Goal: Task Accomplishment & Management: Manage account settings

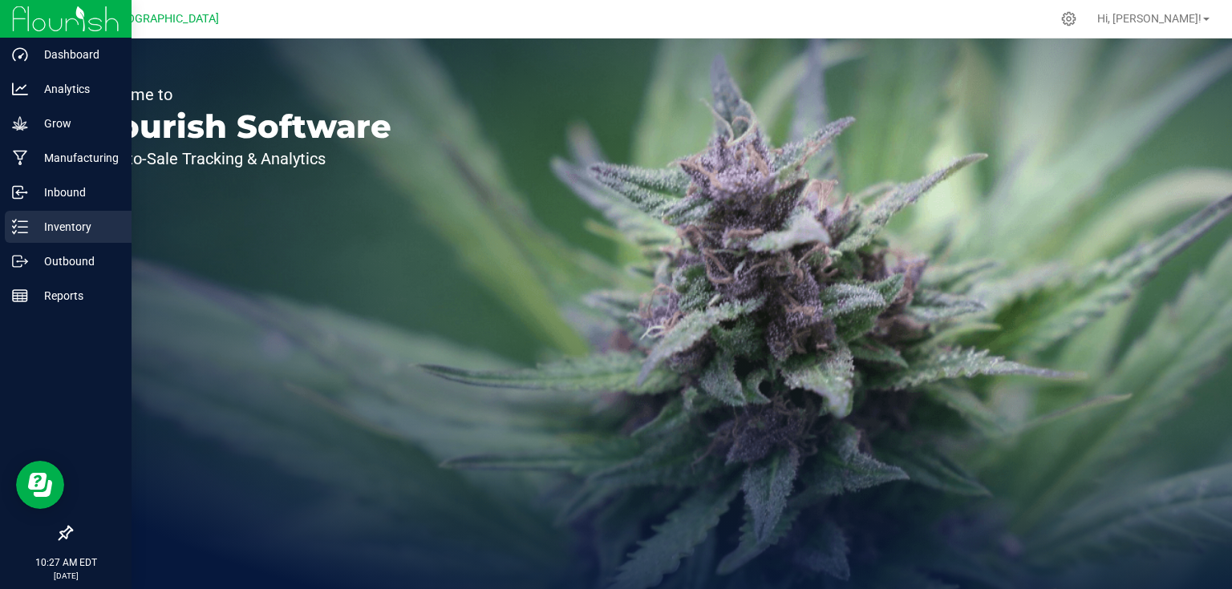
click at [25, 231] on icon at bounding box center [20, 227] width 16 height 16
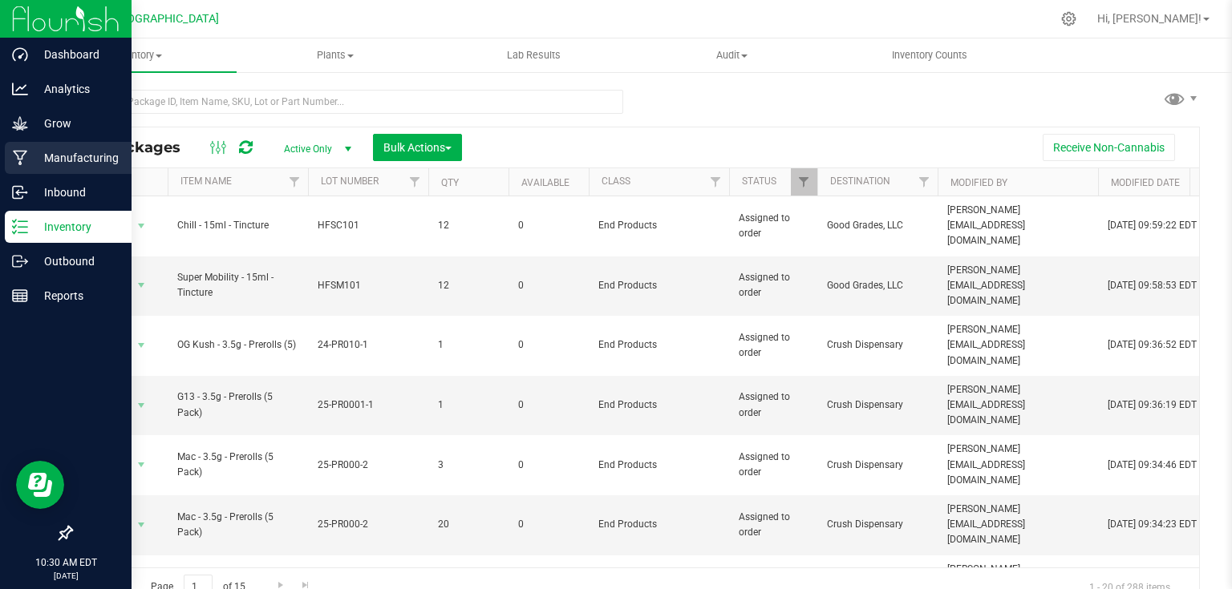
click at [34, 160] on p "Manufacturing" at bounding box center [76, 157] width 96 height 19
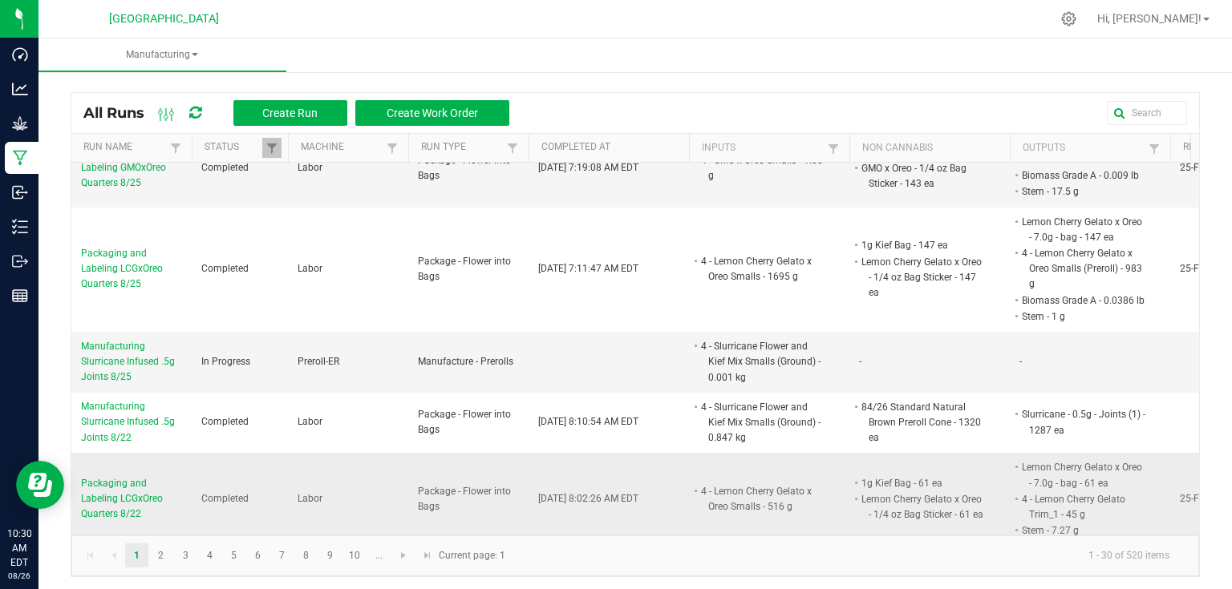
scroll to position [128, 0]
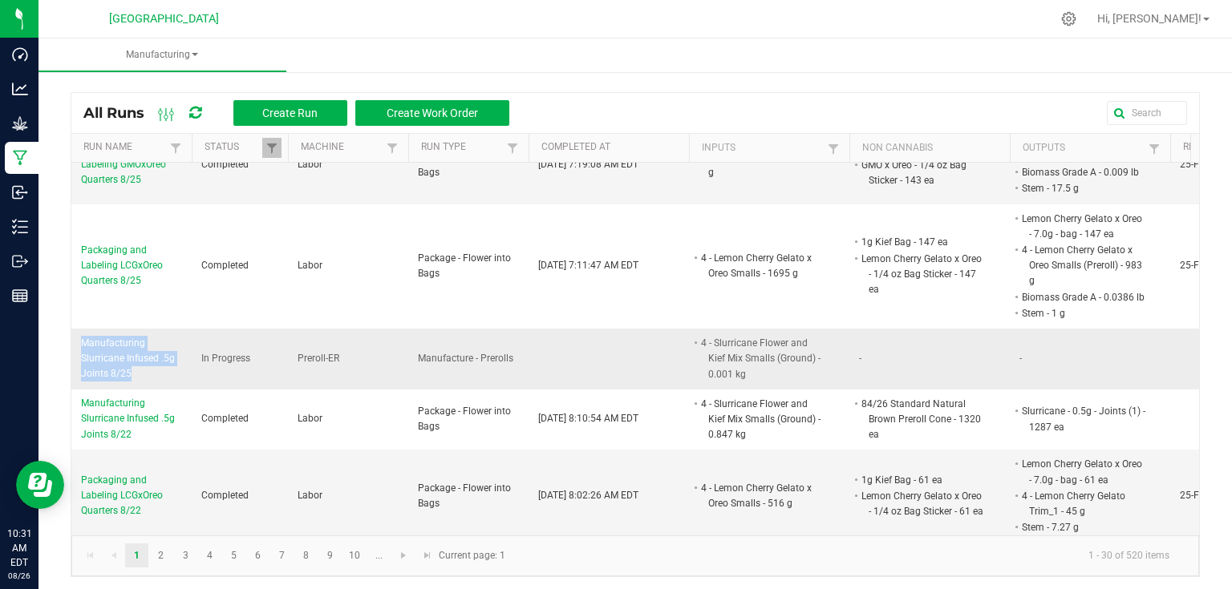
drag, startPoint x: 77, startPoint y: 338, endPoint x: 164, endPoint y: 381, distance: 97.6
click at [164, 381] on td "Manufacturing Slurricane Infused .5g Joints 8/25" at bounding box center [131, 359] width 120 height 61
copy span "Manufacturing Slurricane Infused .5g Joints 8/25"
click at [285, 111] on span "Create Run" at bounding box center [289, 113] width 55 height 13
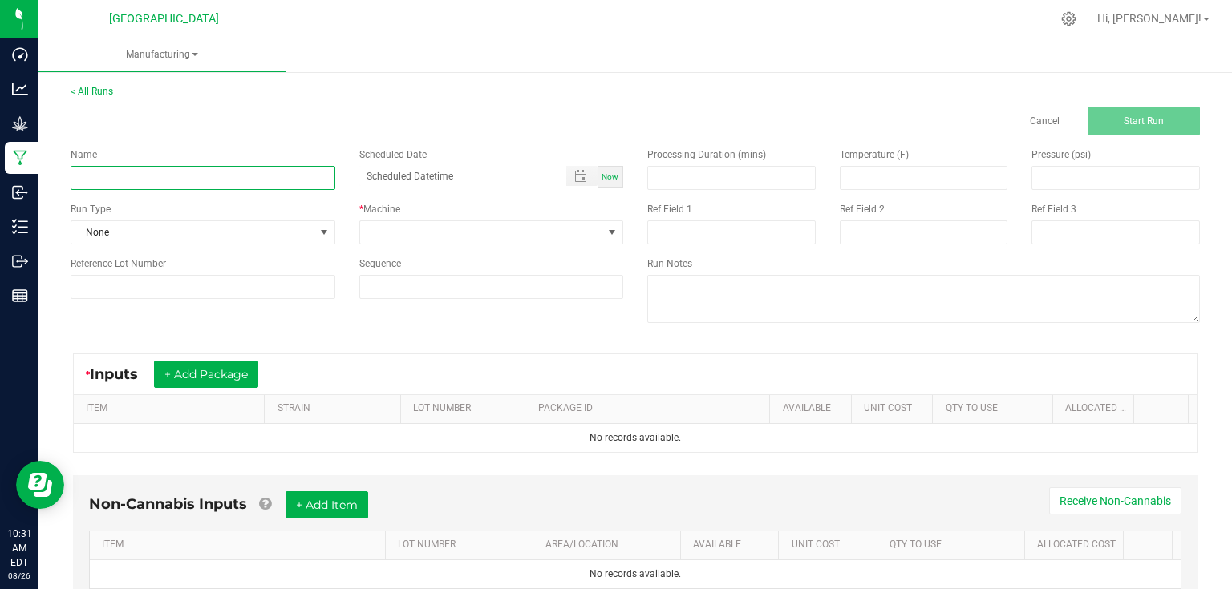
click at [241, 173] on input at bounding box center [203, 178] width 265 height 24
click at [93, 88] on link "< All Runs" at bounding box center [92, 91] width 43 height 11
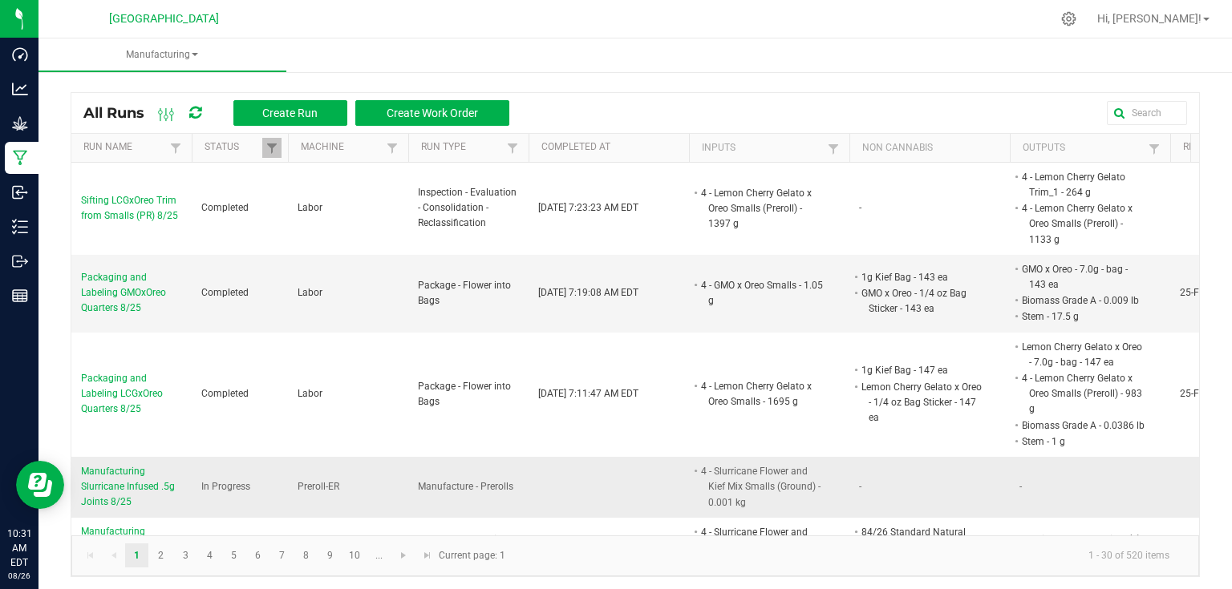
click at [164, 476] on span "Manufacturing Slurricane Infused .5g Joints 8/25" at bounding box center [131, 487] width 101 height 47
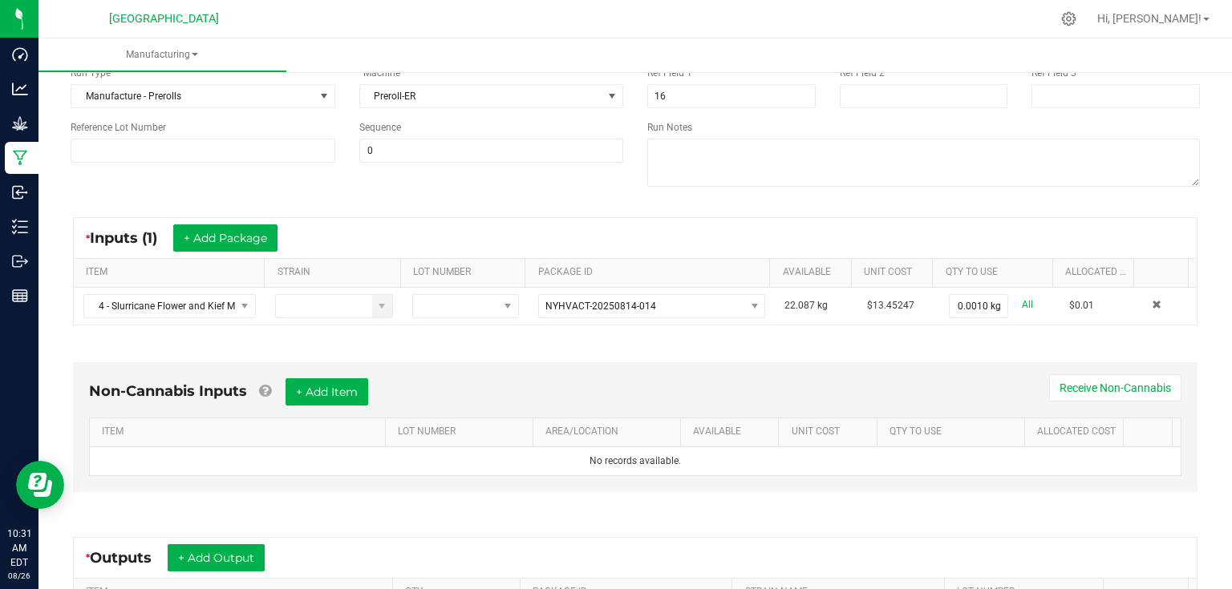
scroll to position [192, 0]
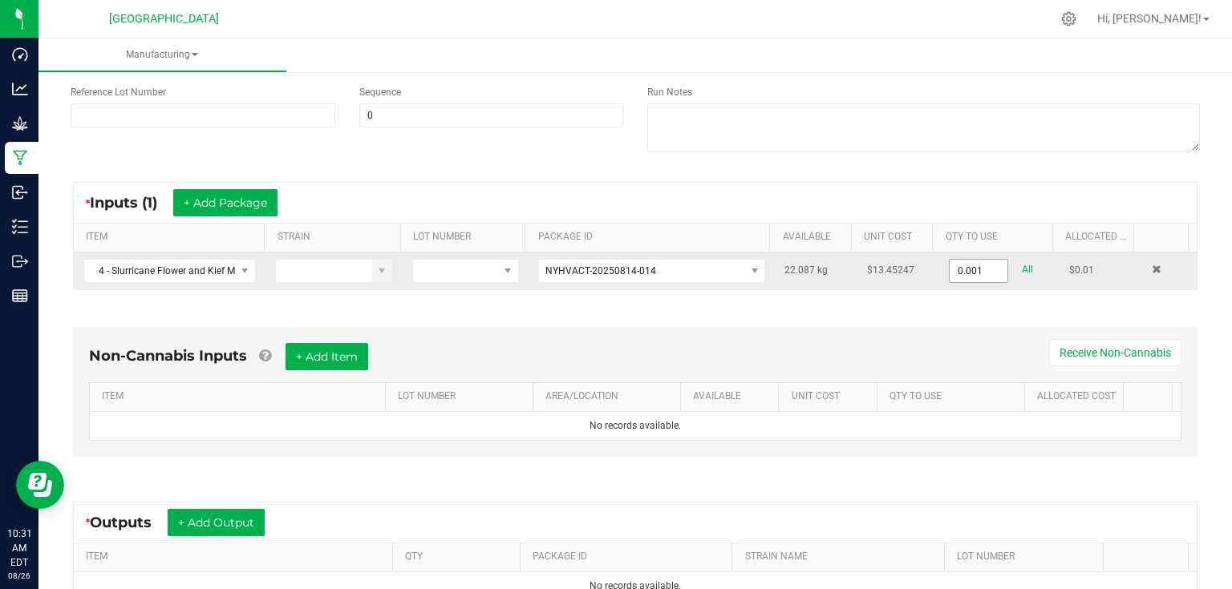
click at [982, 271] on input "0.001" at bounding box center [979, 271] width 58 height 22
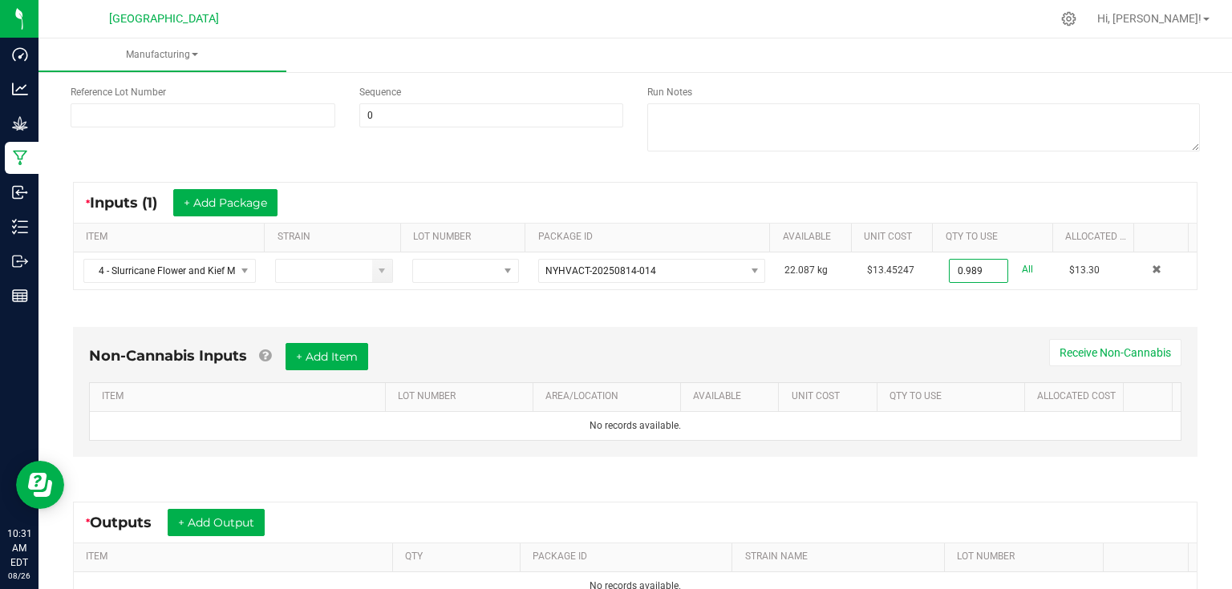
type input "0.9890 kg"
click at [980, 293] on div "* Inputs (1) + Add Package ITEM STRAIN LOT NUMBER PACKAGE ID AVAILABLE Unit Cos…" at bounding box center [635, 236] width 1153 height 137
click at [331, 366] on button "+ Add Item" at bounding box center [326, 356] width 83 height 27
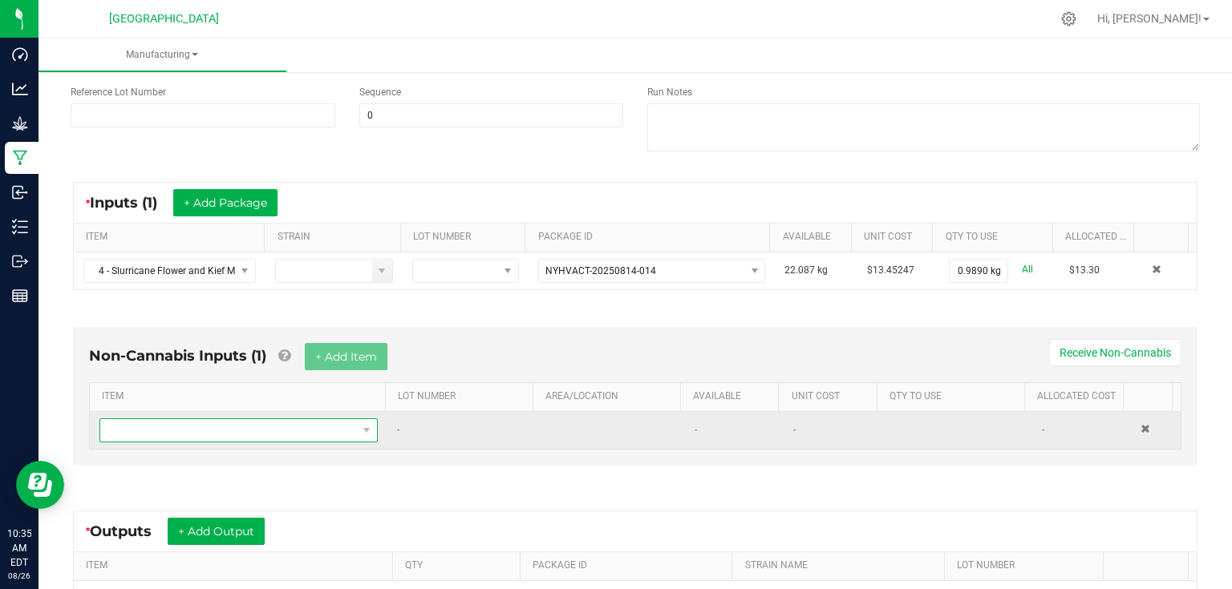
click at [278, 433] on span "NO DATA FOUND" at bounding box center [228, 430] width 257 height 22
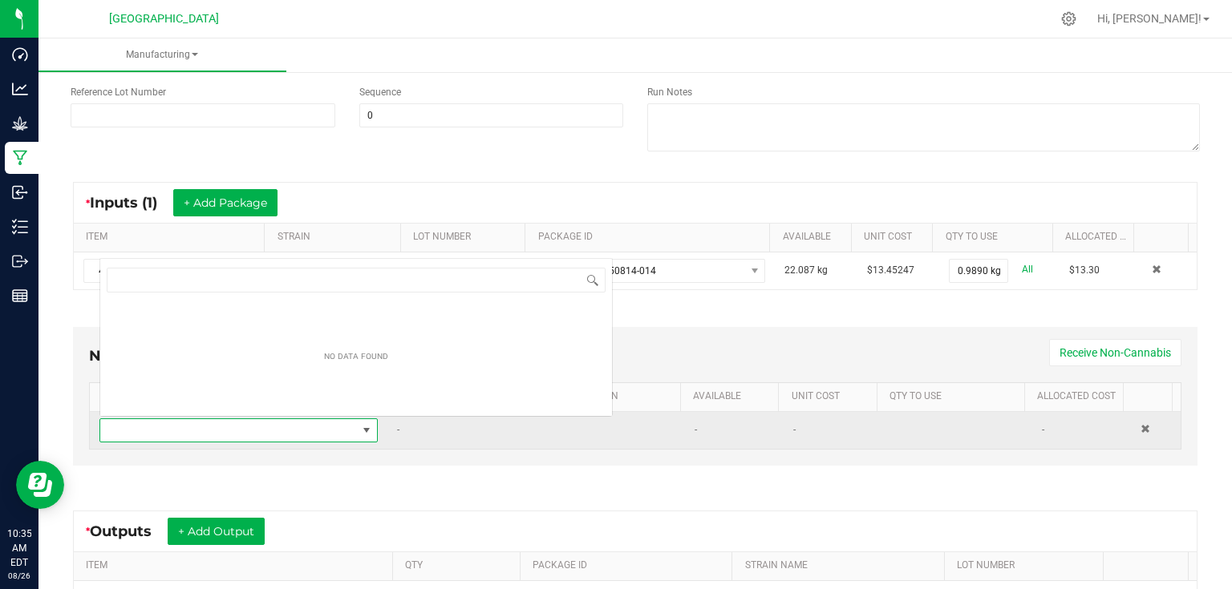
scroll to position [23, 269]
type input "84"
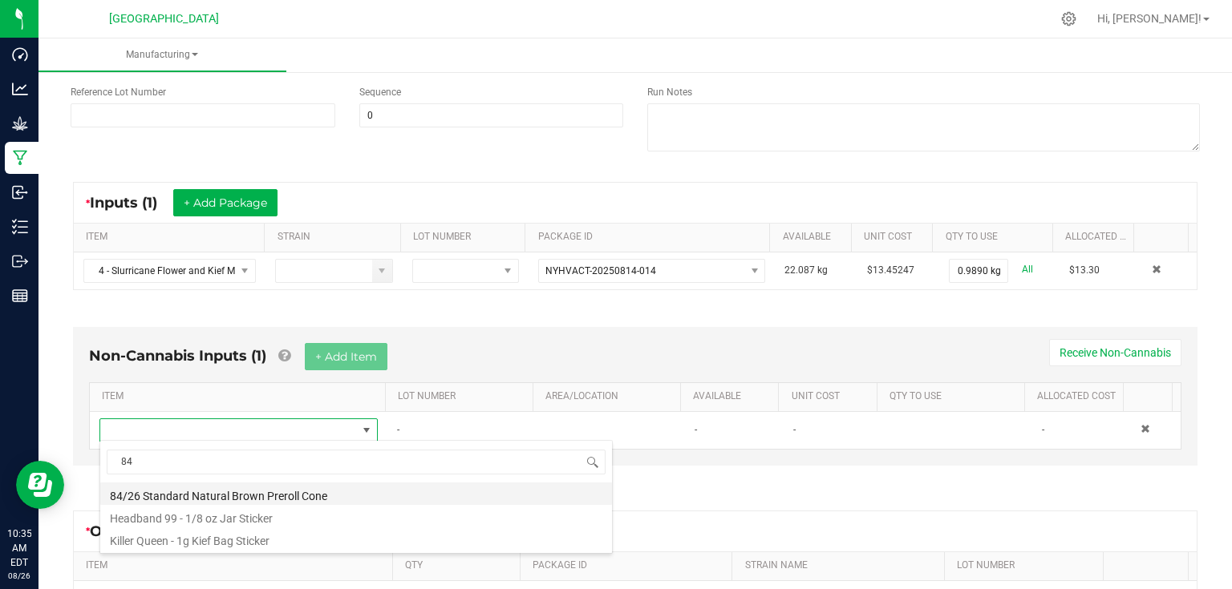
click at [199, 497] on li "84/26 Standard Natural Brown Preroll Cone" at bounding box center [356, 494] width 512 height 22
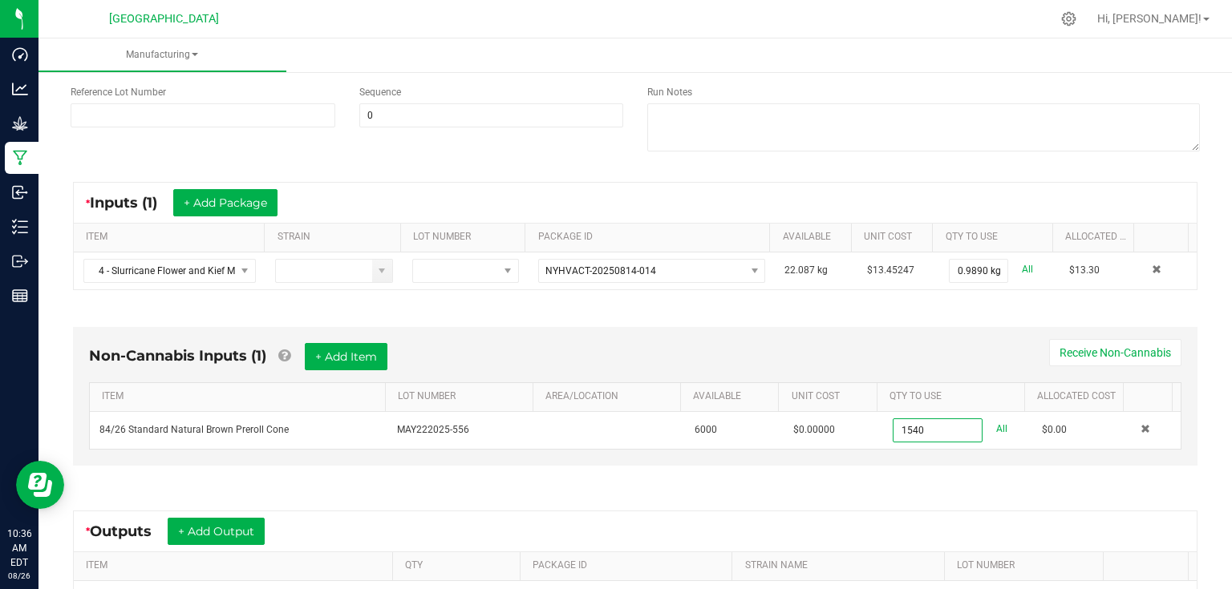
type input "1540 ea"
click at [909, 496] on div "* Outputs + Add Output ITEM QTY PACKAGE ID STRAIN NAME LOT NUMBER No records av…" at bounding box center [635, 560] width 1153 height 128
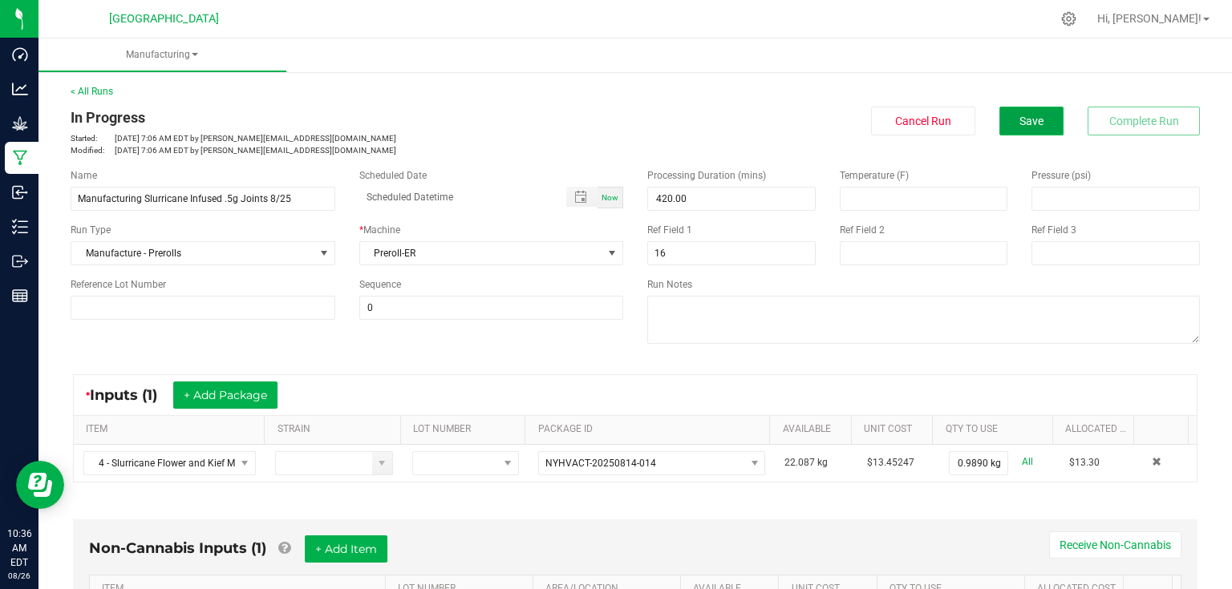
click at [1051, 121] on button "Save" at bounding box center [1031, 121] width 64 height 29
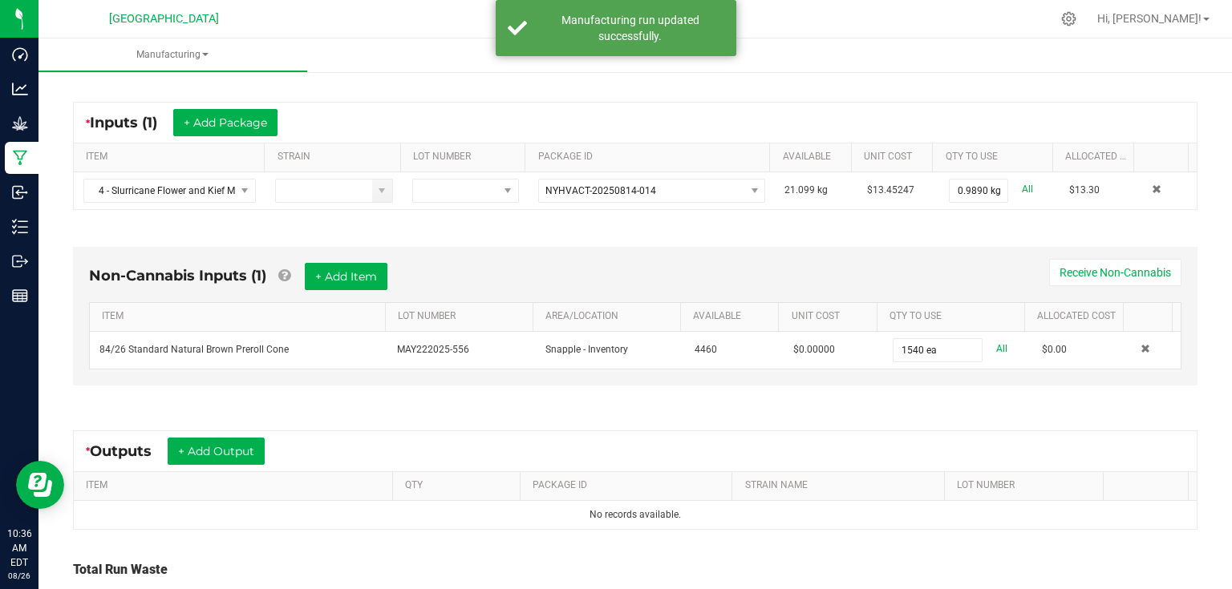
scroll to position [321, 0]
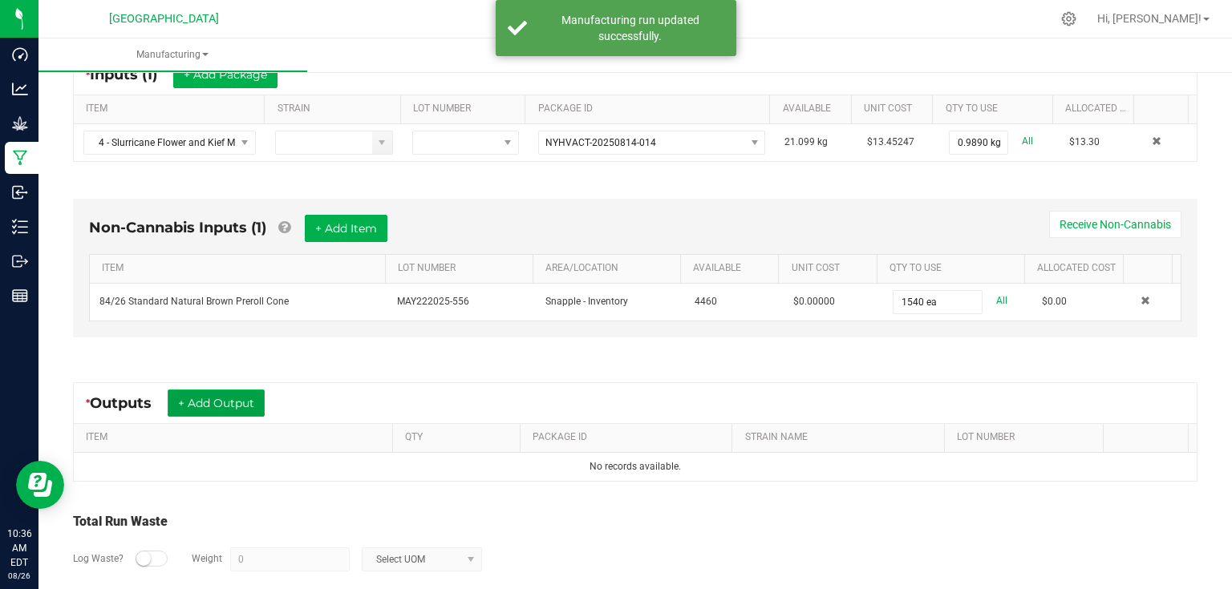
click at [247, 403] on button "+ Add Output" at bounding box center [216, 403] width 97 height 27
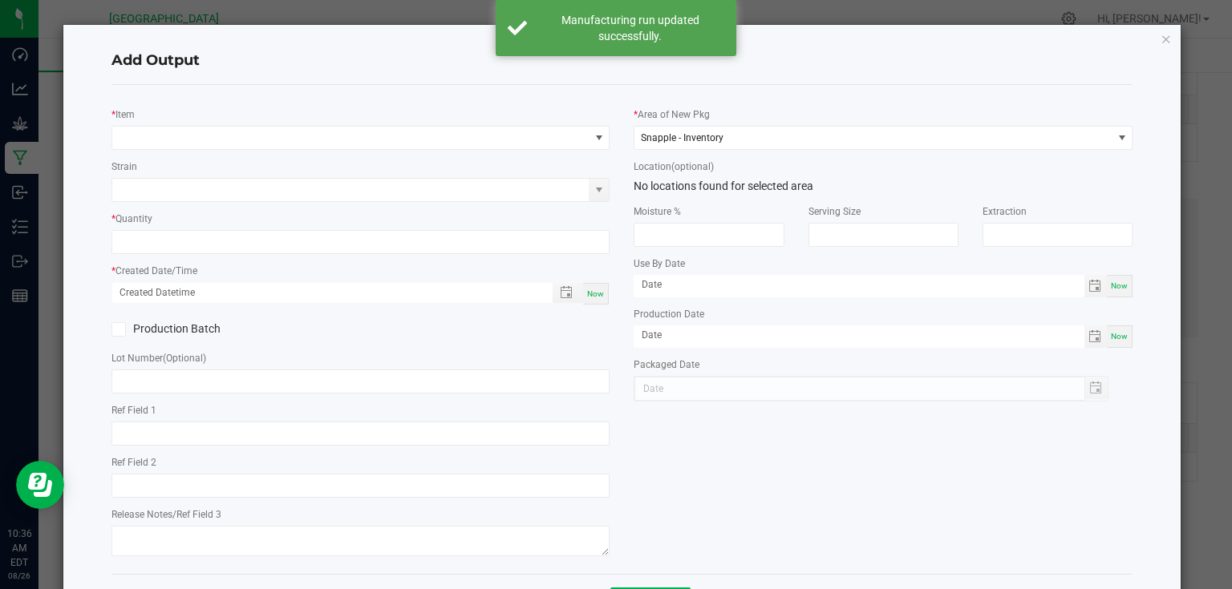
click at [322, 149] on div "* Item Strain * Quantity * Created Date/Time Now Production Batch Lot Number (O…" at bounding box center [360, 330] width 523 height 464
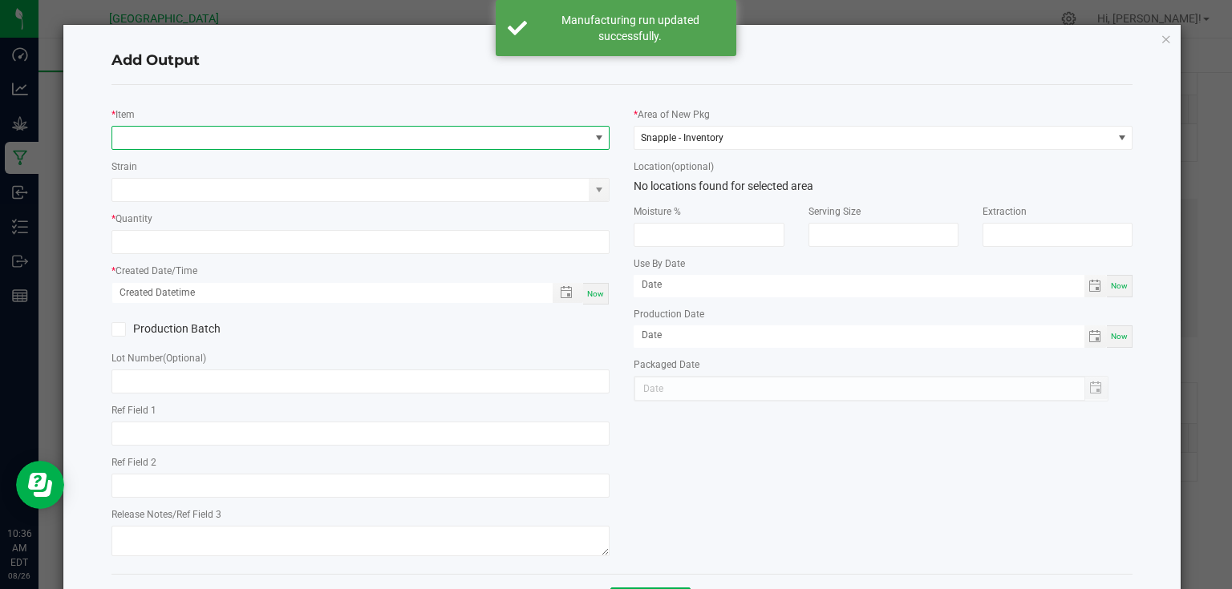
click at [348, 138] on span "NO DATA FOUND" at bounding box center [350, 138] width 477 height 22
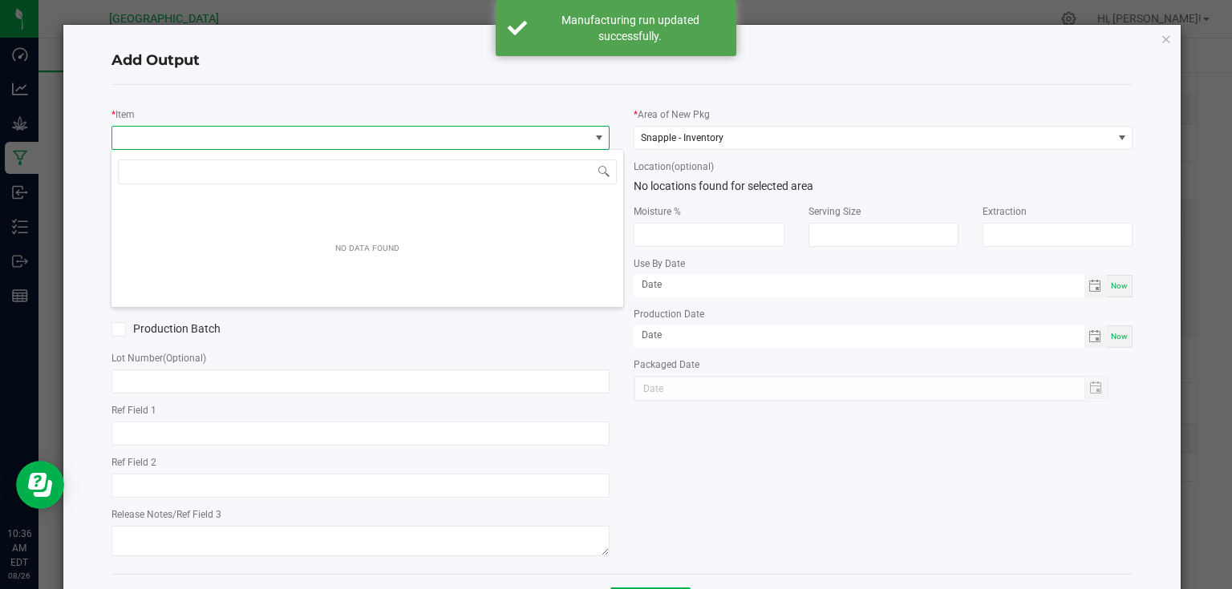
scroll to position [23, 494]
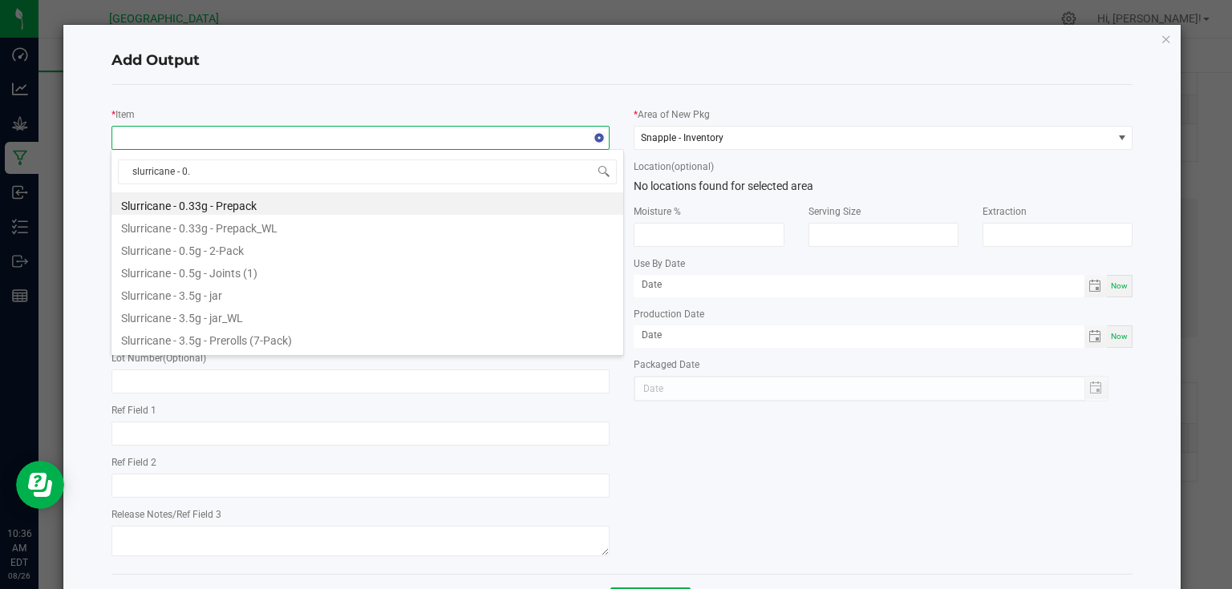
type input "slurricane - 0.5"
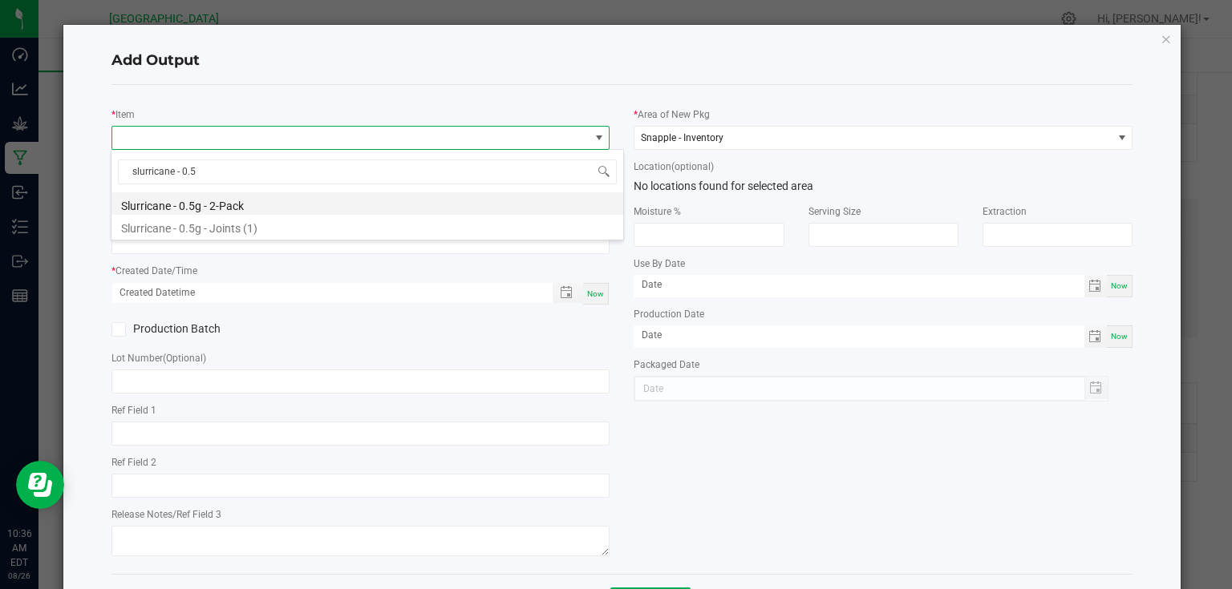
click at [238, 200] on li "Slurricane - 0.5g - 2-Pack" at bounding box center [367, 203] width 512 height 22
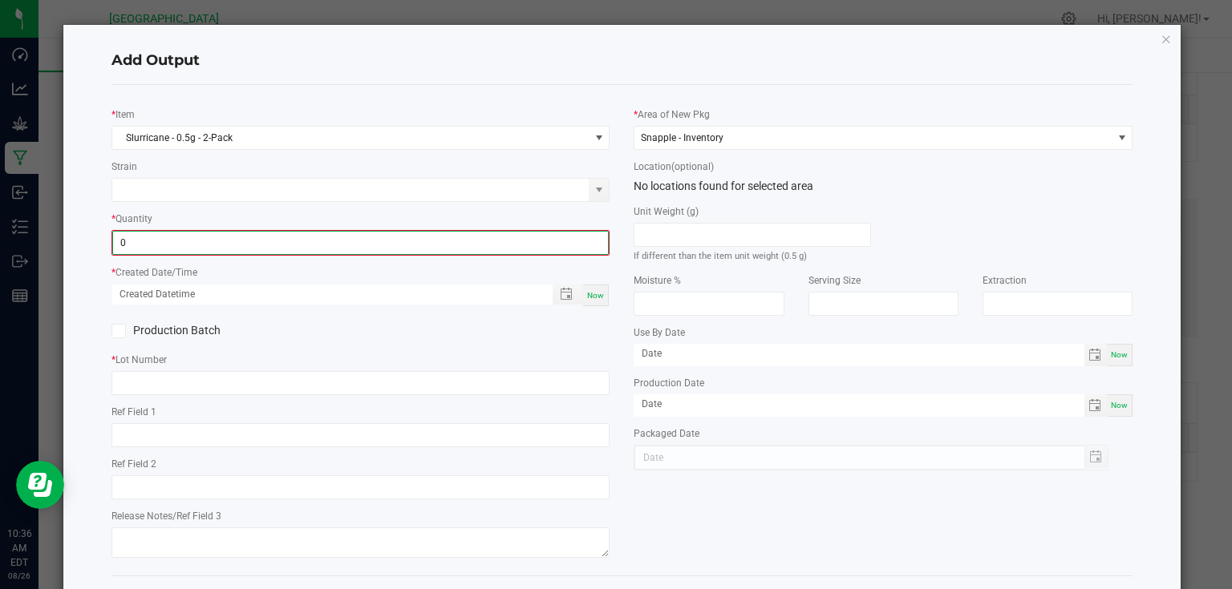
click at [221, 238] on input "0" at bounding box center [361, 243] width 496 height 22
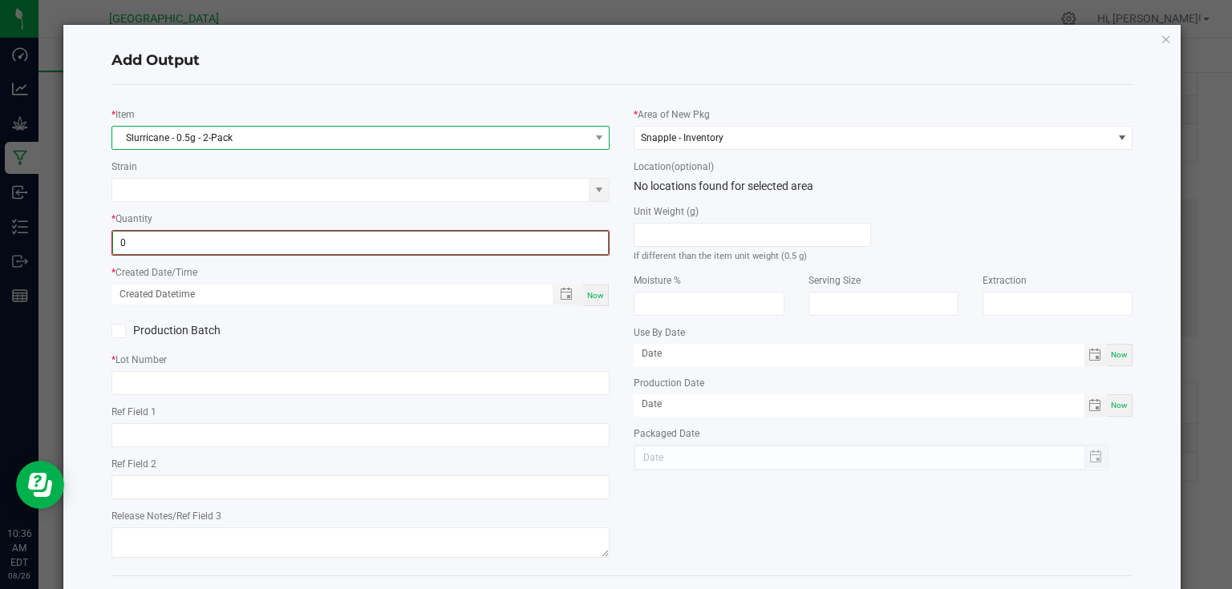
type input "0 ea"
click at [339, 141] on span "Slurricane - 0.5g - 2-Pack" at bounding box center [350, 138] width 477 height 22
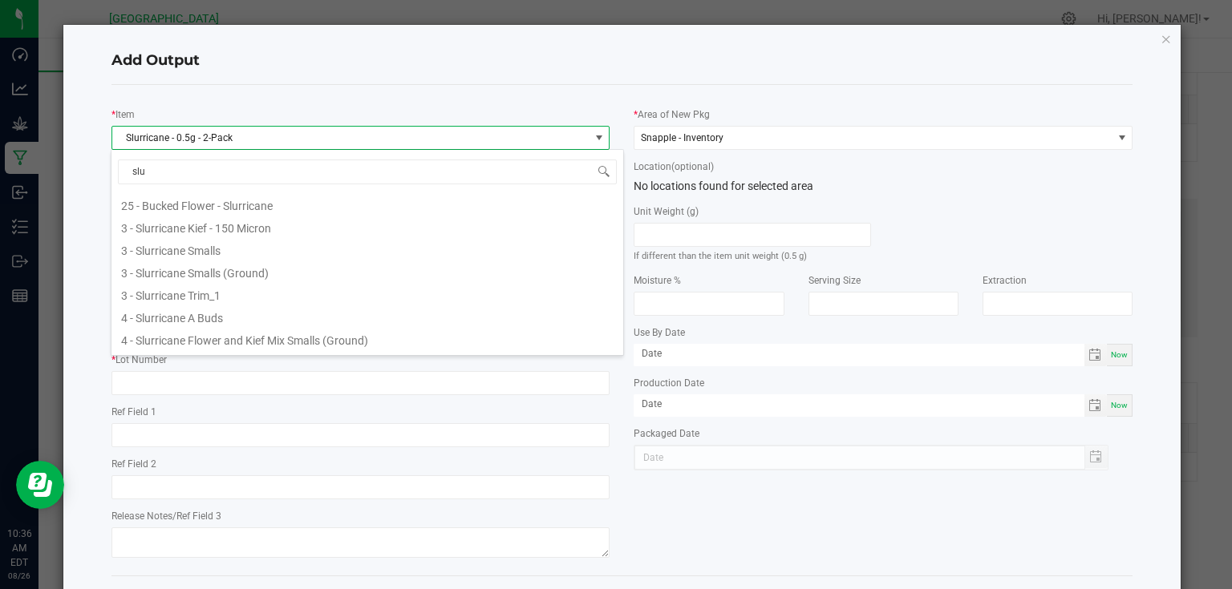
scroll to position [199, 0]
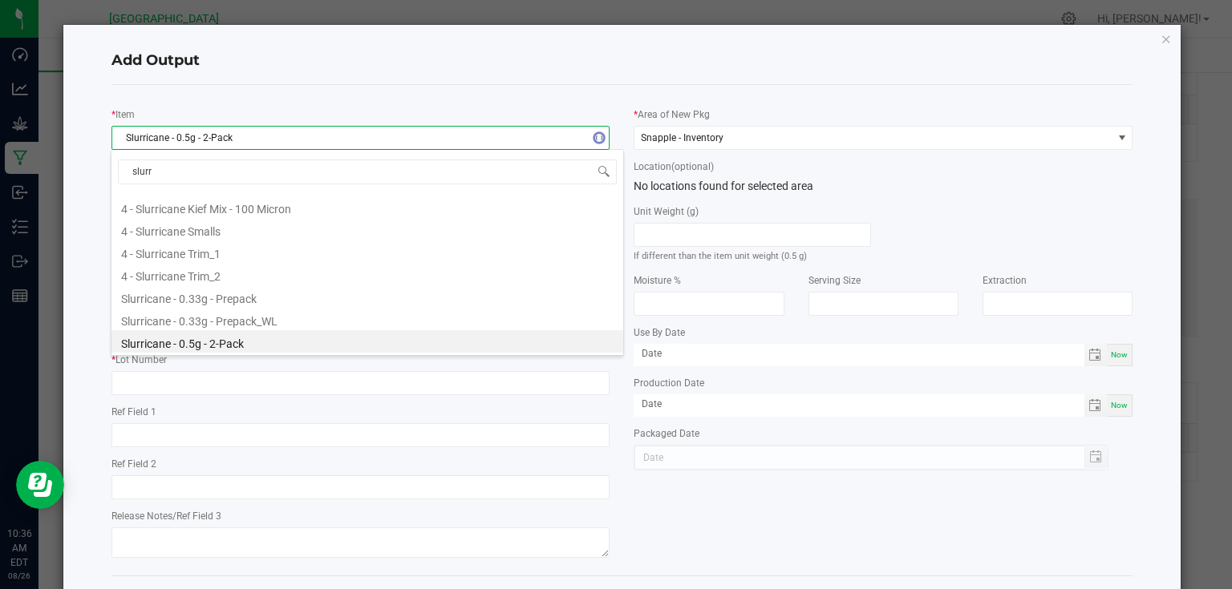
type input "slurri"
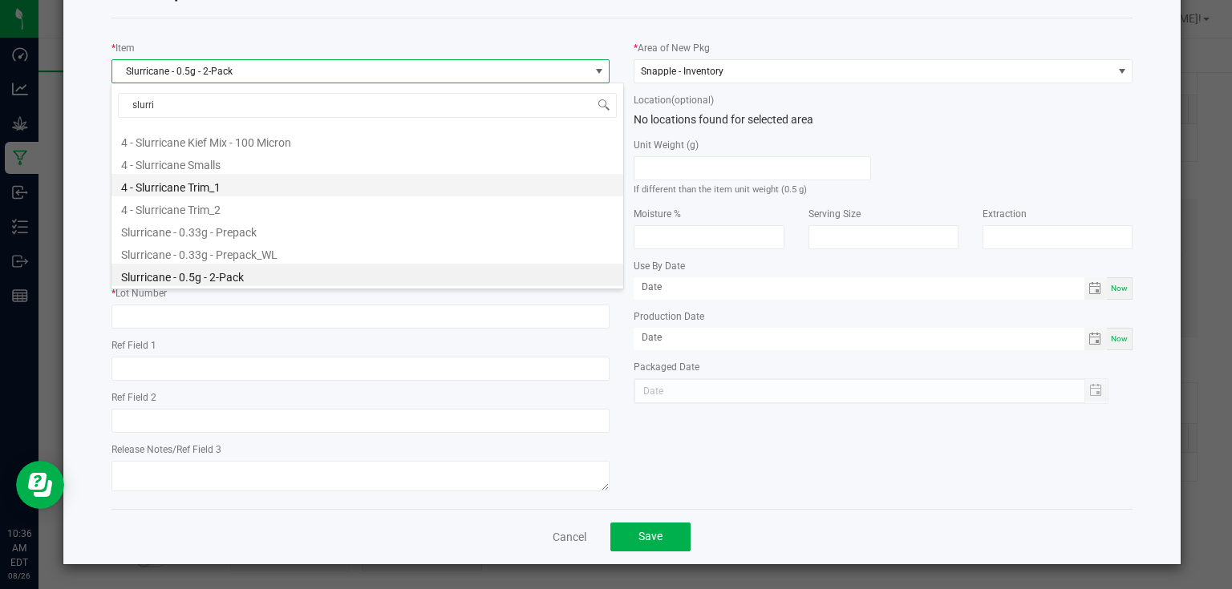
scroll to position [327, 0]
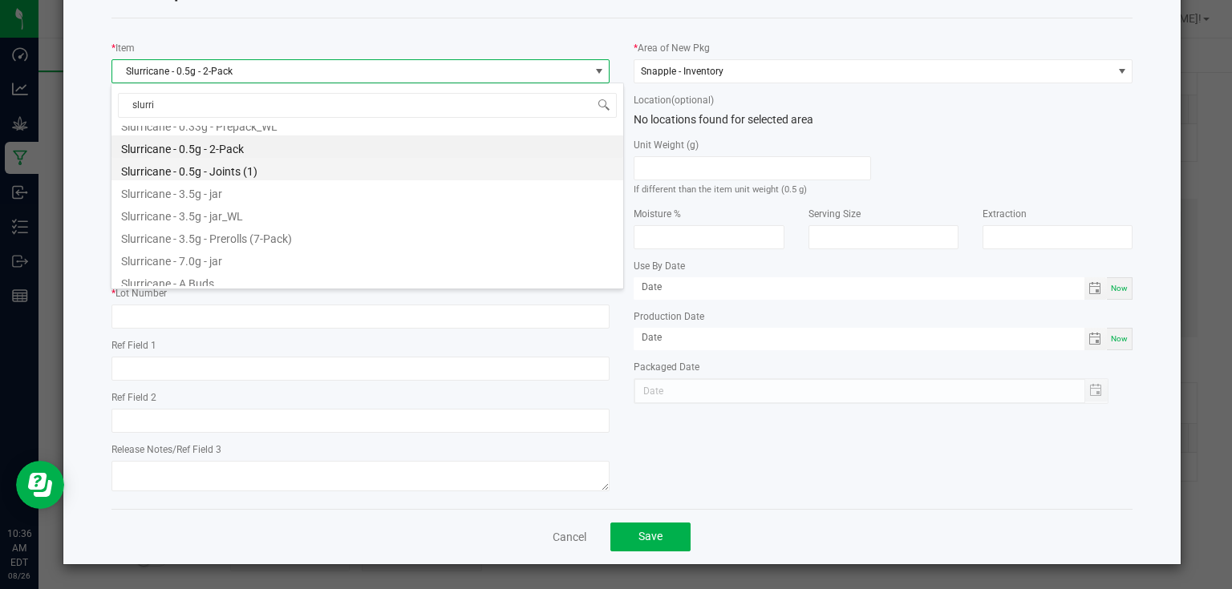
click at [281, 168] on li "Slurricane - 0.5g - Joints (1)" at bounding box center [367, 169] width 512 height 22
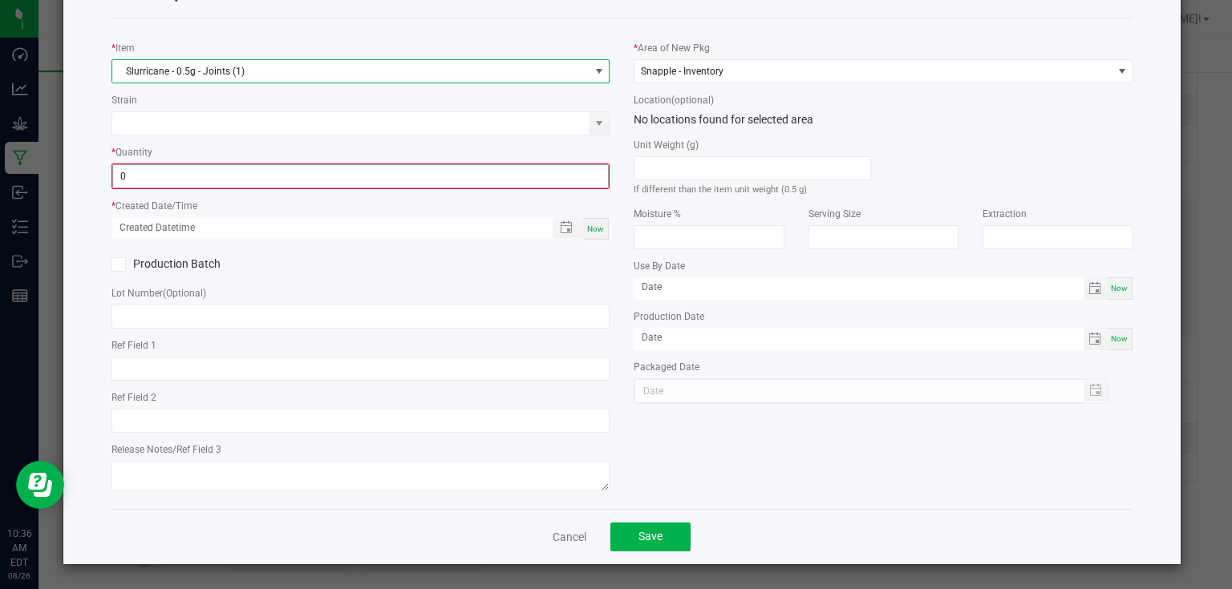
click at [285, 176] on input "0" at bounding box center [361, 176] width 496 height 22
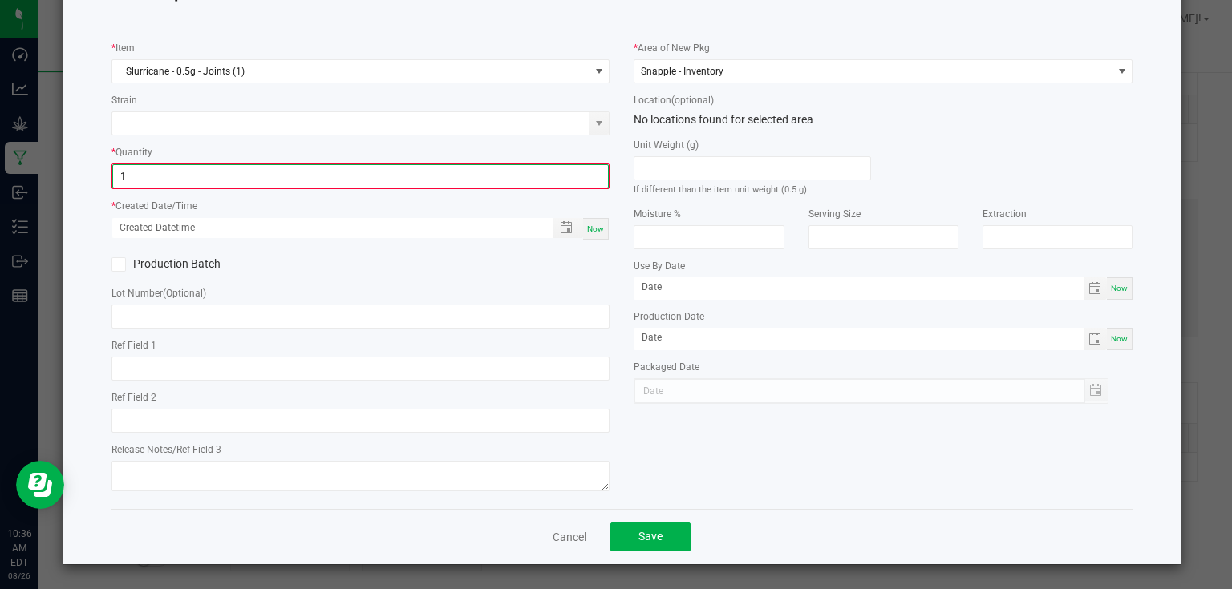
scroll to position [65, 0]
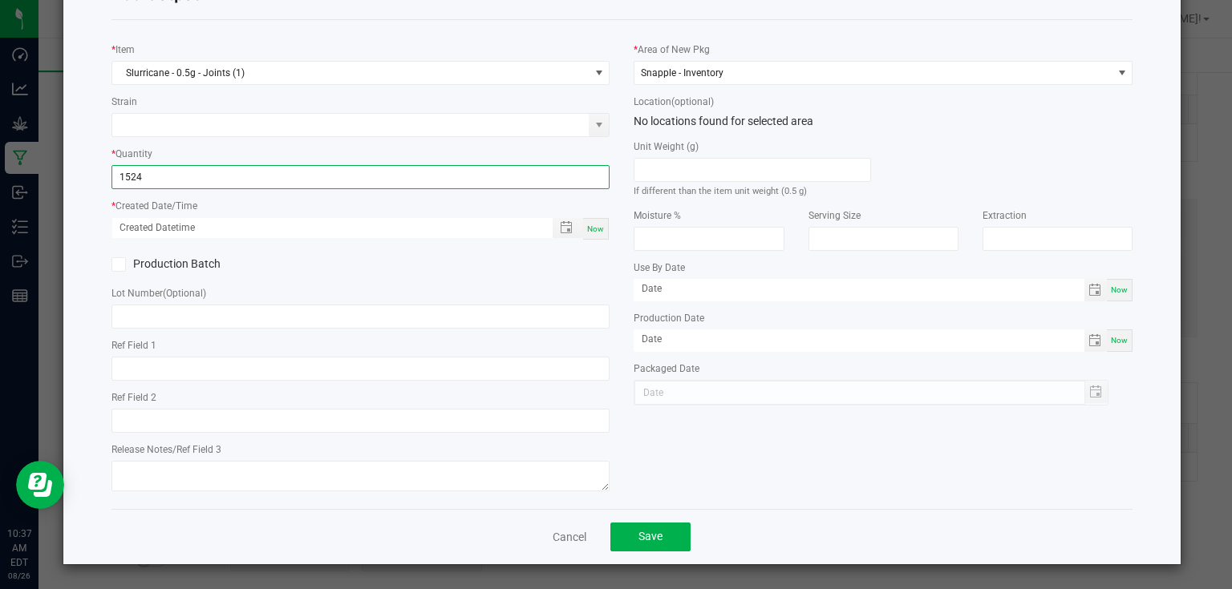
type input "1524 ea"
click at [587, 225] on span "Now" at bounding box center [595, 229] width 17 height 9
type input "[DATE] 10:37 AM"
type input "[DATE]"
click at [597, 261] on div "Production Batch" at bounding box center [360, 265] width 523 height 24
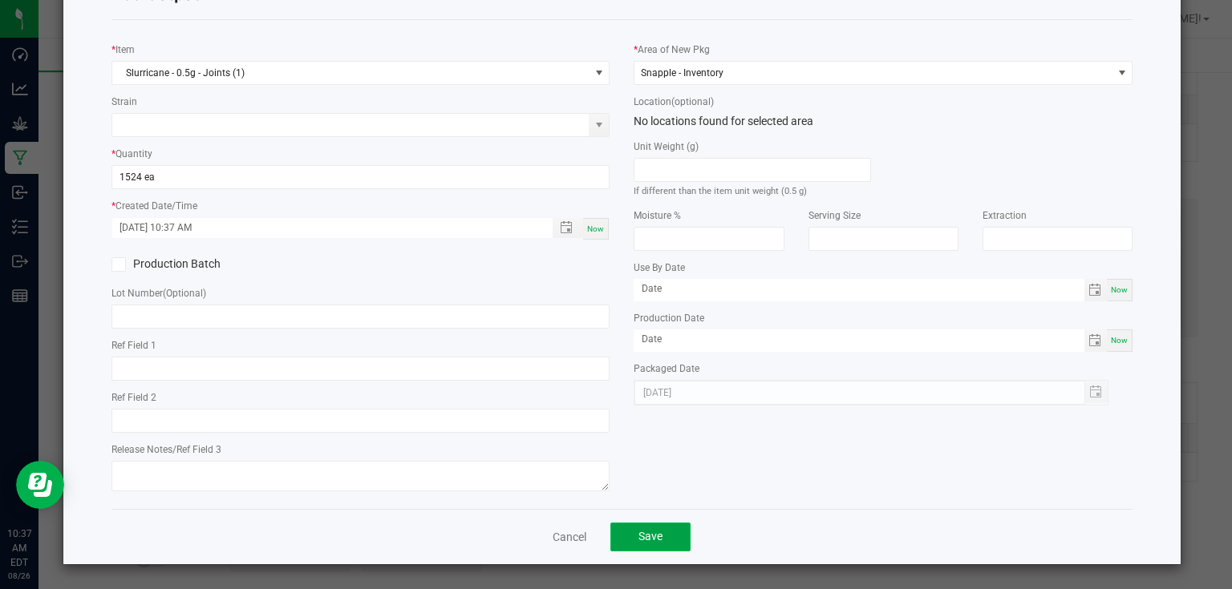
click at [658, 537] on span "Save" at bounding box center [650, 536] width 24 height 13
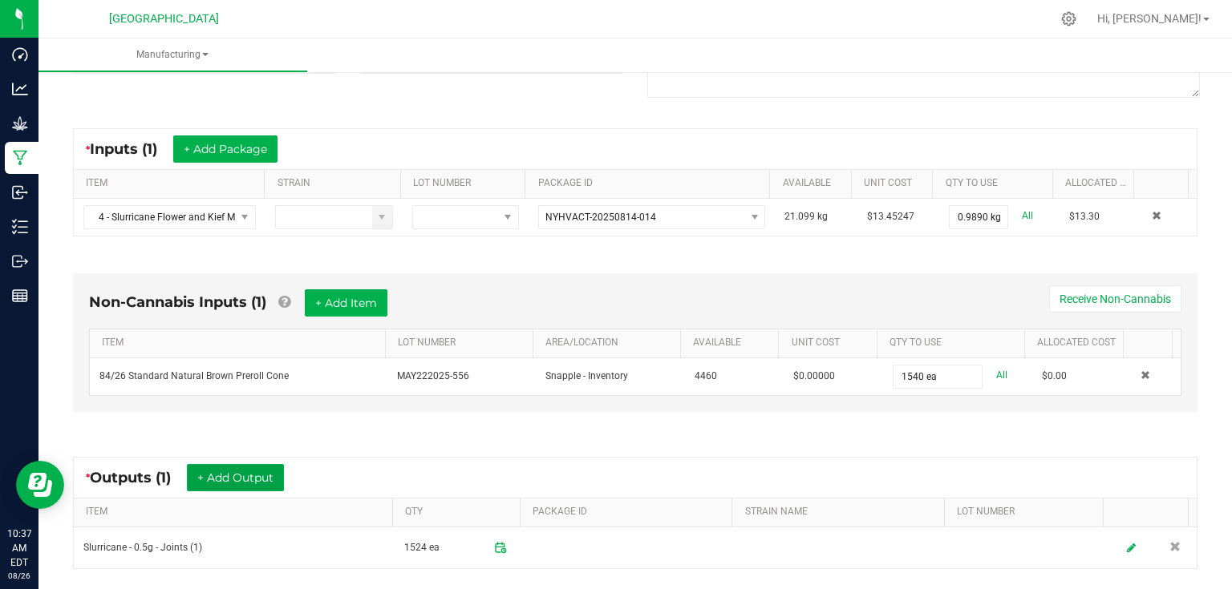
scroll to position [0, 0]
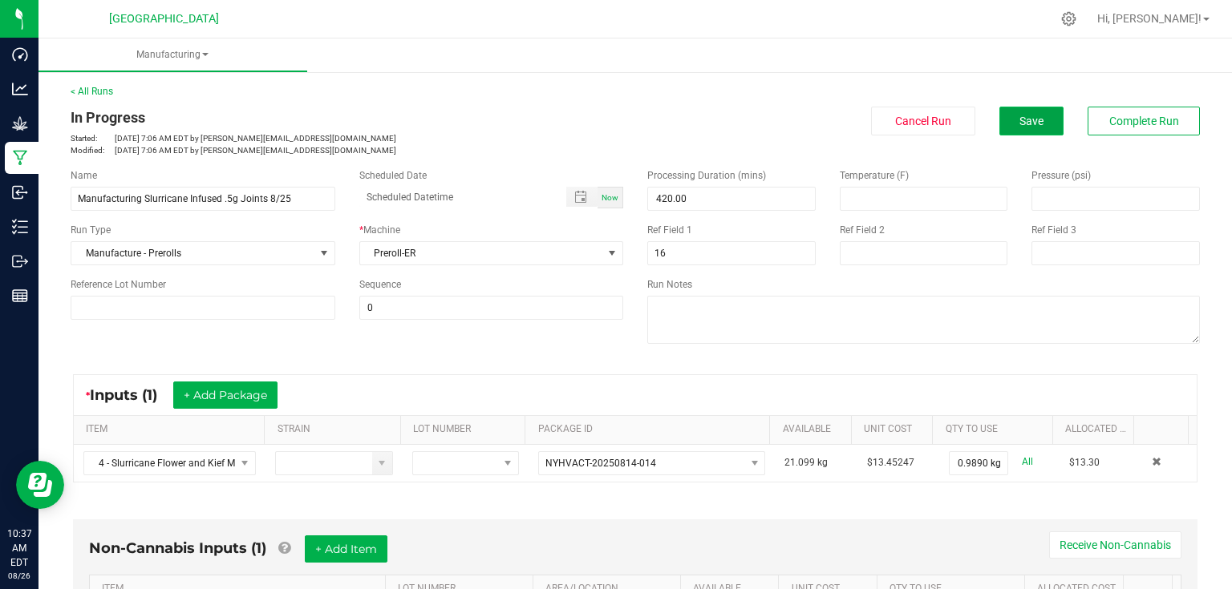
click at [1035, 131] on button "Save" at bounding box center [1031, 121] width 64 height 29
click at [1156, 125] on span "Complete Run" at bounding box center [1144, 121] width 70 height 13
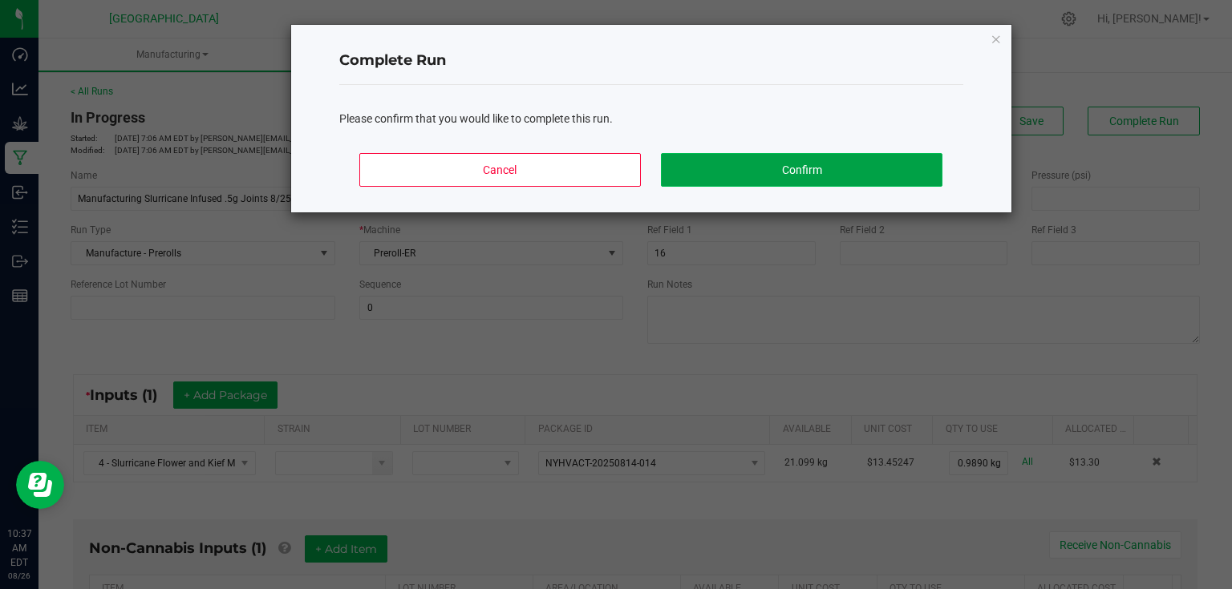
click at [839, 164] on button "Confirm" at bounding box center [801, 170] width 281 height 34
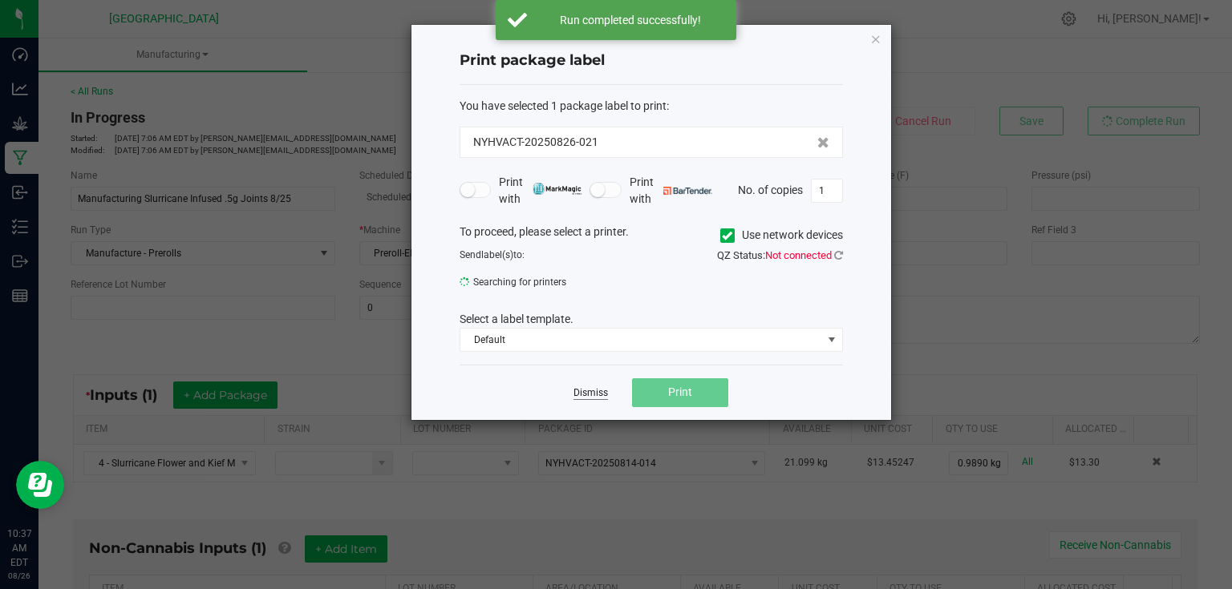
click at [594, 396] on link "Dismiss" at bounding box center [590, 394] width 34 height 14
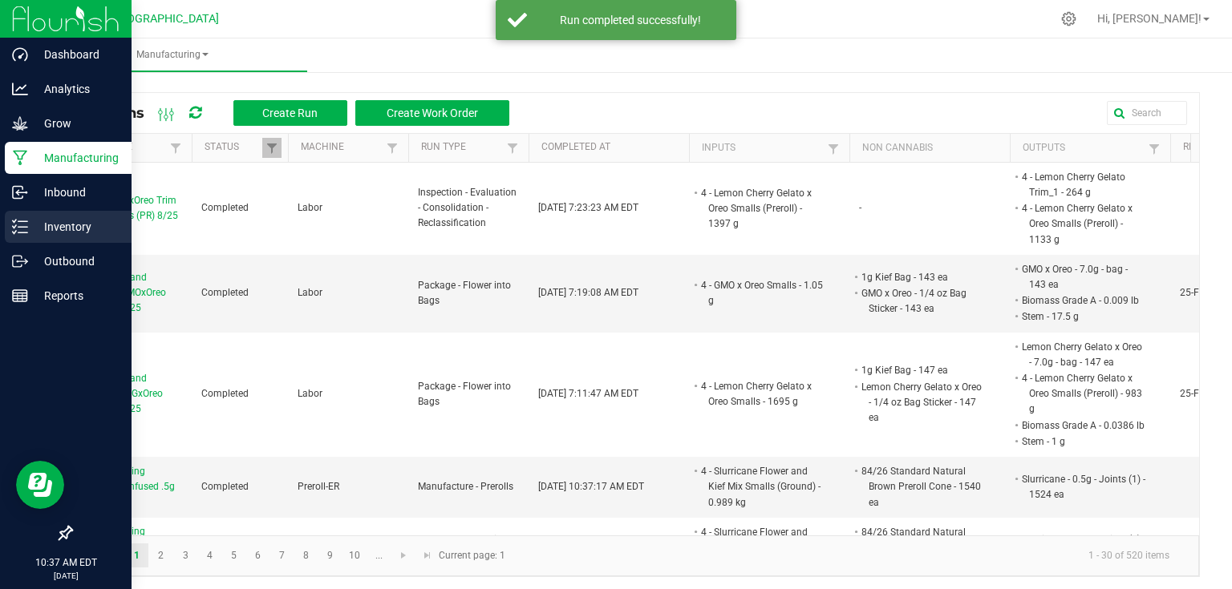
click at [20, 231] on icon at bounding box center [20, 227] width 16 height 16
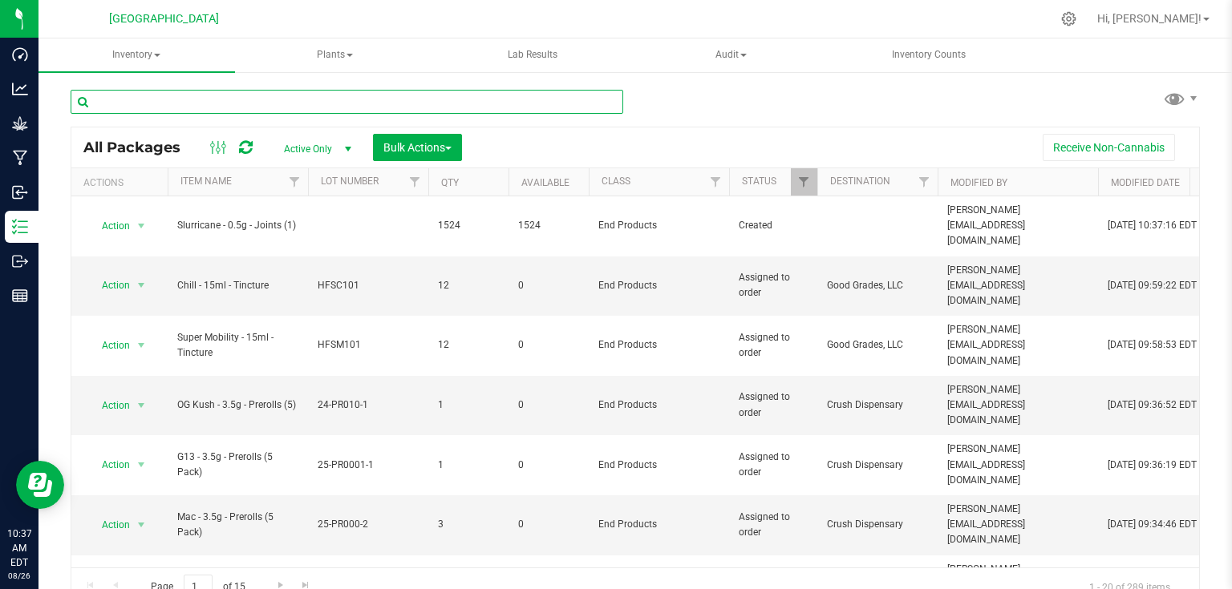
click at [247, 106] on input "text" at bounding box center [347, 102] width 553 height 24
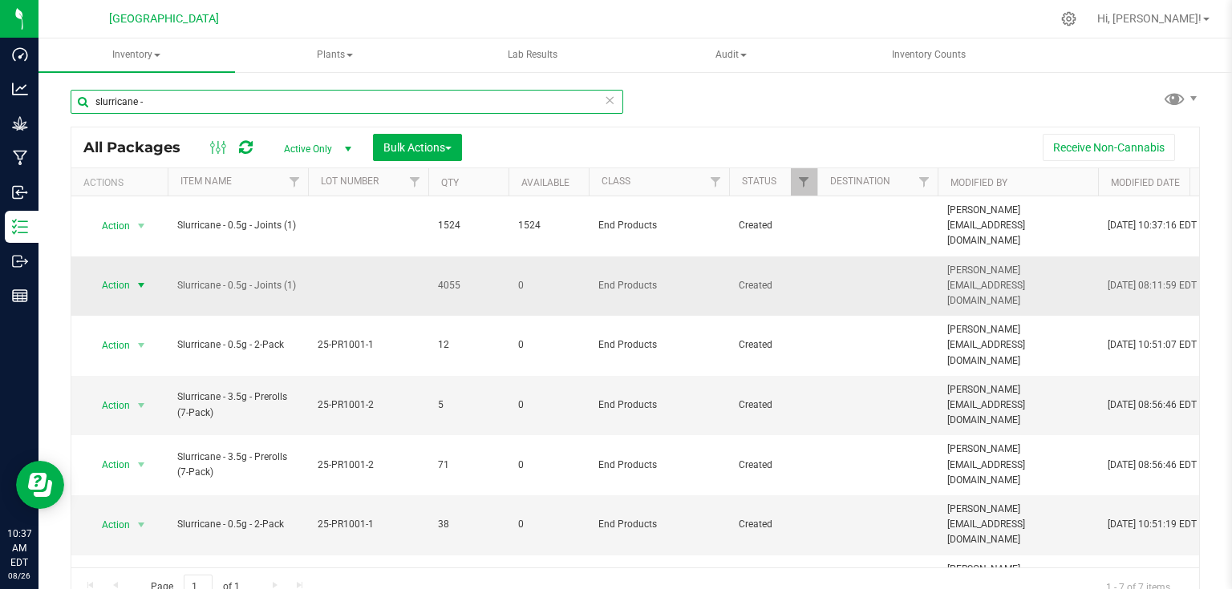
type input "slurricane -"
click at [138, 279] on span "select" at bounding box center [141, 285] width 13 height 13
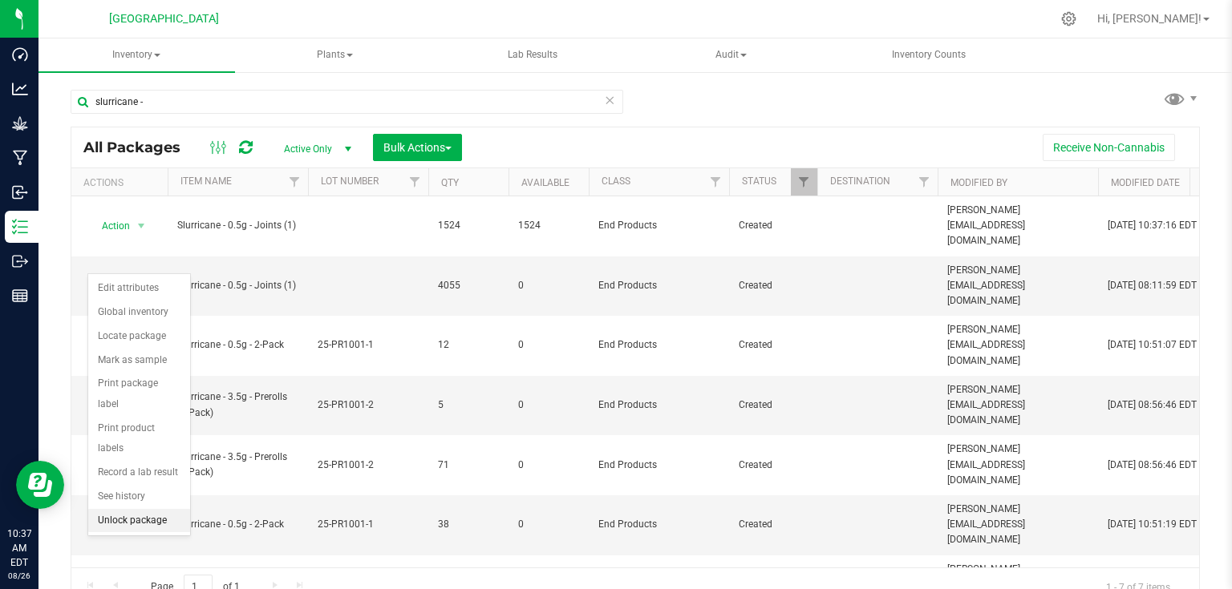
click at [132, 509] on li "Unlock package" at bounding box center [139, 521] width 102 height 24
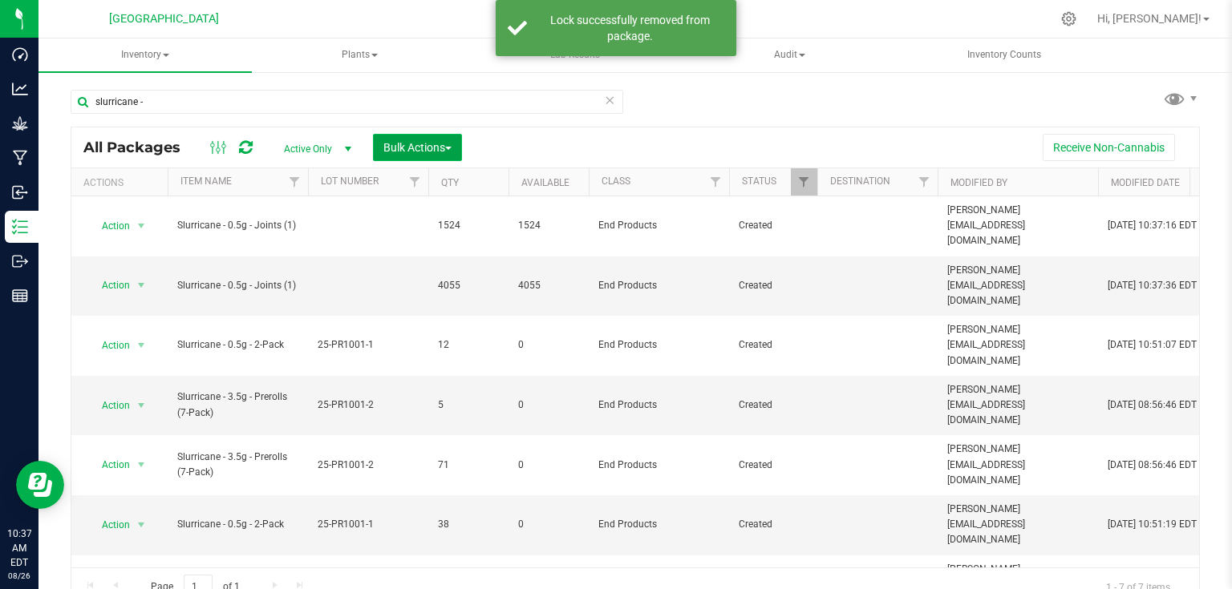
click at [424, 148] on span "Bulk Actions" at bounding box center [417, 147] width 68 height 13
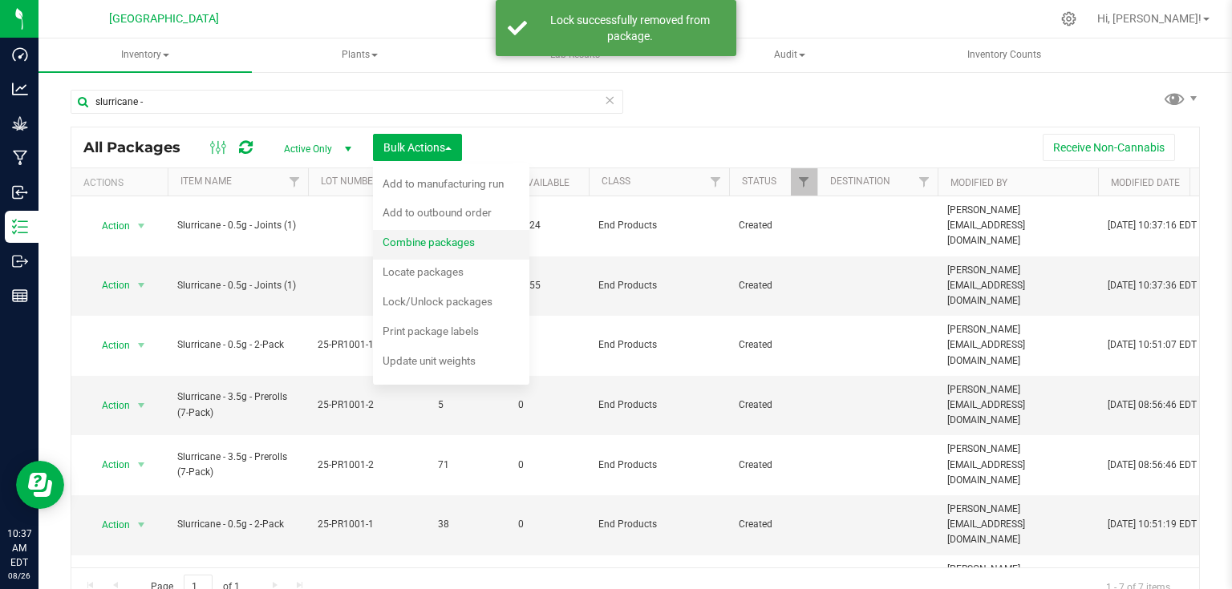
click at [430, 249] on div "Combine packages" at bounding box center [440, 245] width 114 height 26
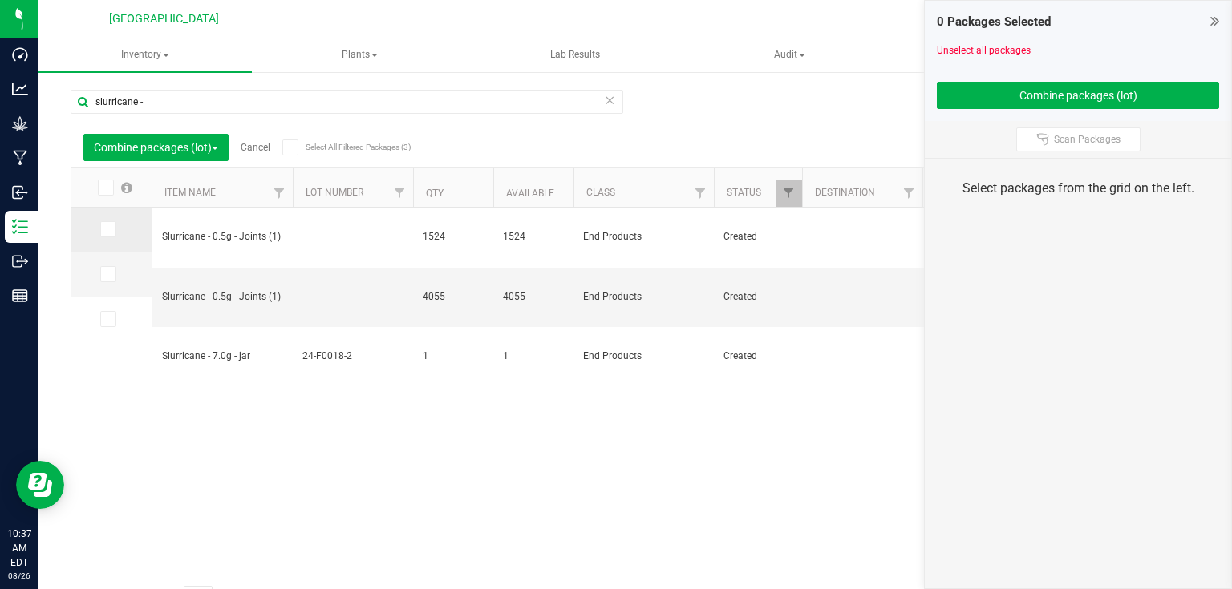
click at [101, 232] on span at bounding box center [108, 229] width 16 height 16
click at [0, 0] on input "checkbox" at bounding box center [0, 0] width 0 height 0
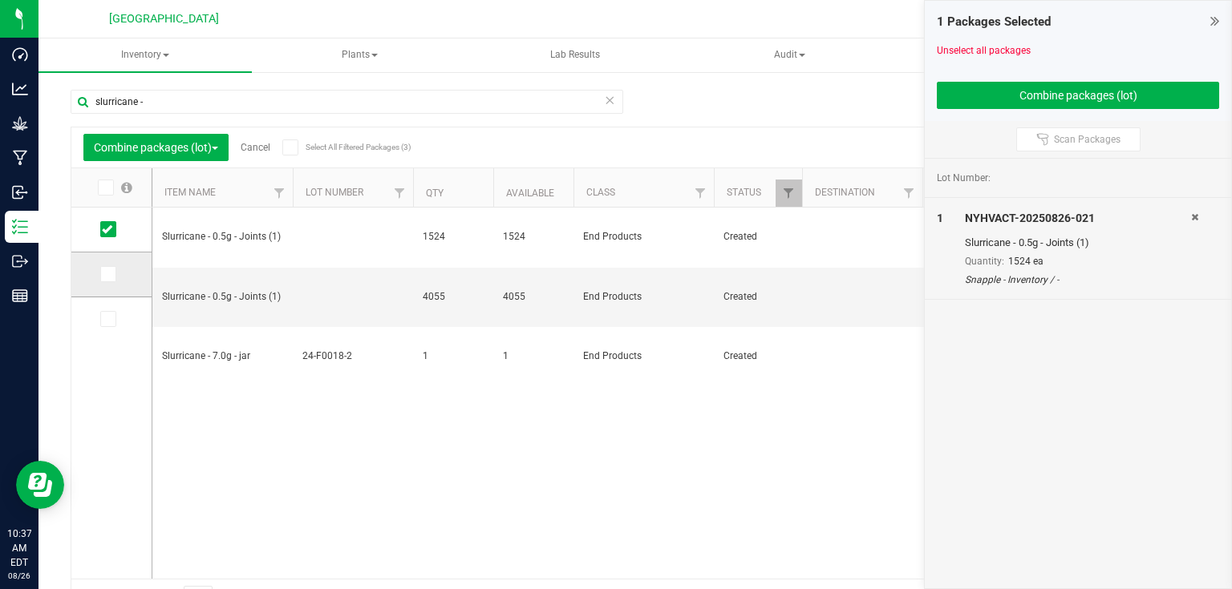
click at [100, 272] on span at bounding box center [108, 274] width 16 height 16
click at [0, 0] on input "checkbox" at bounding box center [0, 0] width 0 height 0
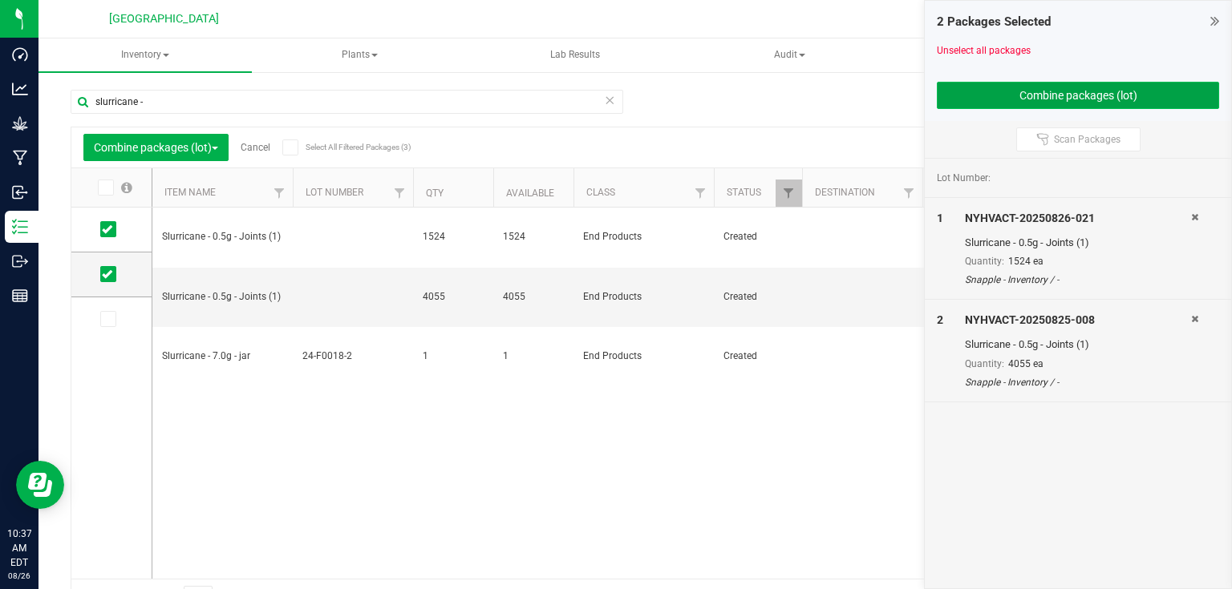
click at [972, 90] on button "Combine packages (lot)" at bounding box center [1078, 95] width 282 height 27
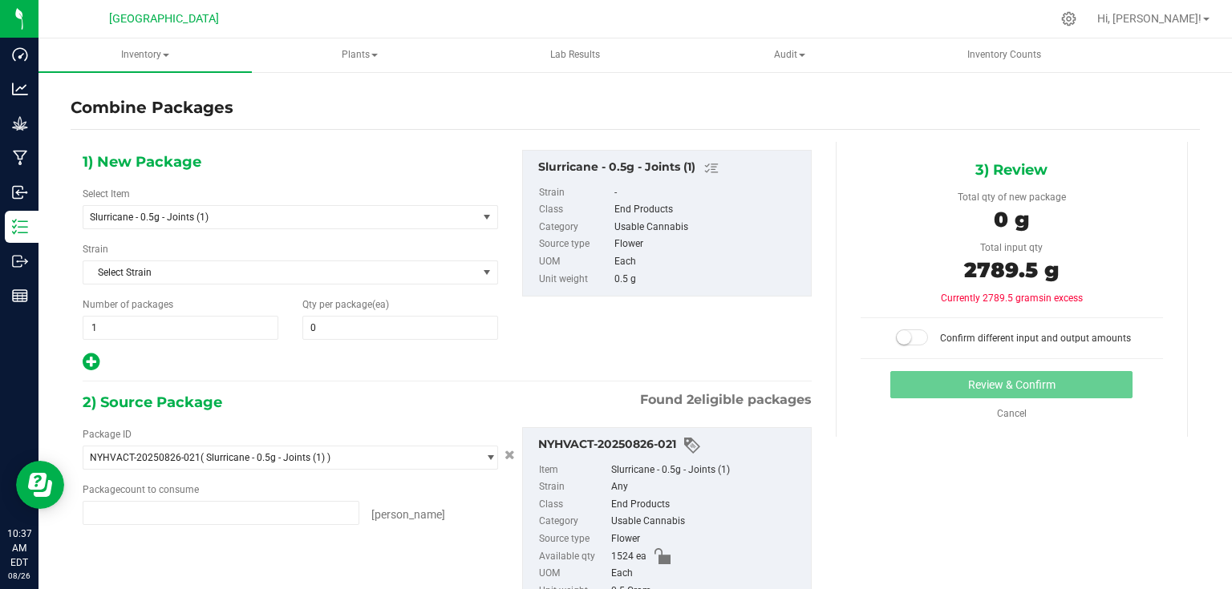
type input "1524 ea"
type input "4055 ea"
click at [369, 331] on span at bounding box center [400, 328] width 196 height 24
type input "5"
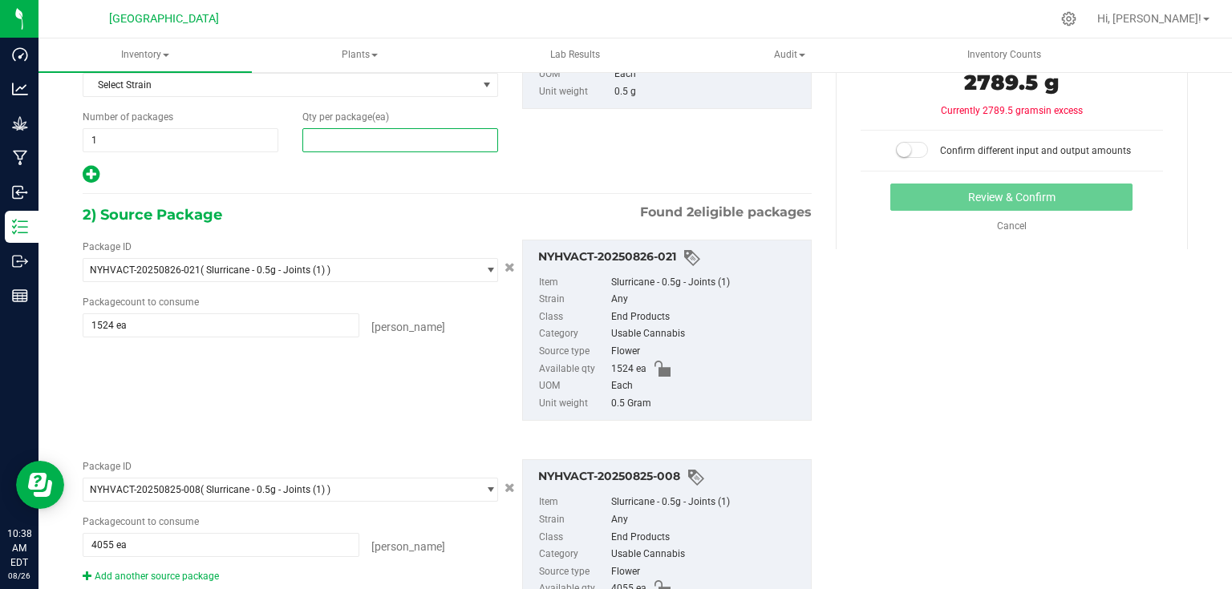
scroll to position [192, 0]
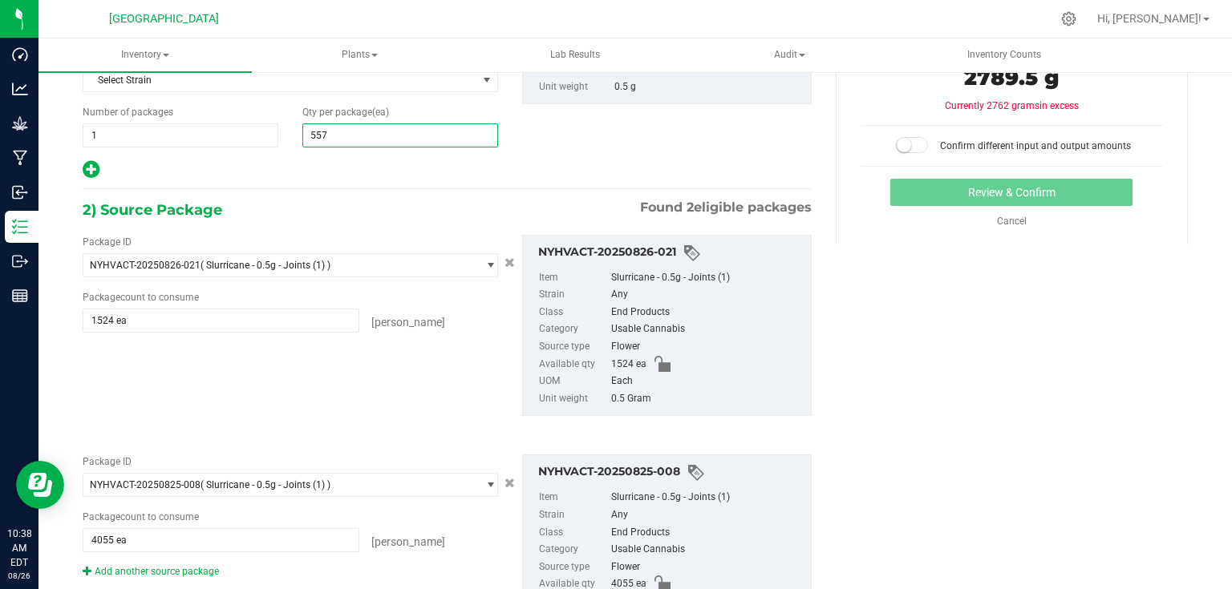
type input "5579"
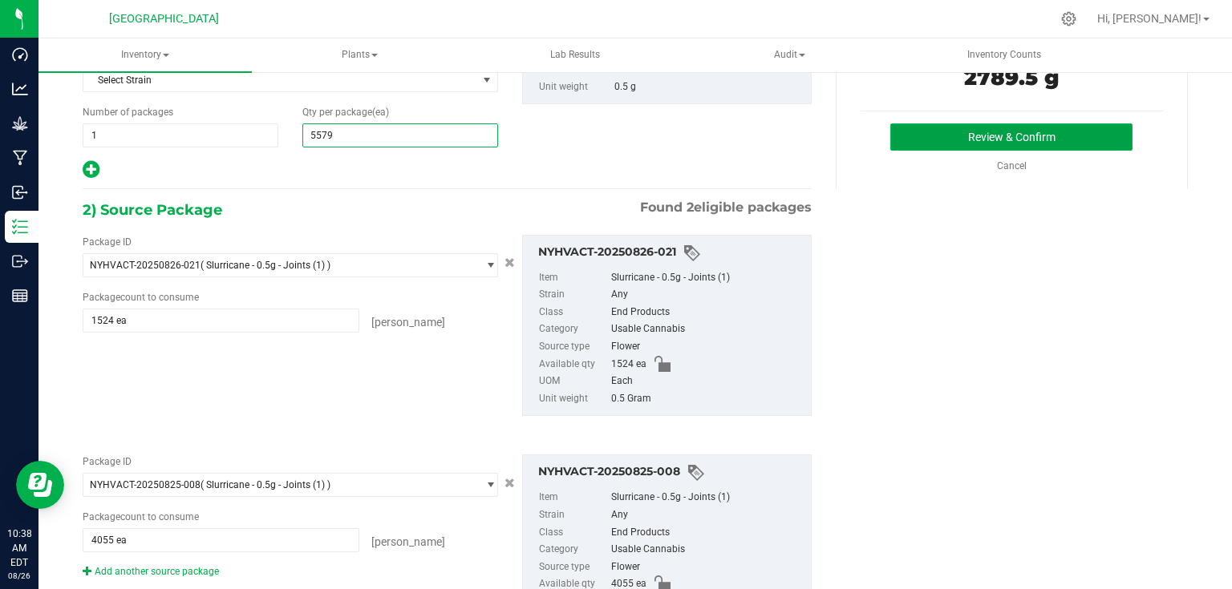
type input "5,579"
click at [957, 148] on button "Review & Confirm" at bounding box center [1011, 137] width 242 height 27
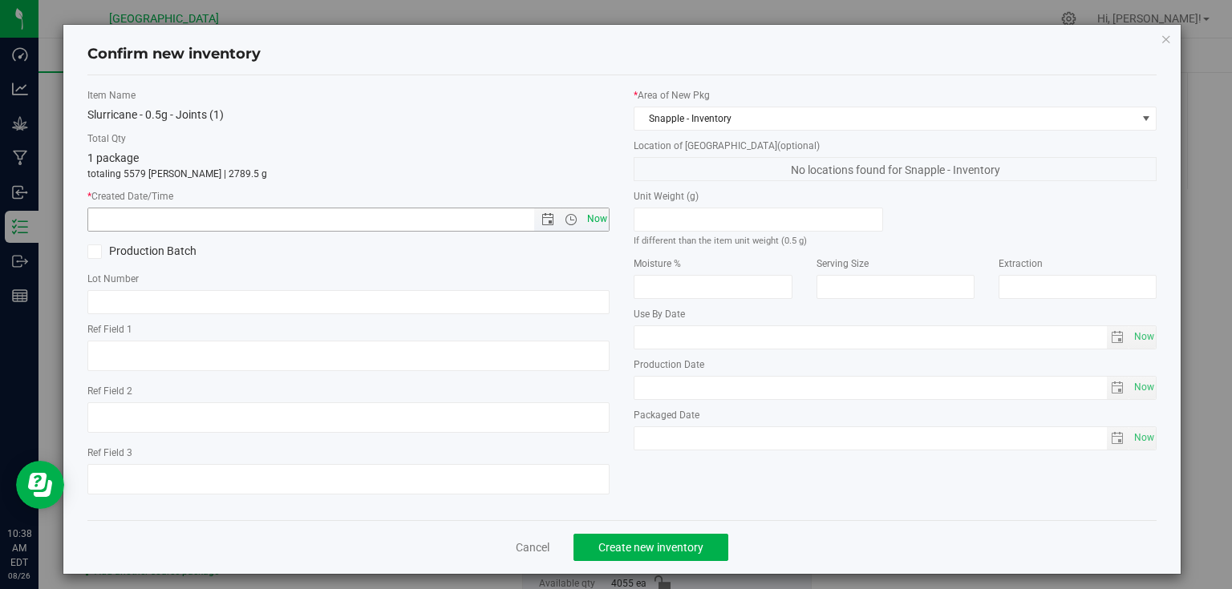
click at [589, 218] on span "Now" at bounding box center [596, 219] width 27 height 23
type input "[DATE] 10:38 AM"
click at [626, 541] on span "Create new inventory" at bounding box center [650, 547] width 105 height 13
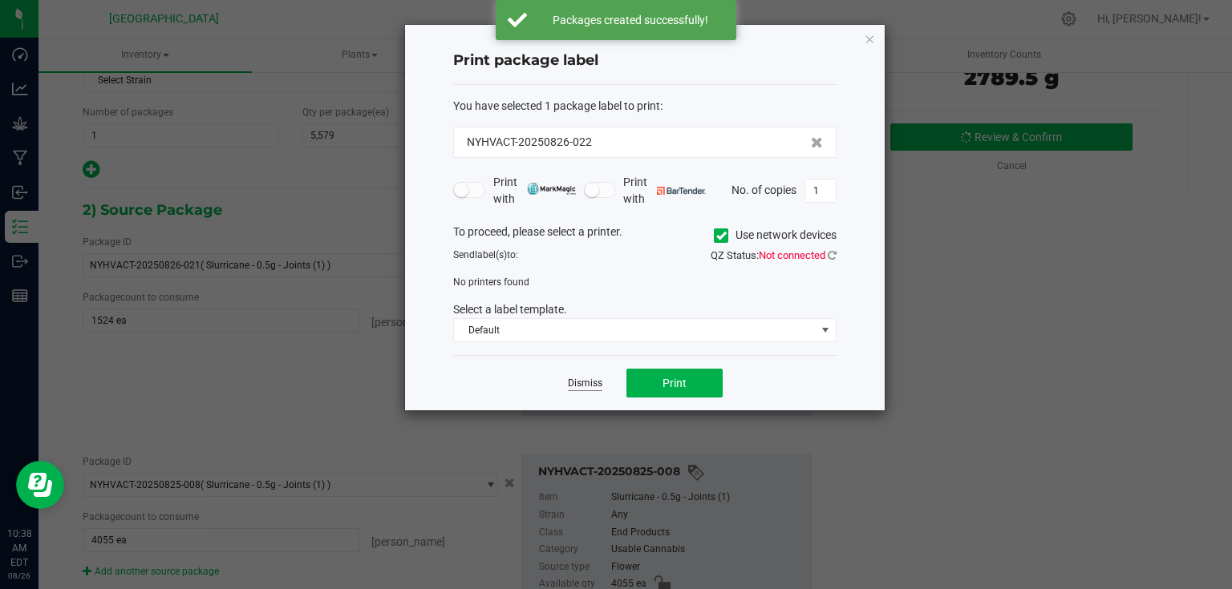
click at [579, 385] on link "Dismiss" at bounding box center [585, 384] width 34 height 14
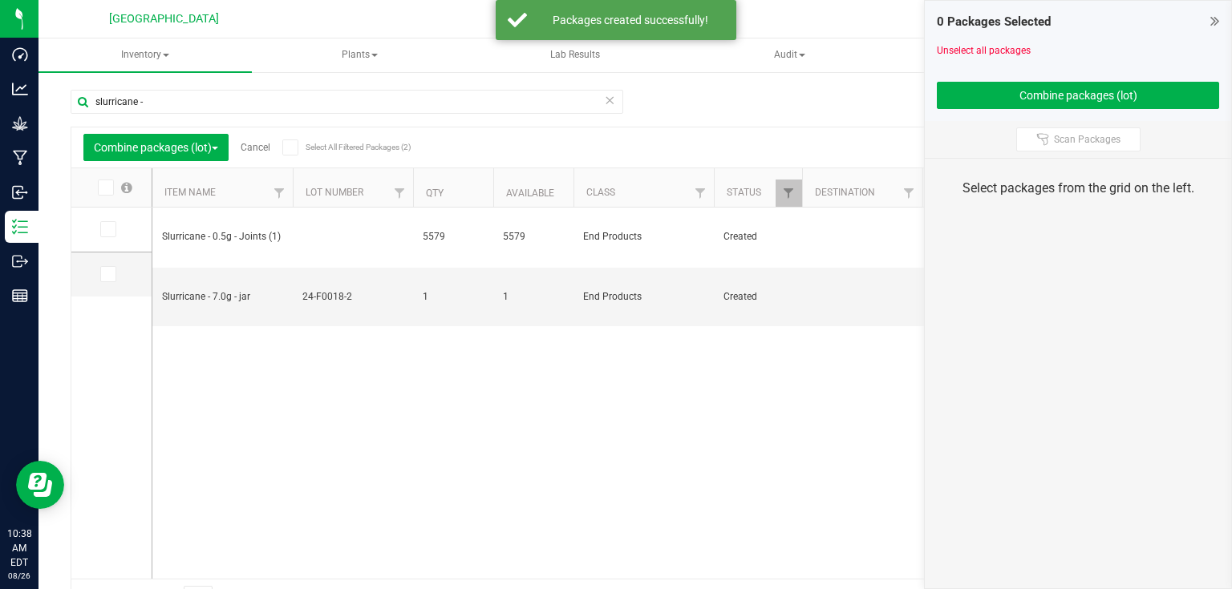
click at [1210, 11] on link at bounding box center [1214, 20] width 9 height 19
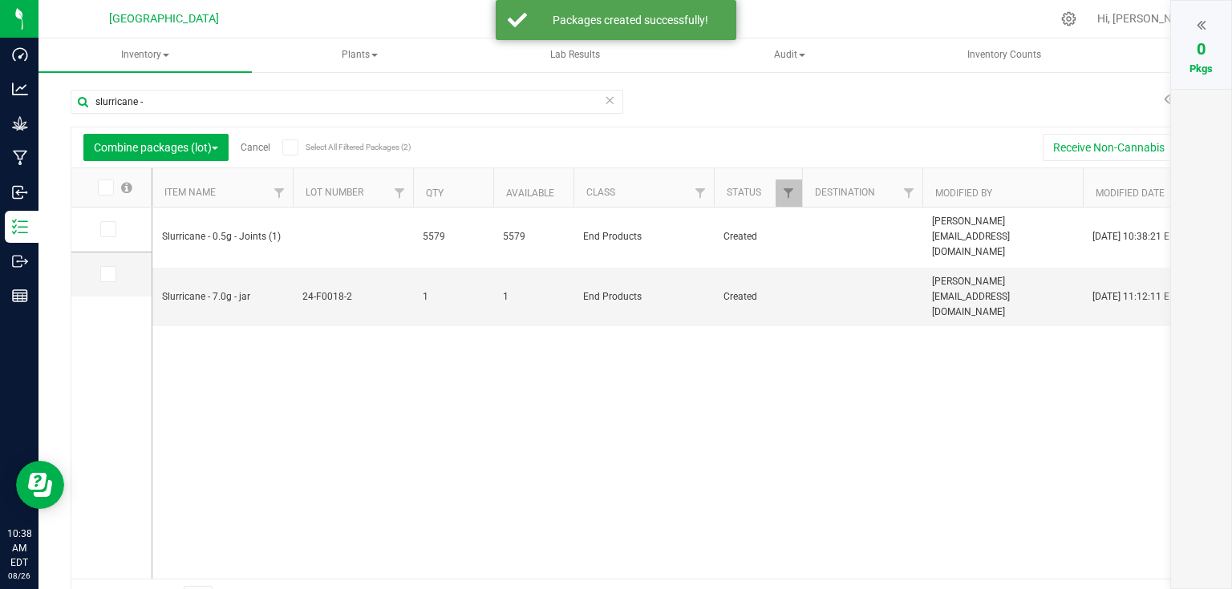
click at [255, 150] on link "Cancel" at bounding box center [256, 147] width 30 height 11
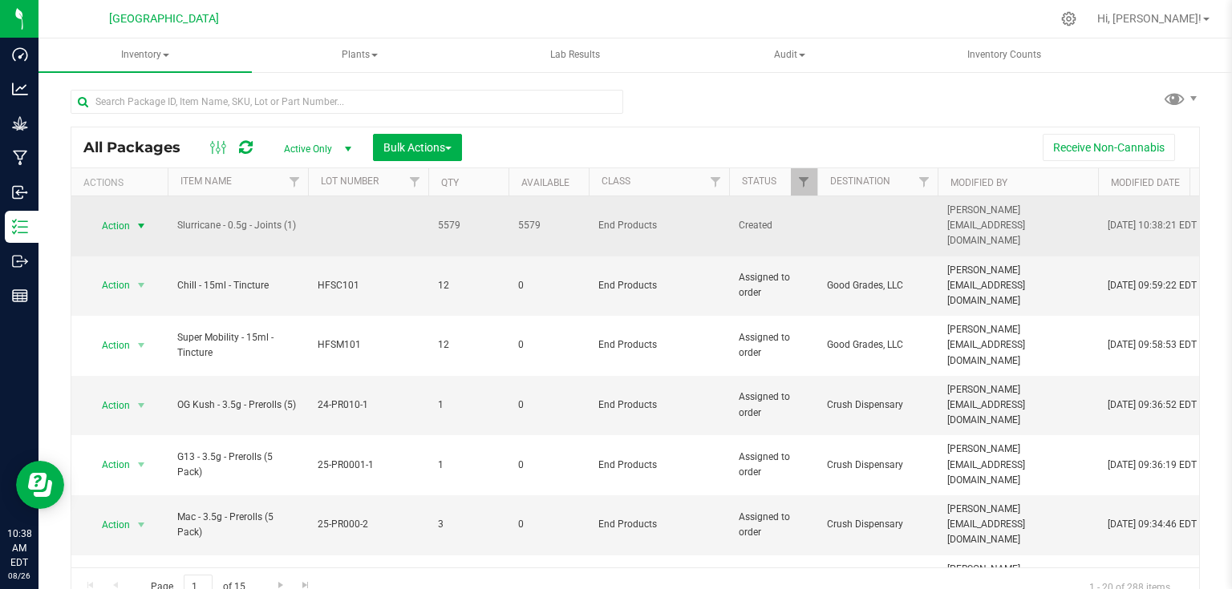
click at [141, 221] on span "select" at bounding box center [141, 226] width 13 height 13
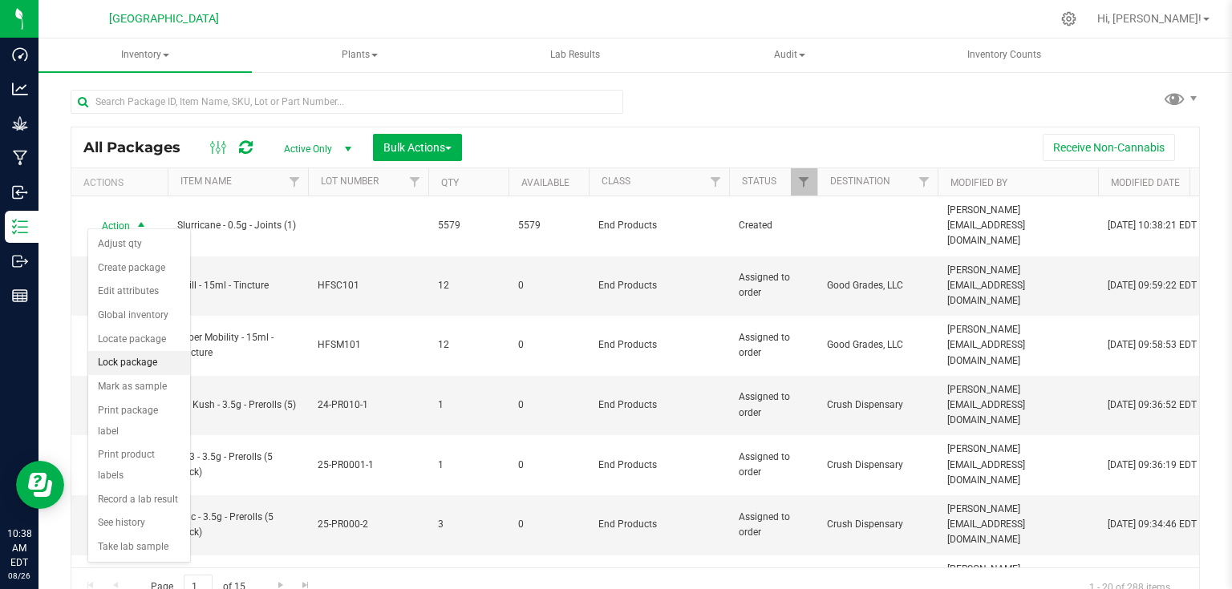
click at [130, 366] on li "Lock package" at bounding box center [139, 363] width 102 height 24
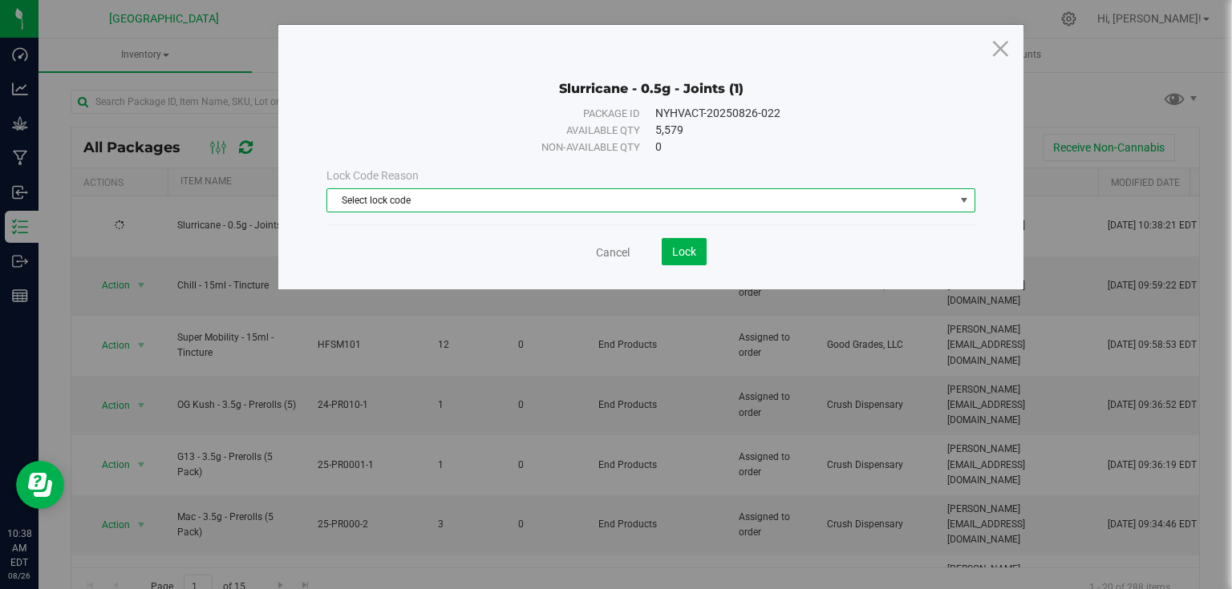
click at [526, 205] on span "Select lock code" at bounding box center [640, 200] width 627 height 22
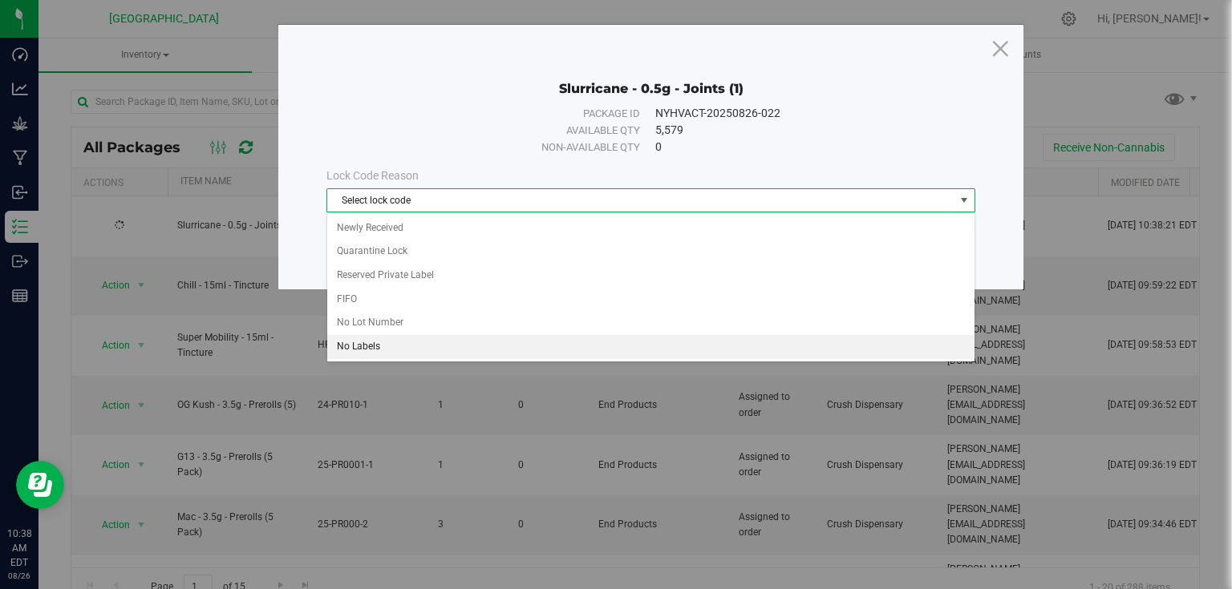
click at [358, 346] on li "No Labels" at bounding box center [650, 347] width 647 height 24
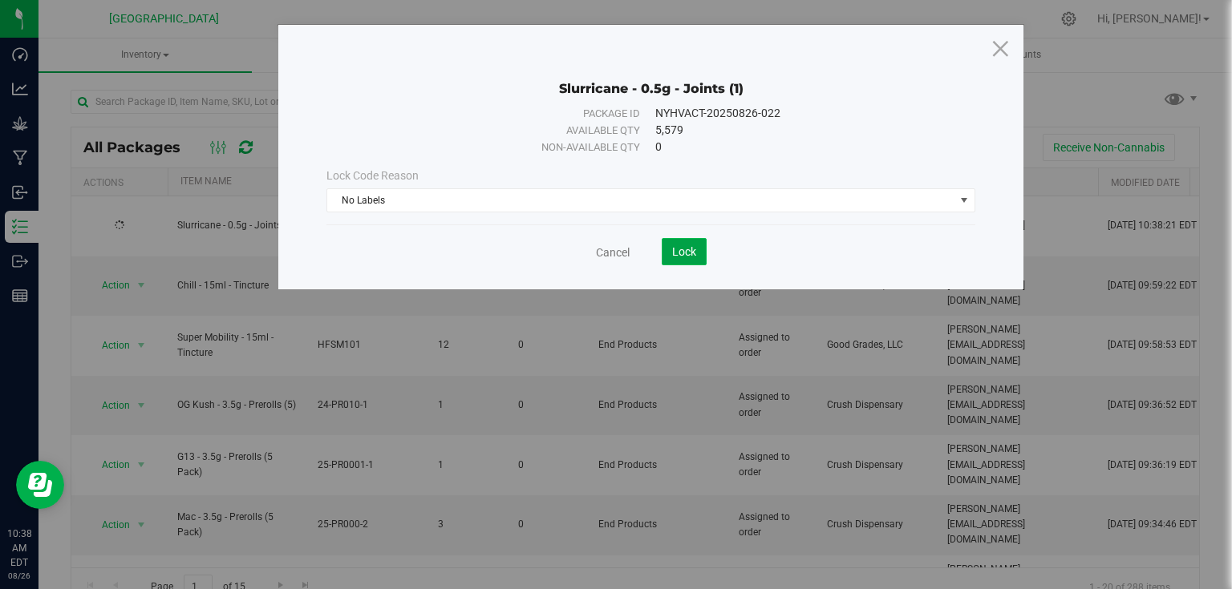
click at [683, 245] on span "Lock" at bounding box center [684, 251] width 24 height 13
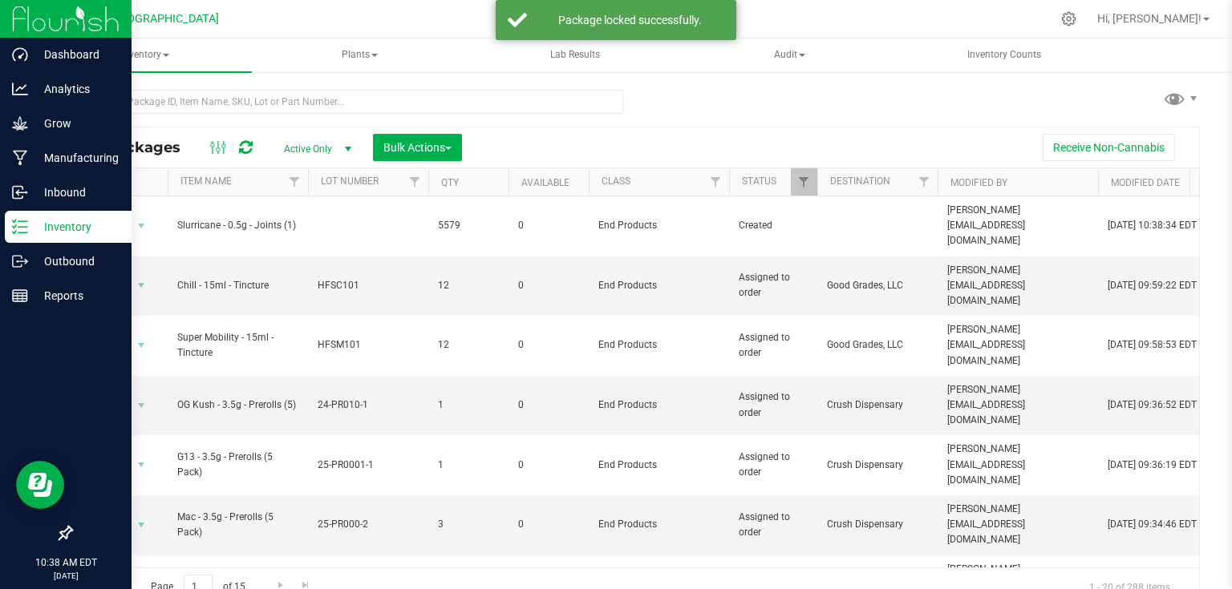
click at [28, 8] on img at bounding box center [65, 19] width 107 height 38
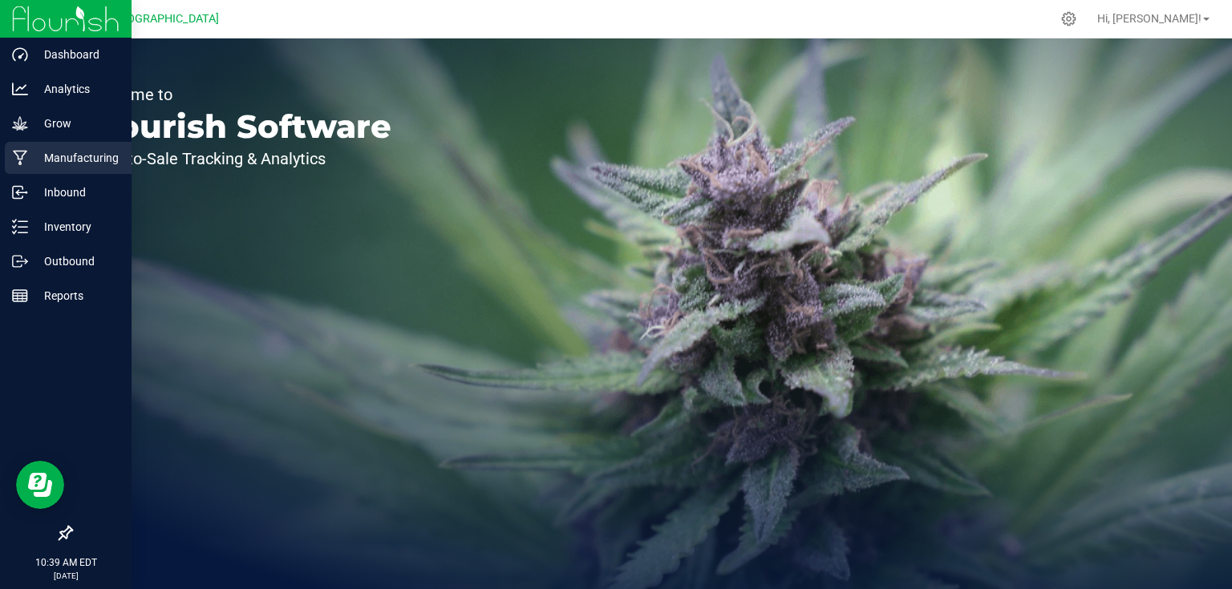
click at [13, 152] on icon at bounding box center [20, 158] width 15 height 16
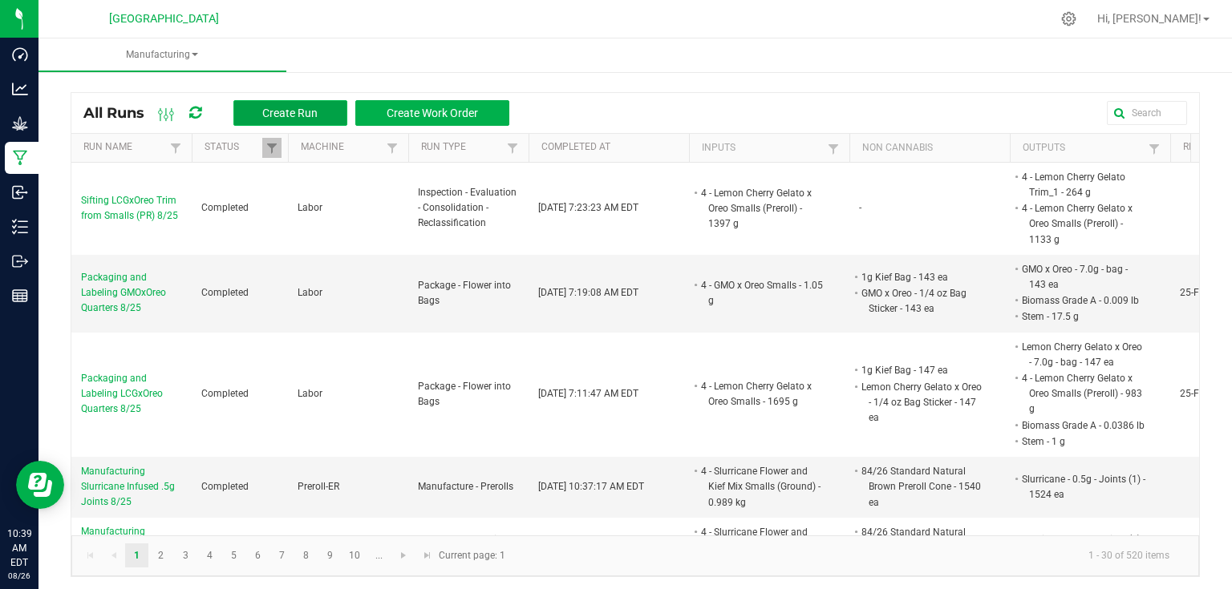
click at [280, 107] on button "Create Run" at bounding box center [290, 113] width 114 height 26
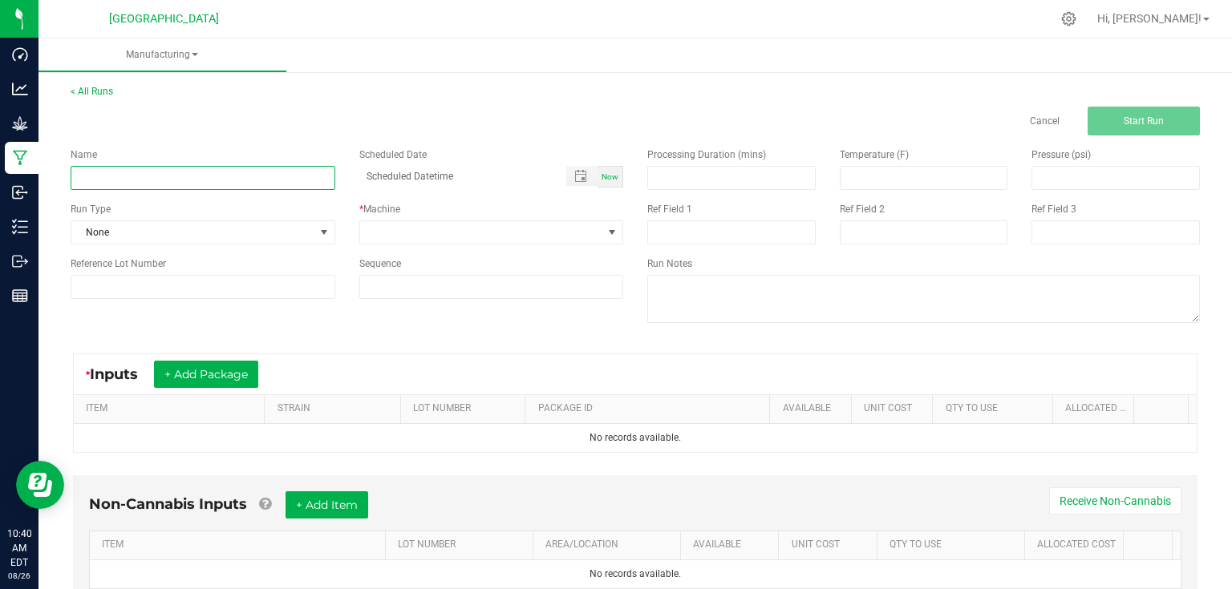
click at [140, 167] on input at bounding box center [203, 178] width 265 height 24
type input "Trimming OG Kush Bucked Material from Bed 2 8/26"
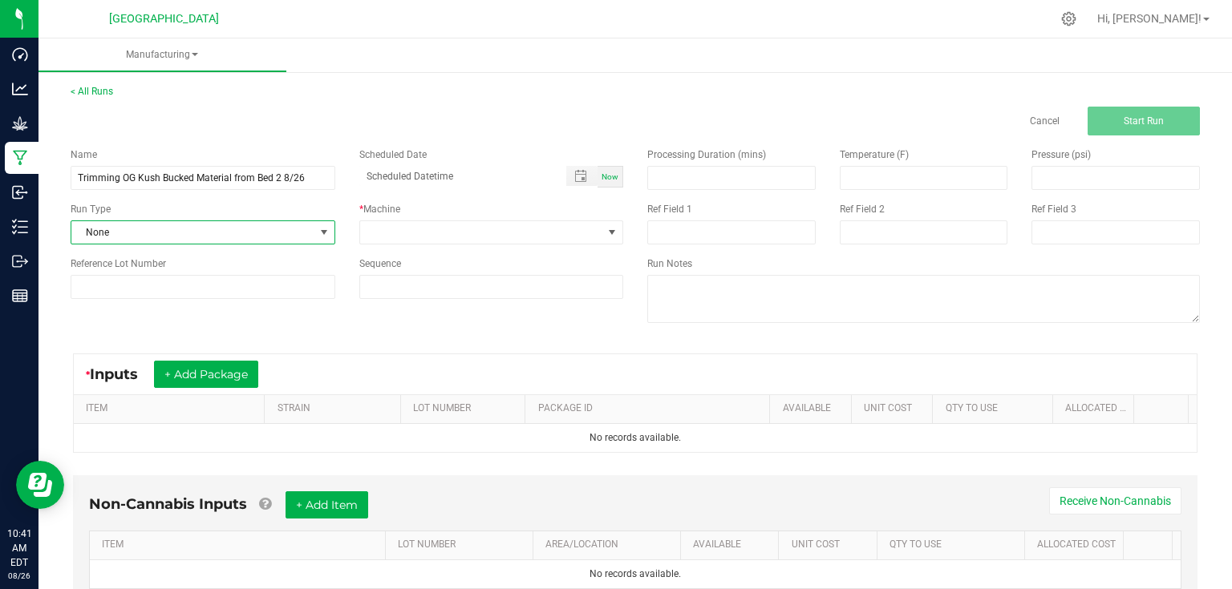
click at [318, 231] on span at bounding box center [324, 232] width 13 height 13
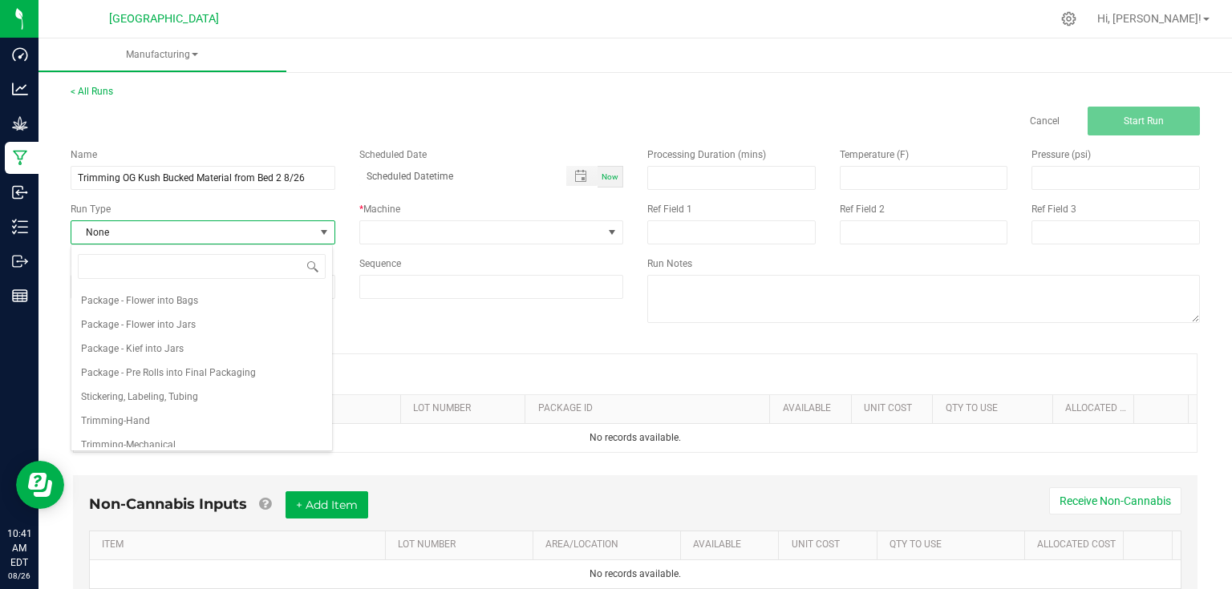
scroll to position [246, 0]
drag, startPoint x: 158, startPoint y: 439, endPoint x: 195, endPoint y: 409, distance: 47.8
click at [158, 439] on span "Trimming-Mechanical" at bounding box center [128, 436] width 95 height 16
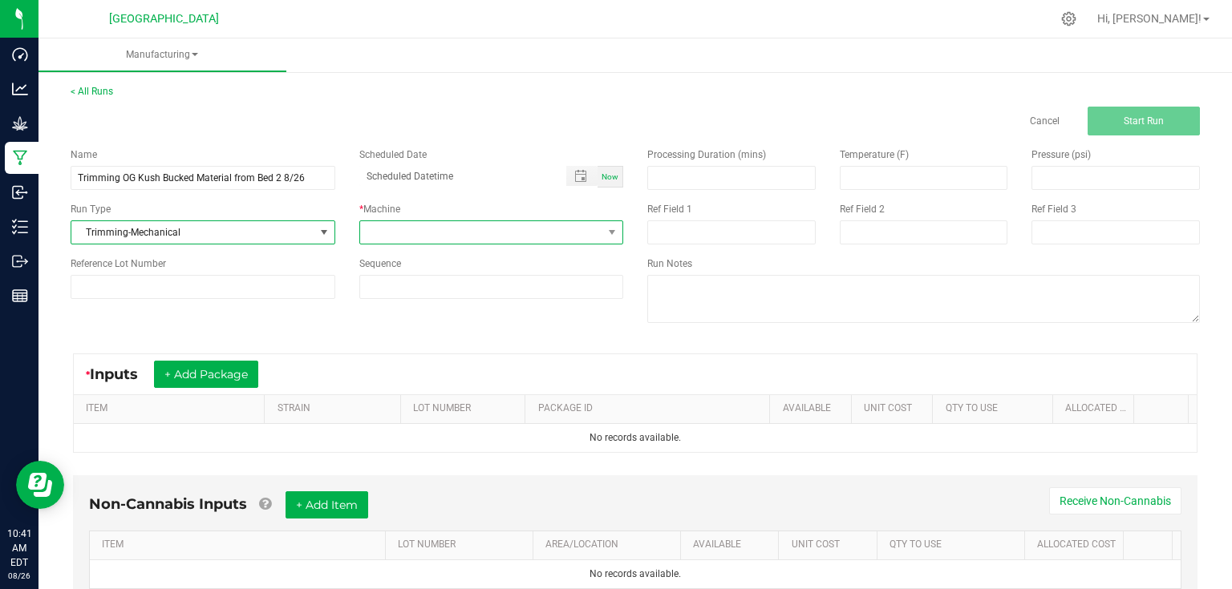
click at [435, 233] on span at bounding box center [481, 232] width 243 height 22
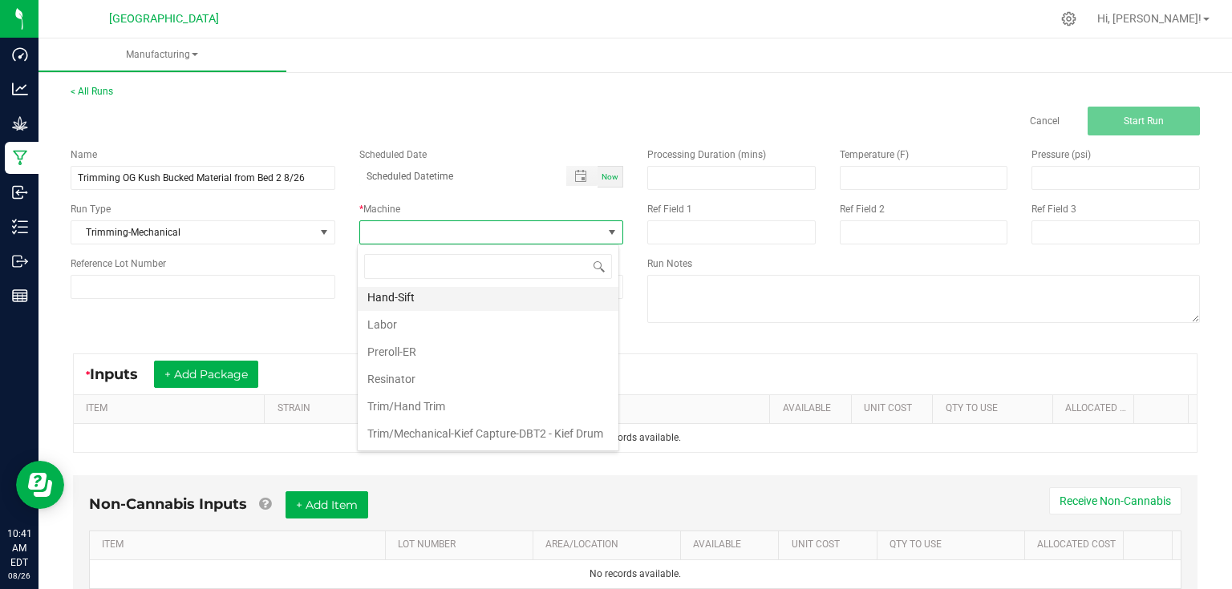
scroll to position [106, 0]
click at [430, 420] on li "Trim/Mechanical-Kief Capture-DBT2 - Kief Drum" at bounding box center [488, 433] width 261 height 27
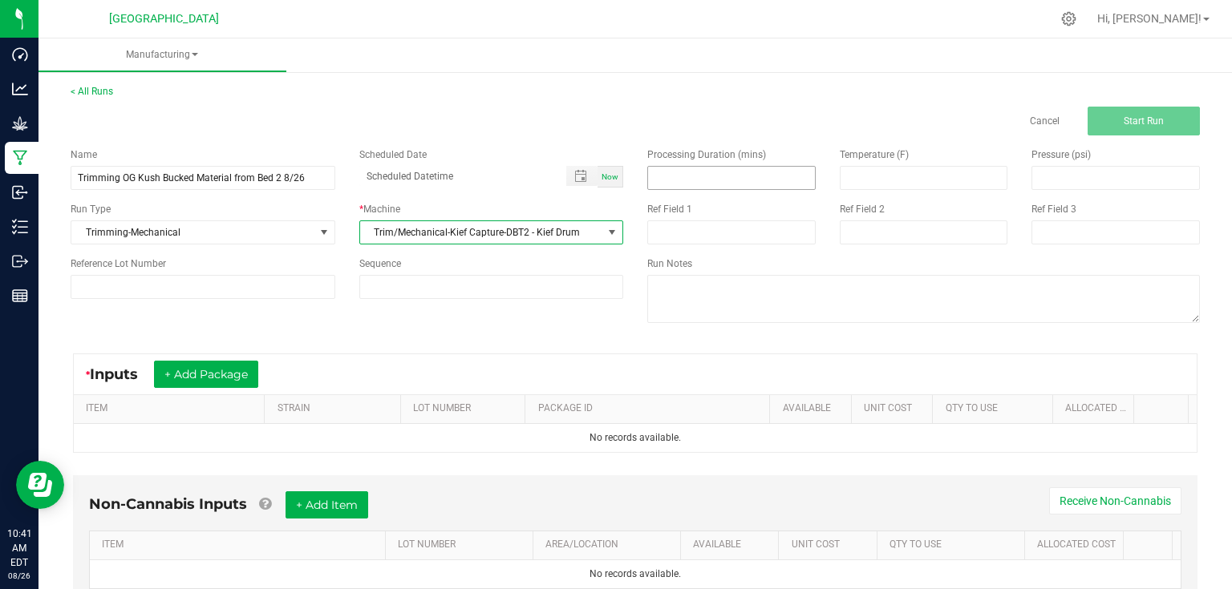
click at [711, 172] on input at bounding box center [731, 178] width 167 height 22
type input "15.00"
click at [523, 321] on div "Name Trimming OG Kush Bucked Material from Bed 2 8/26 Scheduled Date Now Run Ty…" at bounding box center [635, 238] width 1153 height 204
click at [183, 379] on button "+ Add Package" at bounding box center [206, 374] width 104 height 27
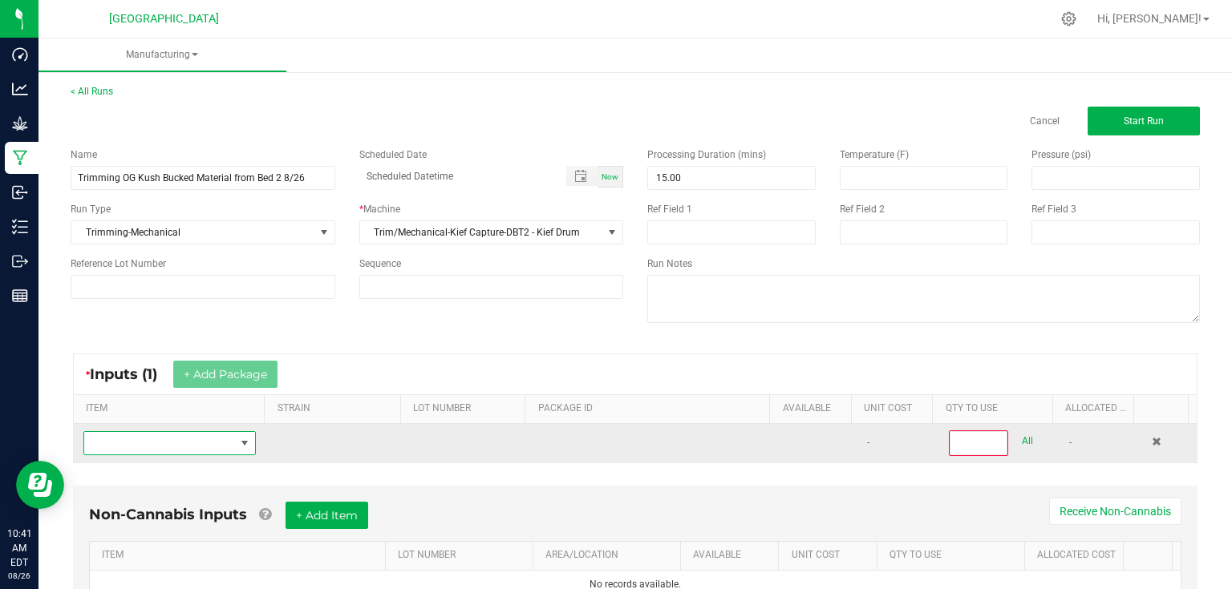
click at [184, 439] on span "NO DATA FOUND" at bounding box center [159, 443] width 151 height 22
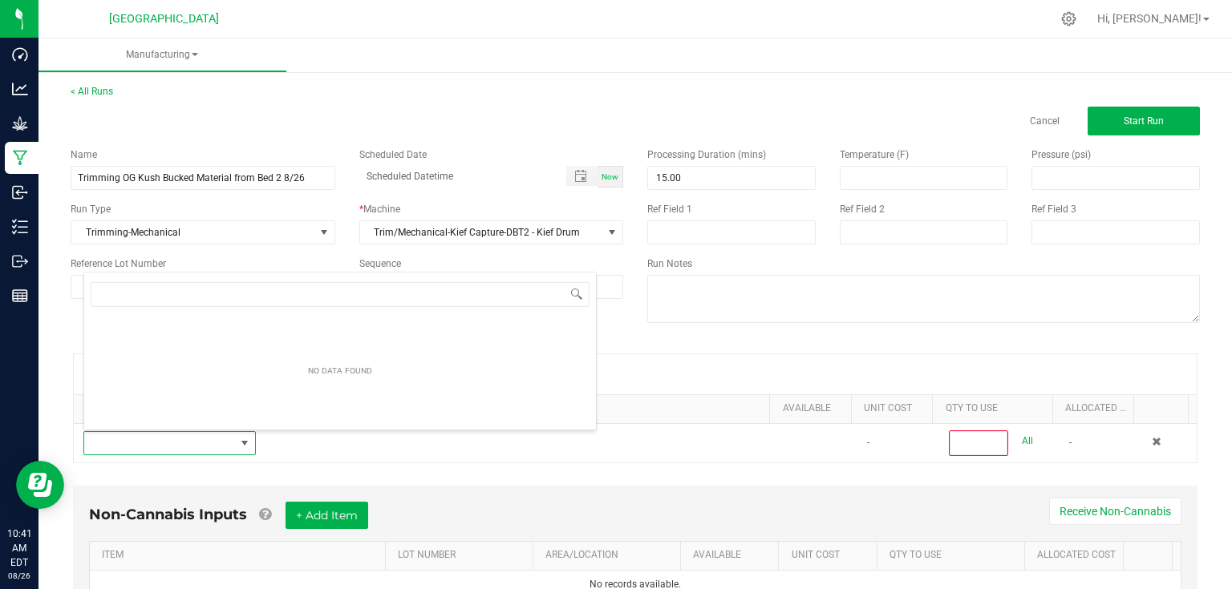
scroll to position [23, 167]
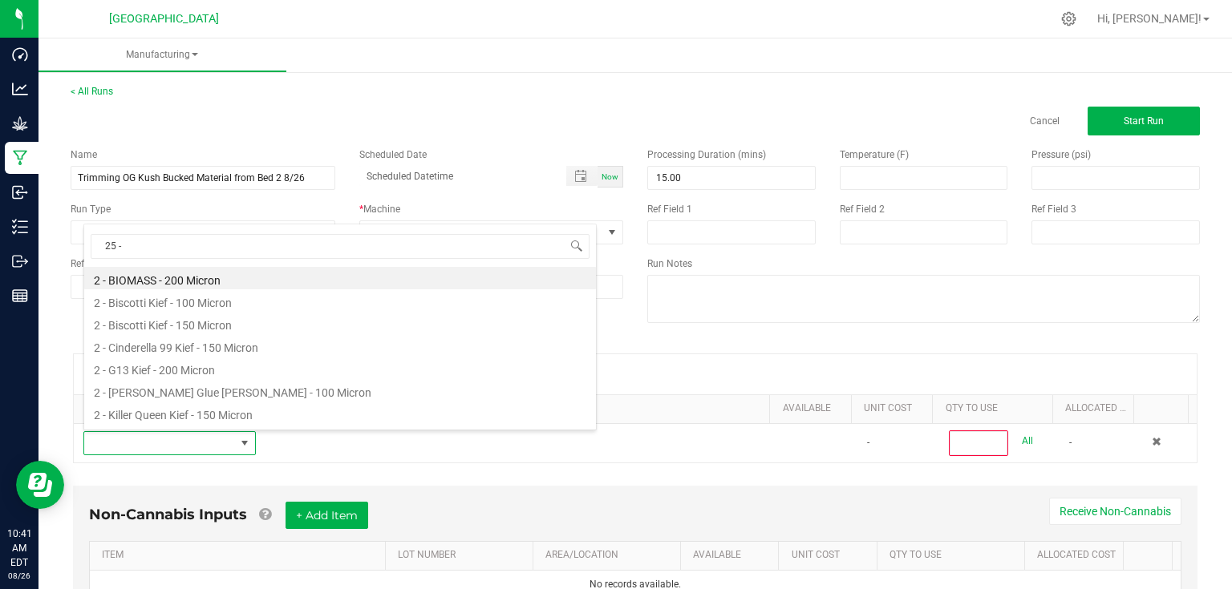
type input "25 -"
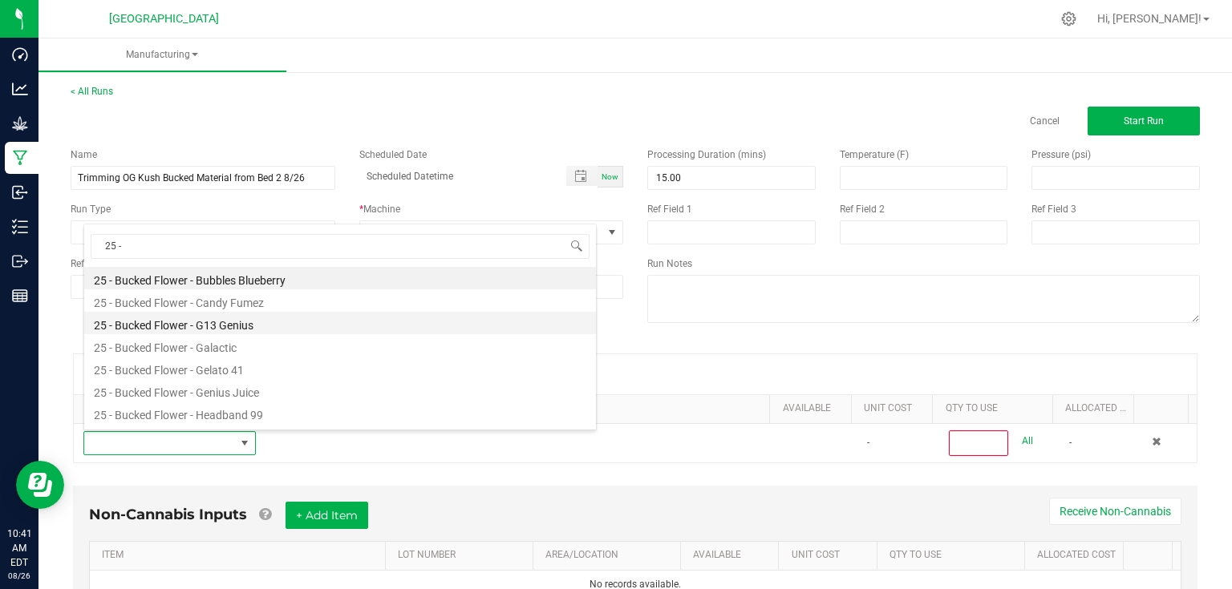
scroll to position [192, 0]
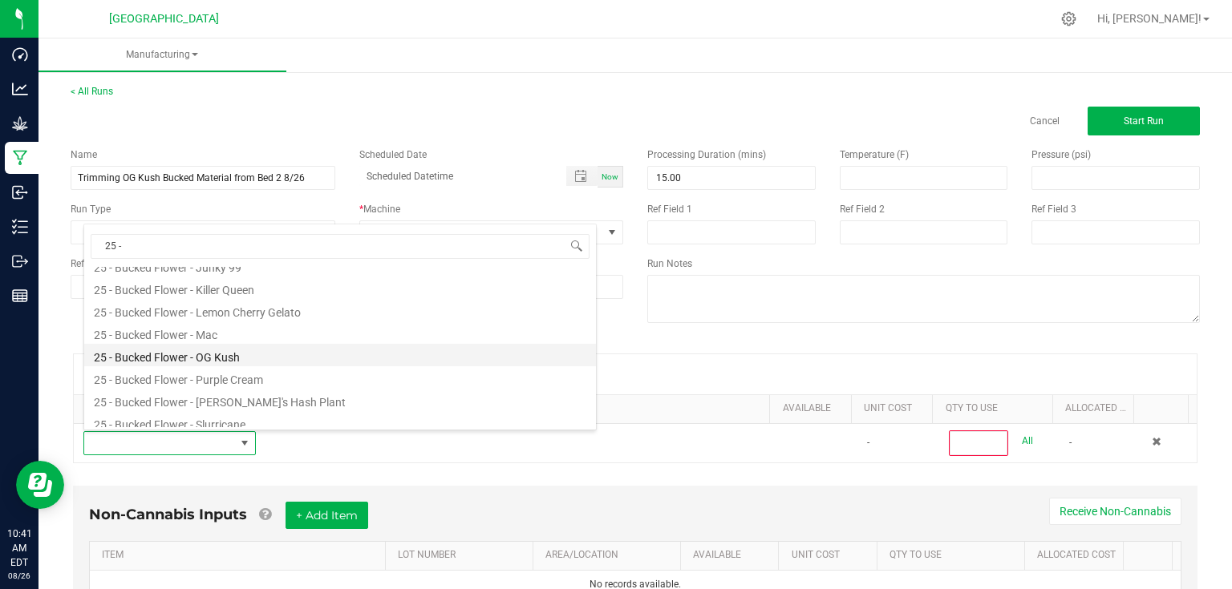
click at [271, 360] on li "25 - Bucked Flower - OG Kush" at bounding box center [340, 355] width 512 height 22
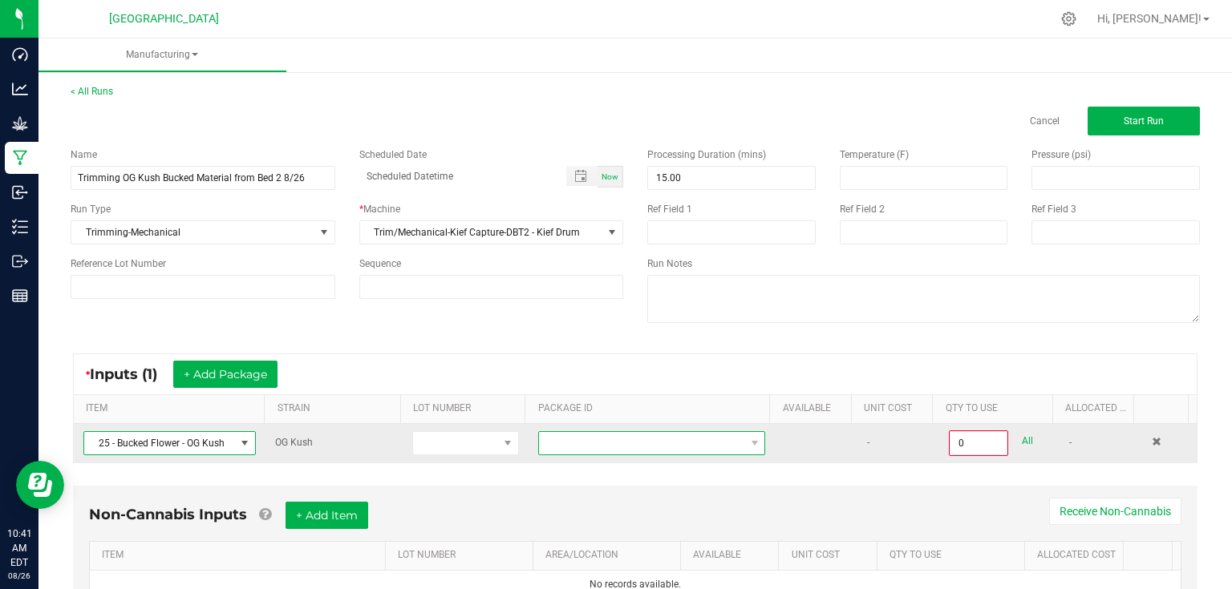
click at [564, 452] on span at bounding box center [641, 443] width 205 height 22
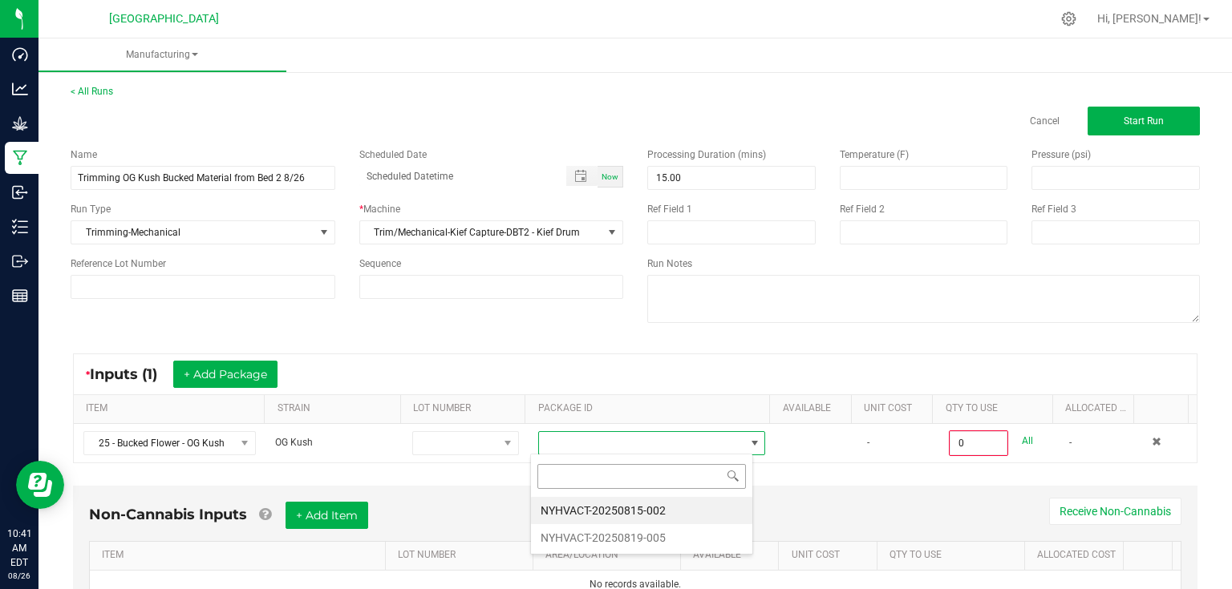
scroll to position [23, 222]
click at [593, 511] on li "NYHVACT-20250815-002" at bounding box center [641, 510] width 221 height 27
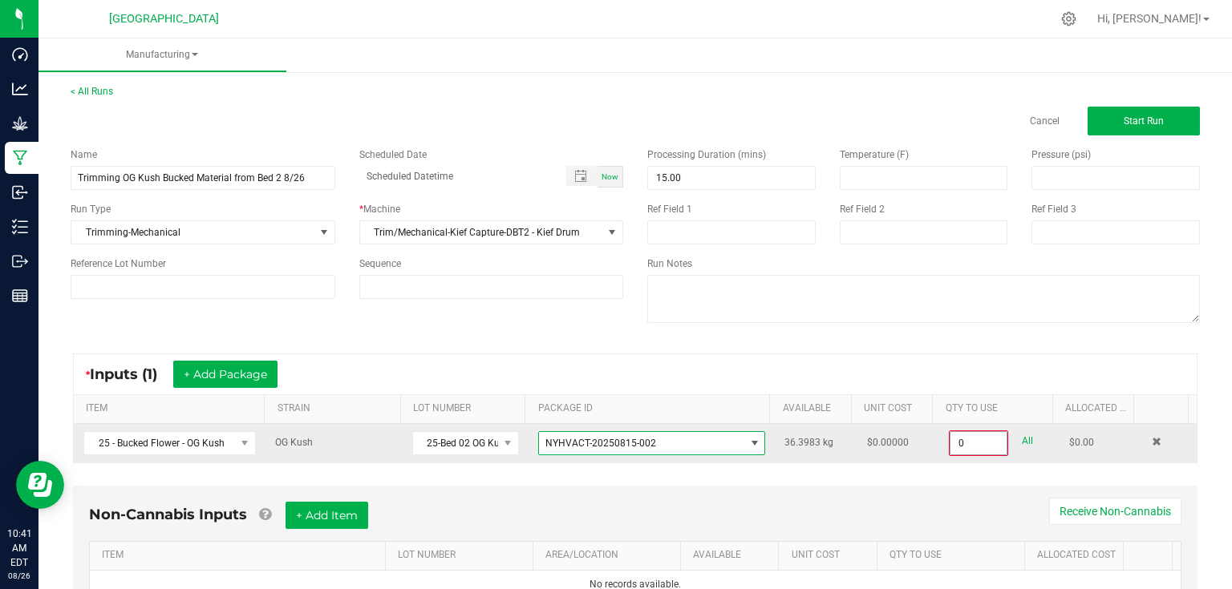
click at [985, 443] on input "0" at bounding box center [978, 443] width 56 height 22
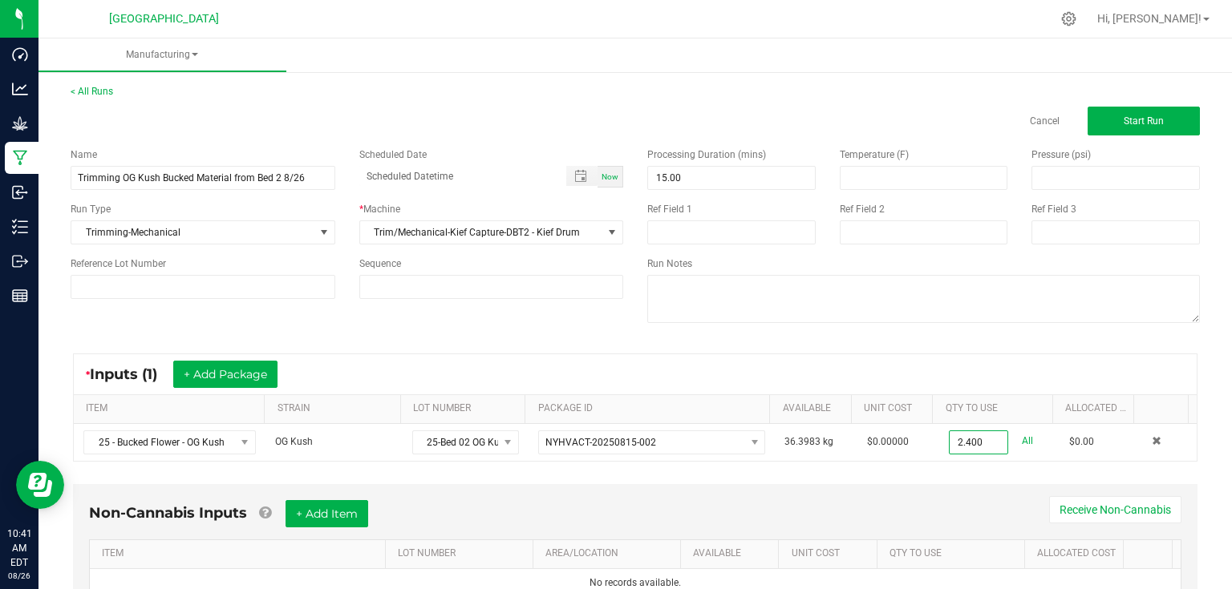
type input "2.4000 kg"
click at [958, 465] on div "* Inputs (1) + Add Package ITEM STRAIN LOT NUMBER PACKAGE ID AVAILABLE Unit Cos…" at bounding box center [635, 407] width 1153 height 137
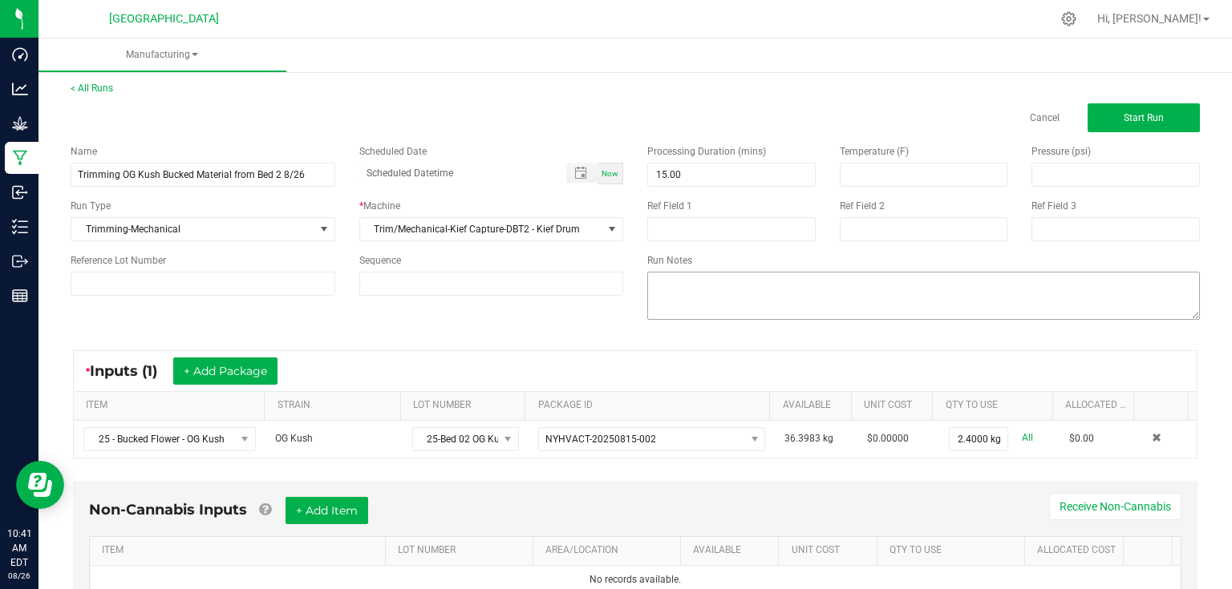
scroll to position [0, 0]
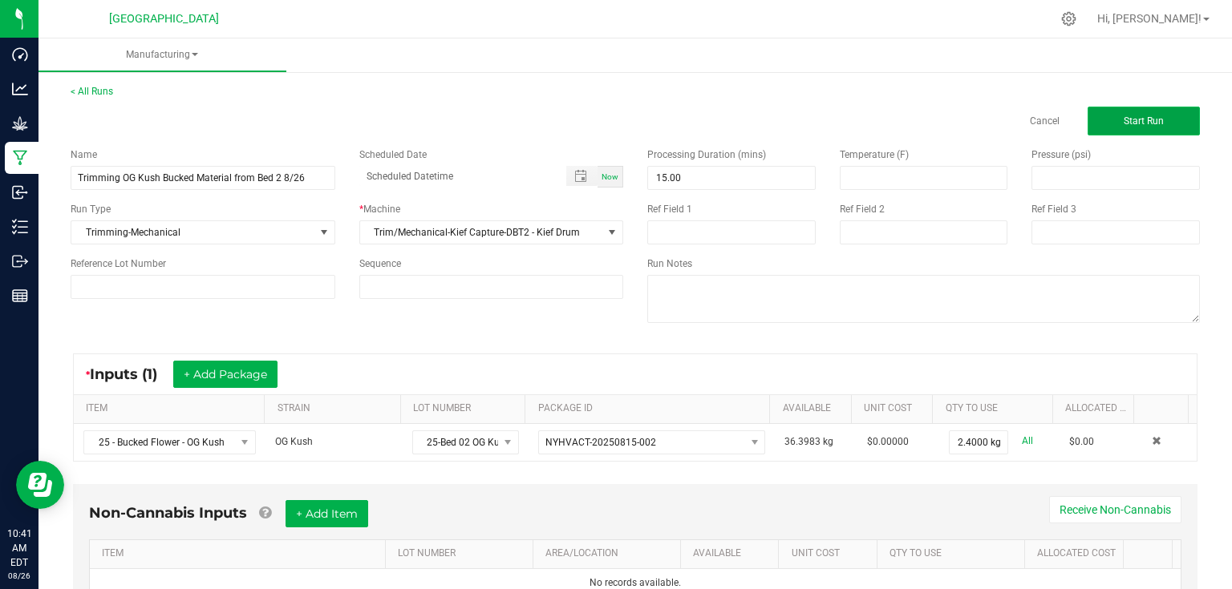
click at [1164, 125] on button "Start Run" at bounding box center [1143, 121] width 112 height 29
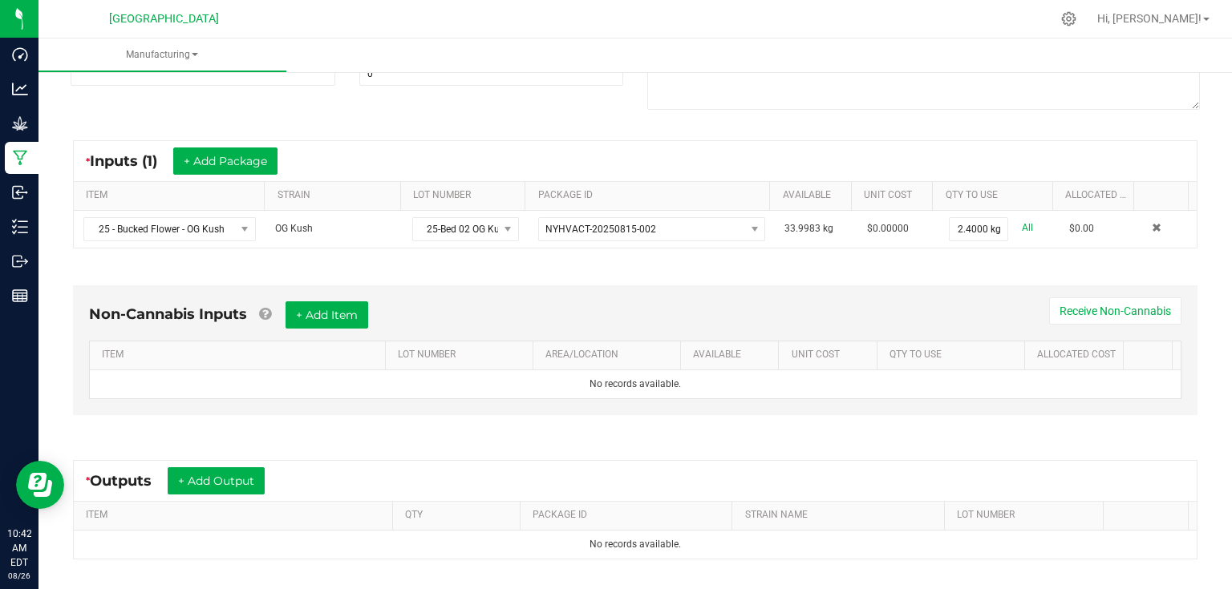
scroll to position [321, 0]
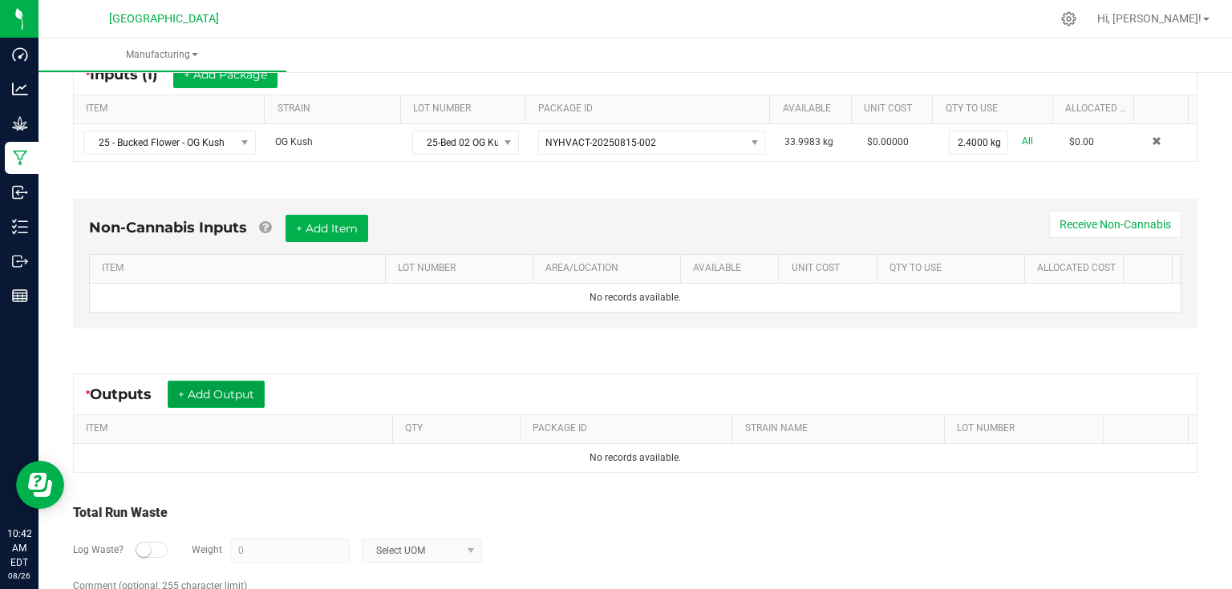
click at [228, 381] on button "+ Add Output" at bounding box center [216, 394] width 97 height 27
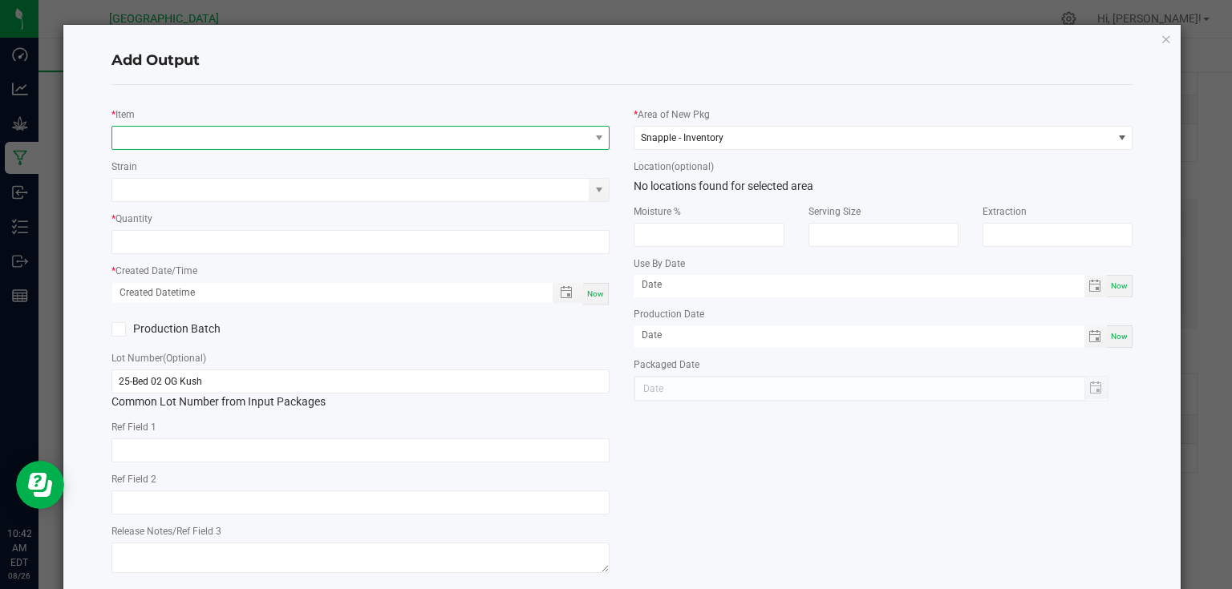
click at [318, 140] on span "NO DATA FOUND" at bounding box center [350, 138] width 477 height 22
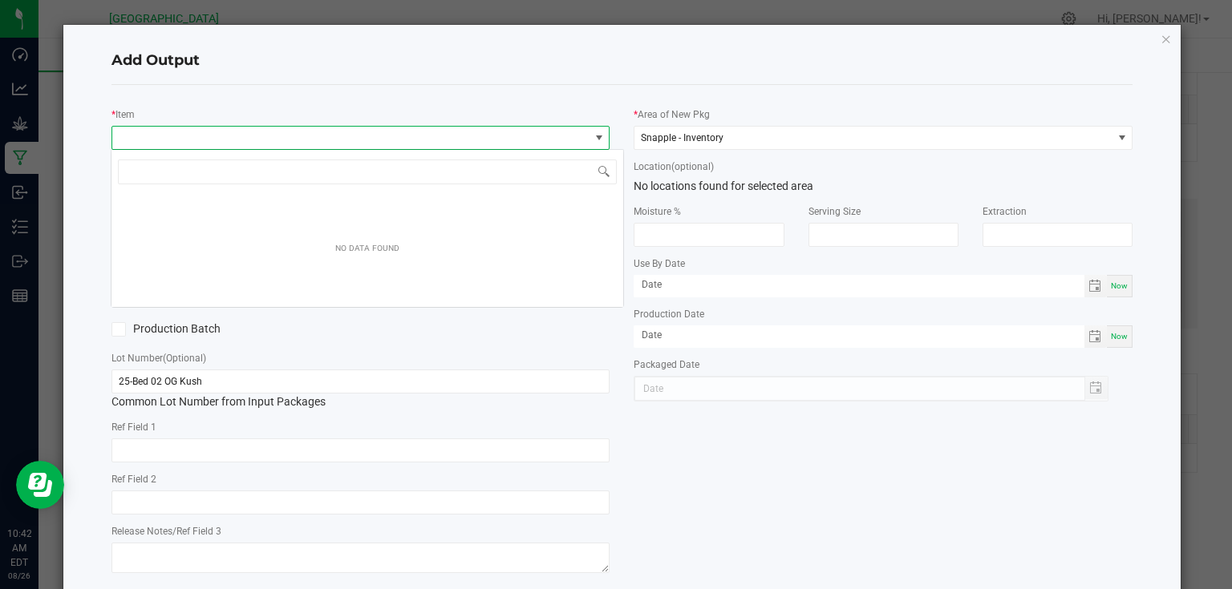
scroll to position [23, 494]
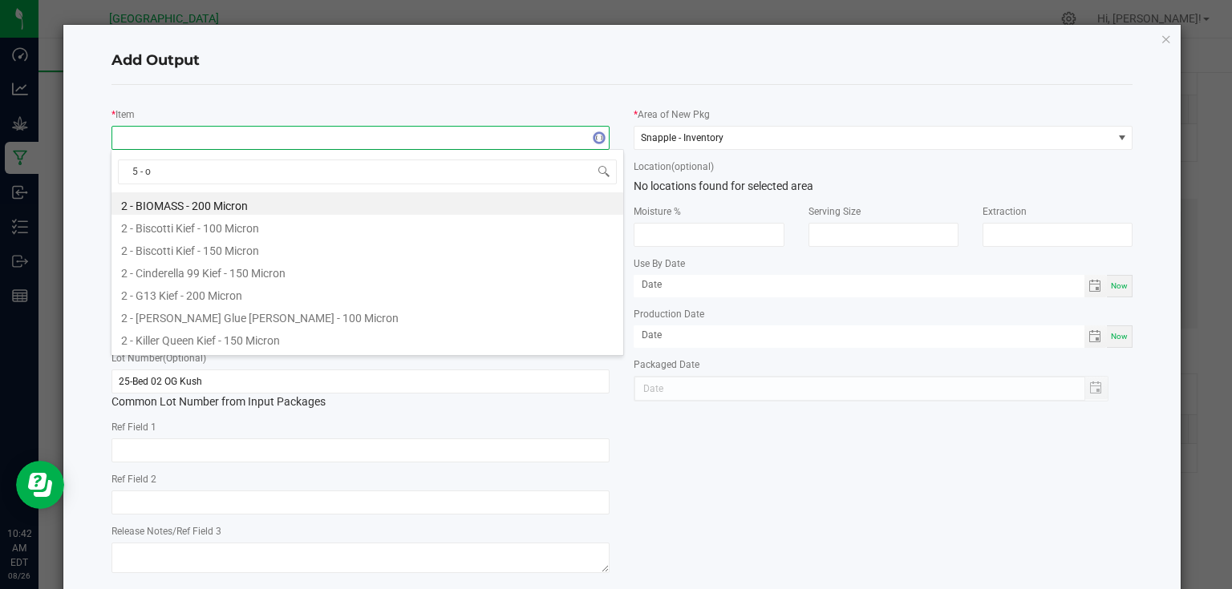
type input "5 - og"
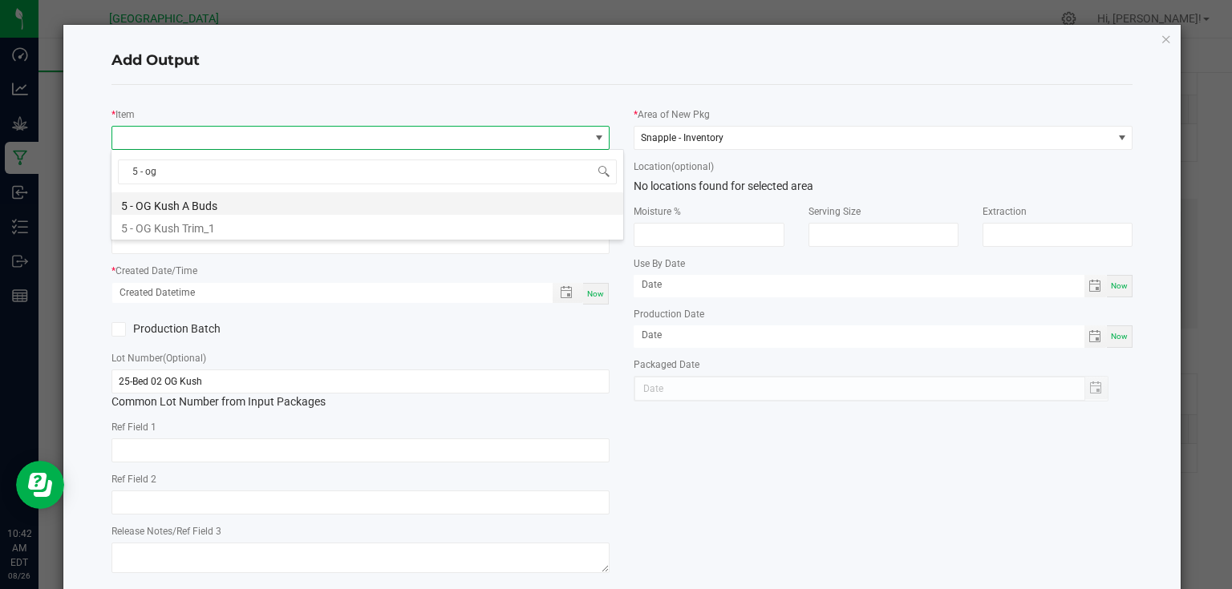
click at [208, 204] on li "5 - OG Kush A Buds" at bounding box center [367, 203] width 512 height 22
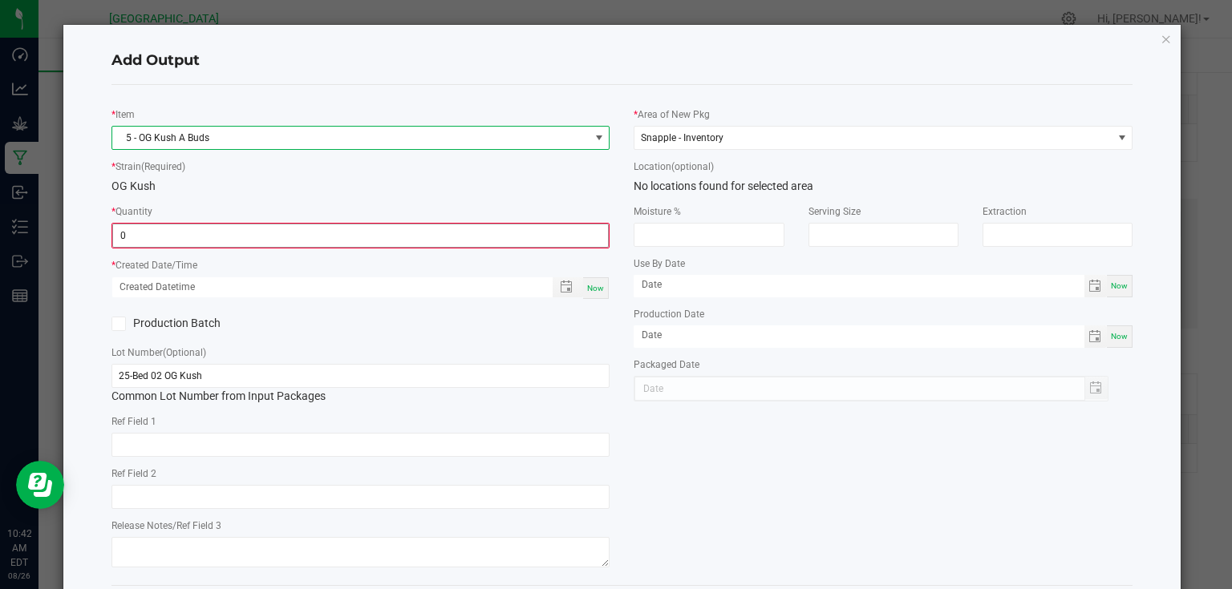
click at [211, 230] on input "0" at bounding box center [361, 236] width 496 height 22
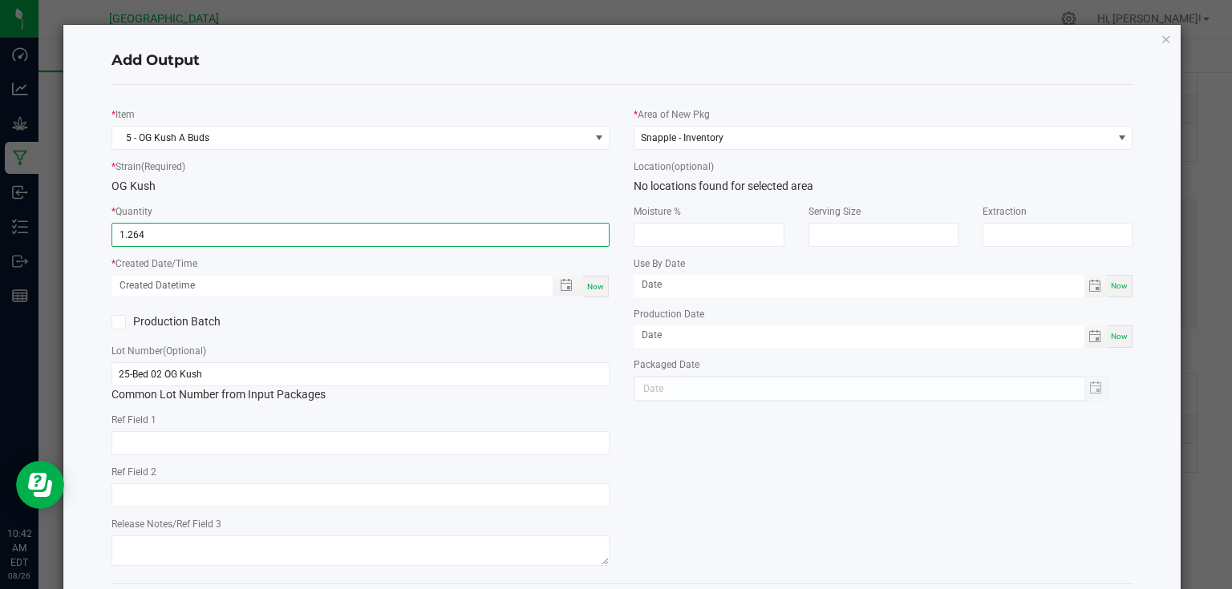
type input "1.2640 kg"
click at [597, 283] on span "Now" at bounding box center [595, 286] width 17 height 9
type input "[DATE] 10:42 AM"
type input "[DATE]"
click at [594, 308] on div "* Item 5 - OG Kush A Buds * Strain (Required) OG Kush * Quantity 1.2640 kg * Cr…" at bounding box center [360, 334] width 523 height 473
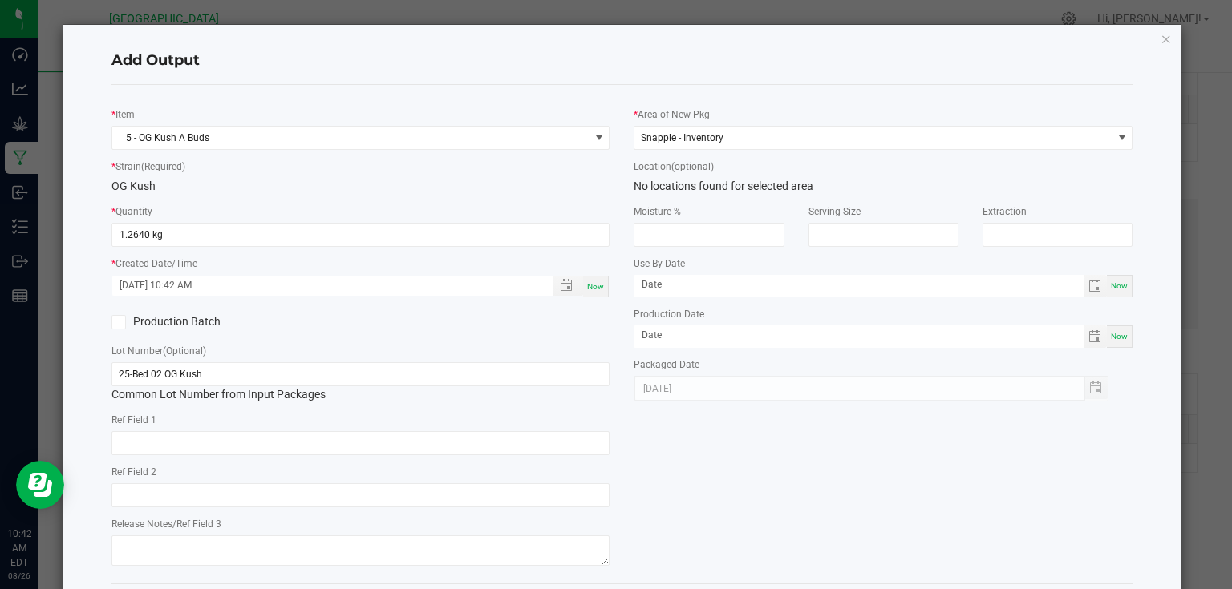
scroll to position [75, 0]
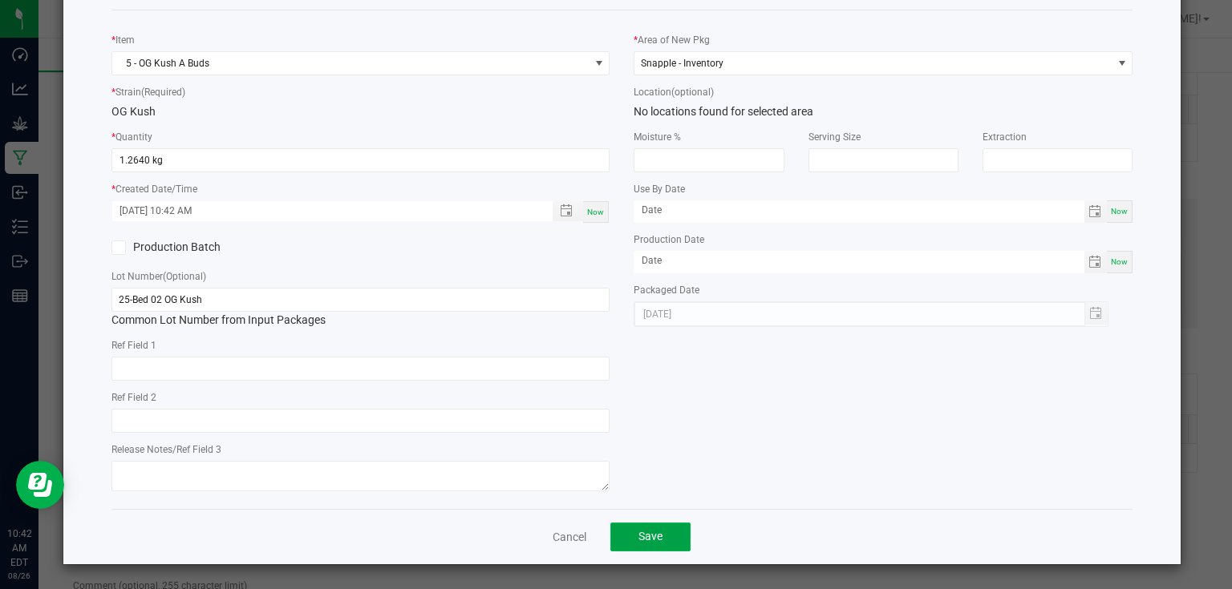
click at [674, 531] on button "Save" at bounding box center [650, 537] width 80 height 29
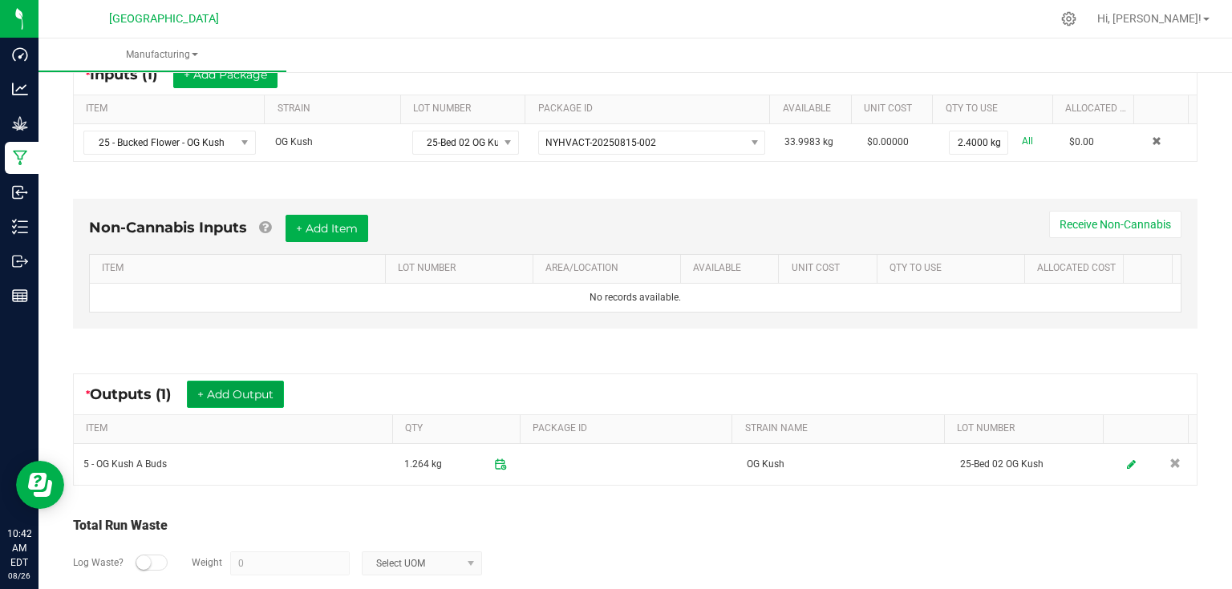
click at [264, 396] on button "+ Add Output" at bounding box center [235, 394] width 97 height 27
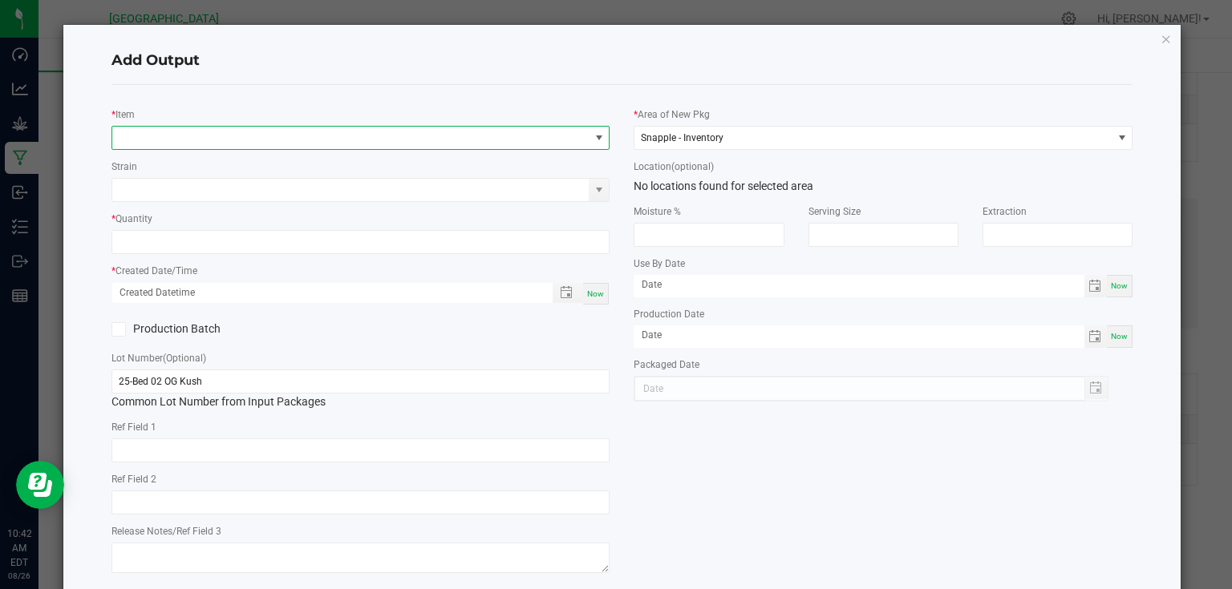
click at [231, 142] on span "NO DATA FOUND" at bounding box center [350, 138] width 477 height 22
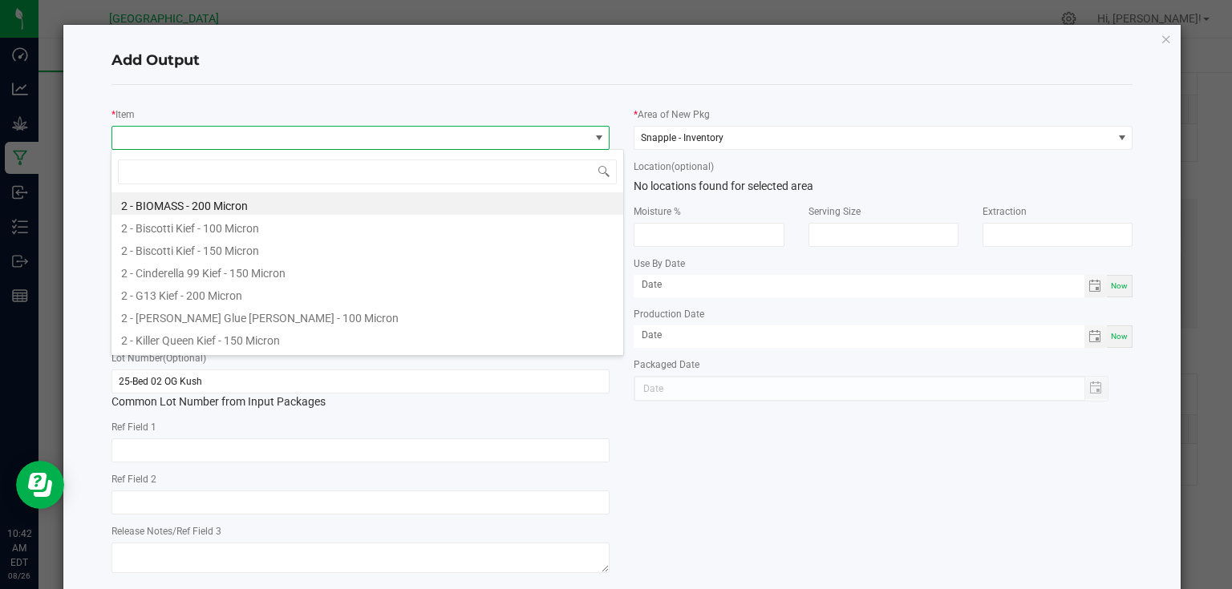
scroll to position [23, 494]
type input "5 - og"
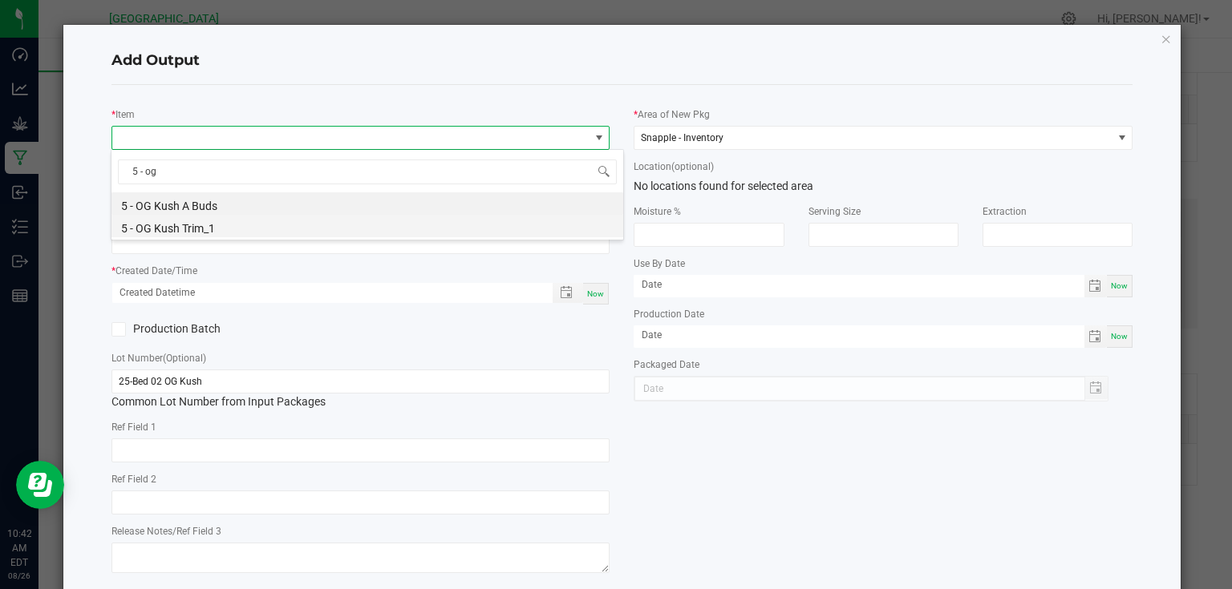
click at [200, 229] on li "5 - OG Kush Trim_1" at bounding box center [367, 226] width 512 height 22
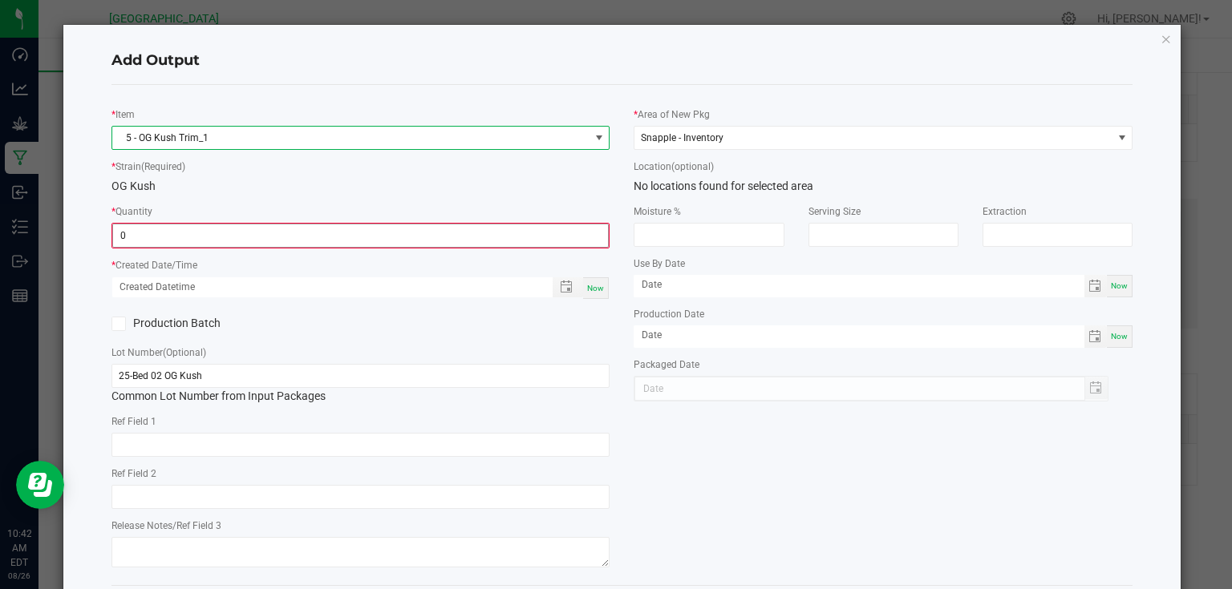
click at [411, 234] on input "0" at bounding box center [361, 236] width 496 height 22
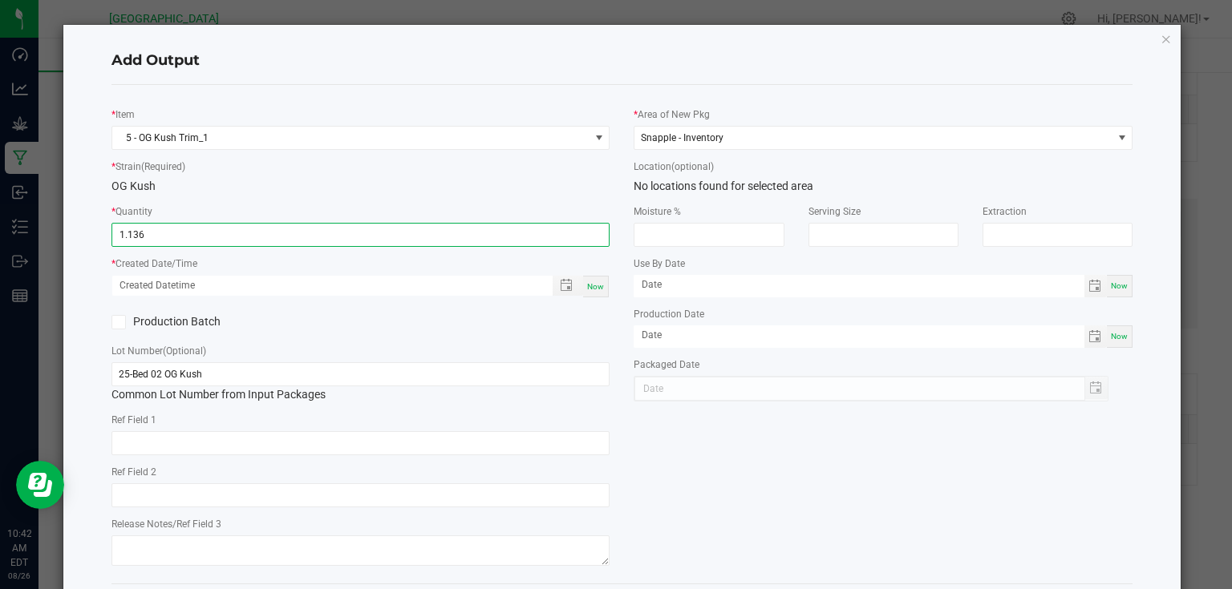
type input "1.1360 kg"
click at [586, 281] on div "Now" at bounding box center [596, 287] width 26 height 22
type input "[DATE] 10:42 AM"
type input "[DATE]"
click at [634, 366] on label "Packaged Date" at bounding box center [667, 365] width 66 height 14
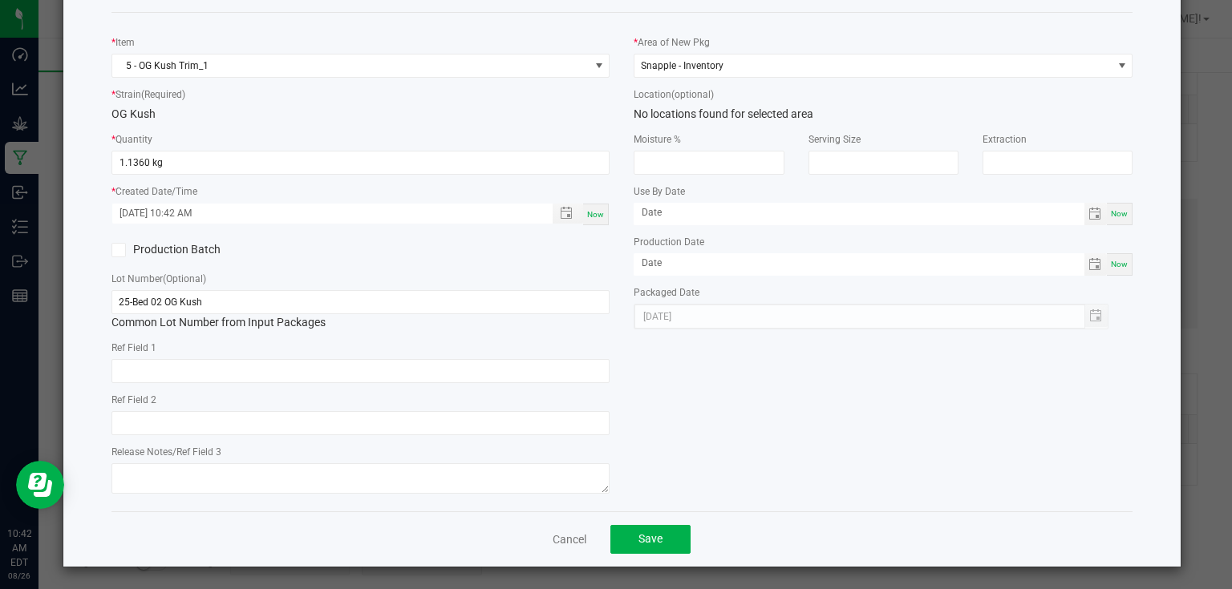
scroll to position [75, 0]
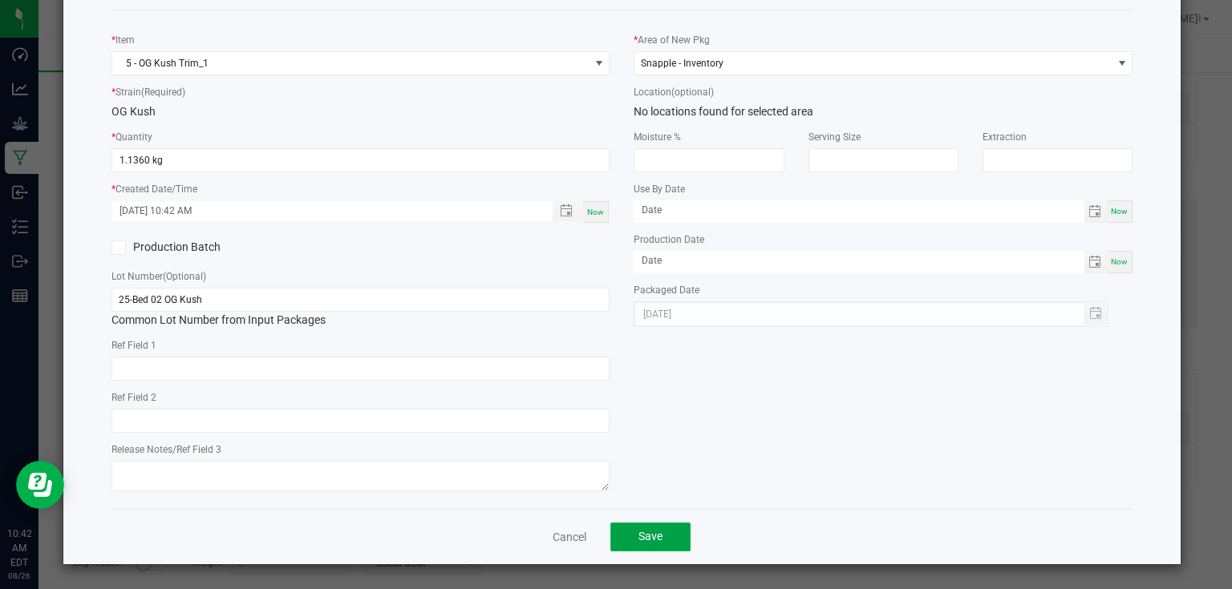
click at [659, 538] on button "Save" at bounding box center [650, 537] width 80 height 29
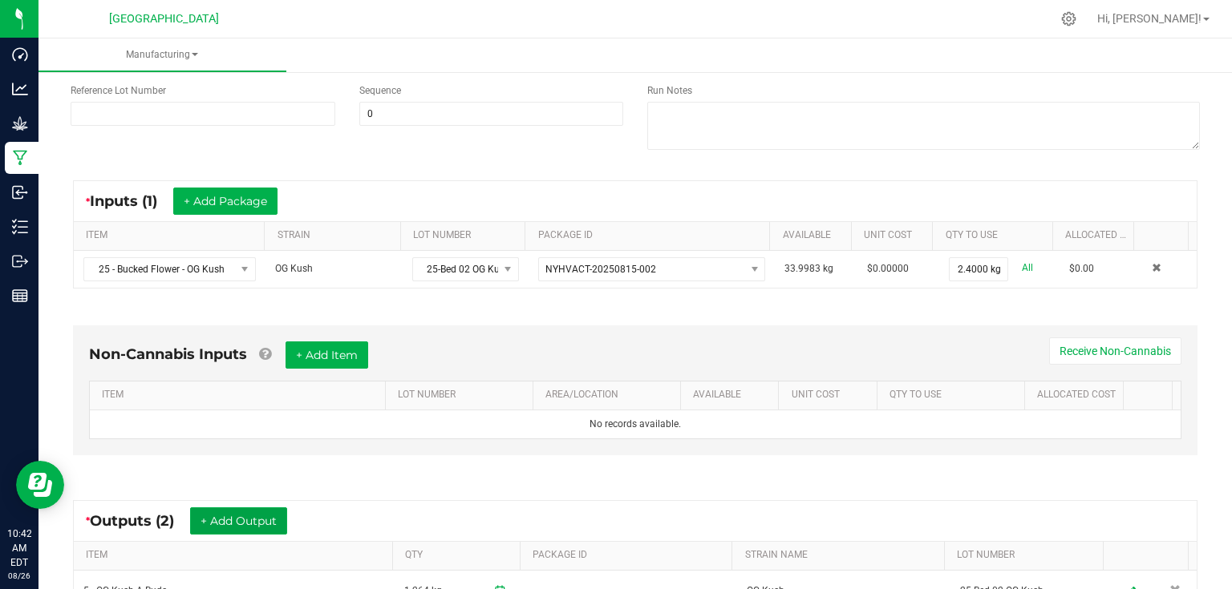
scroll to position [0, 0]
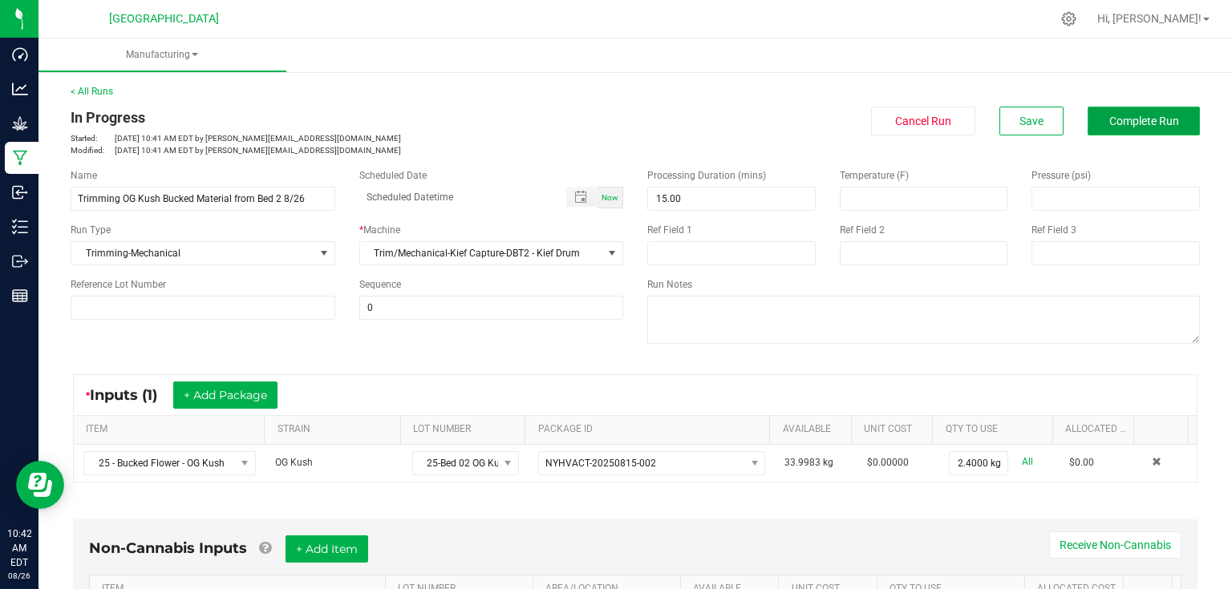
click at [1155, 127] on span "Complete Run" at bounding box center [1144, 121] width 70 height 13
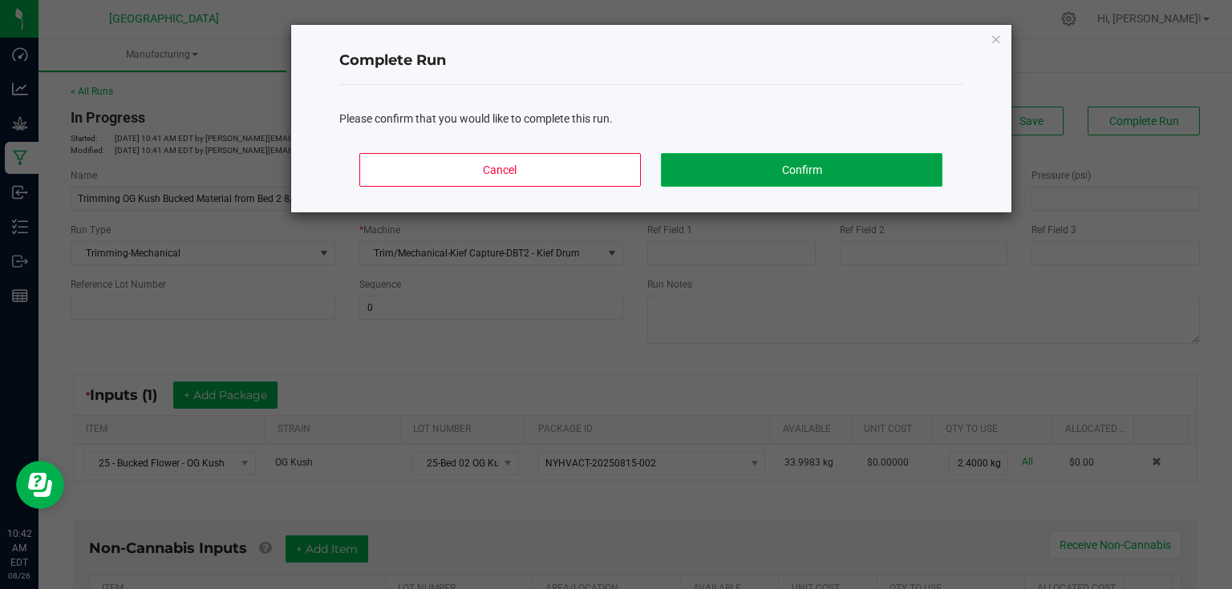
click at [834, 170] on button "Confirm" at bounding box center [801, 170] width 281 height 34
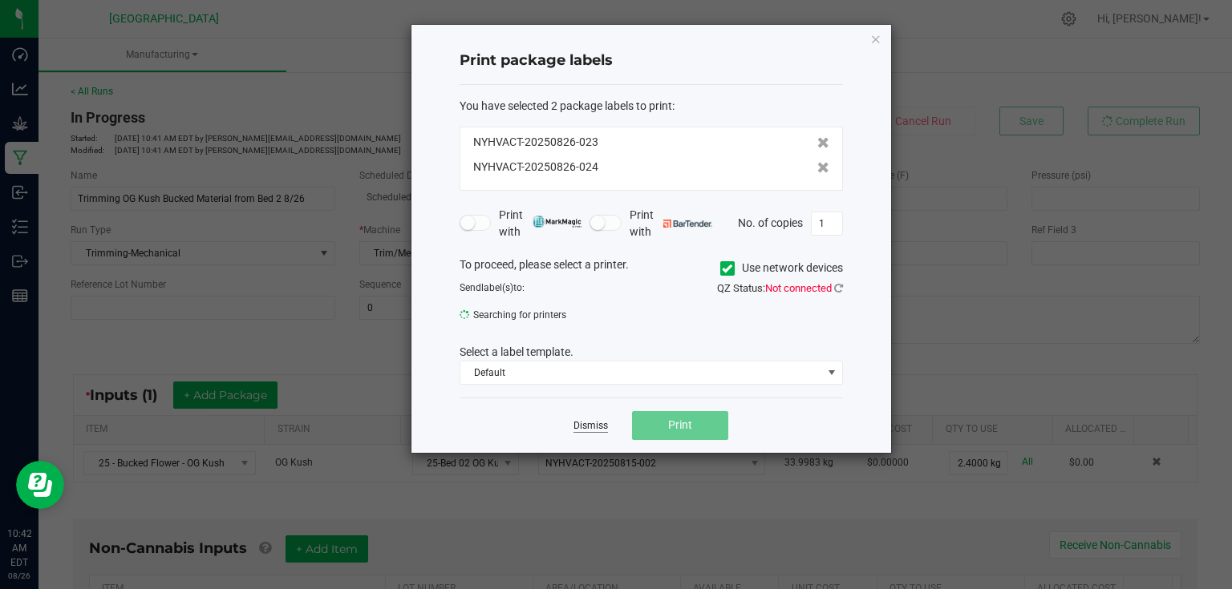
click at [604, 427] on link "Dismiss" at bounding box center [590, 426] width 34 height 14
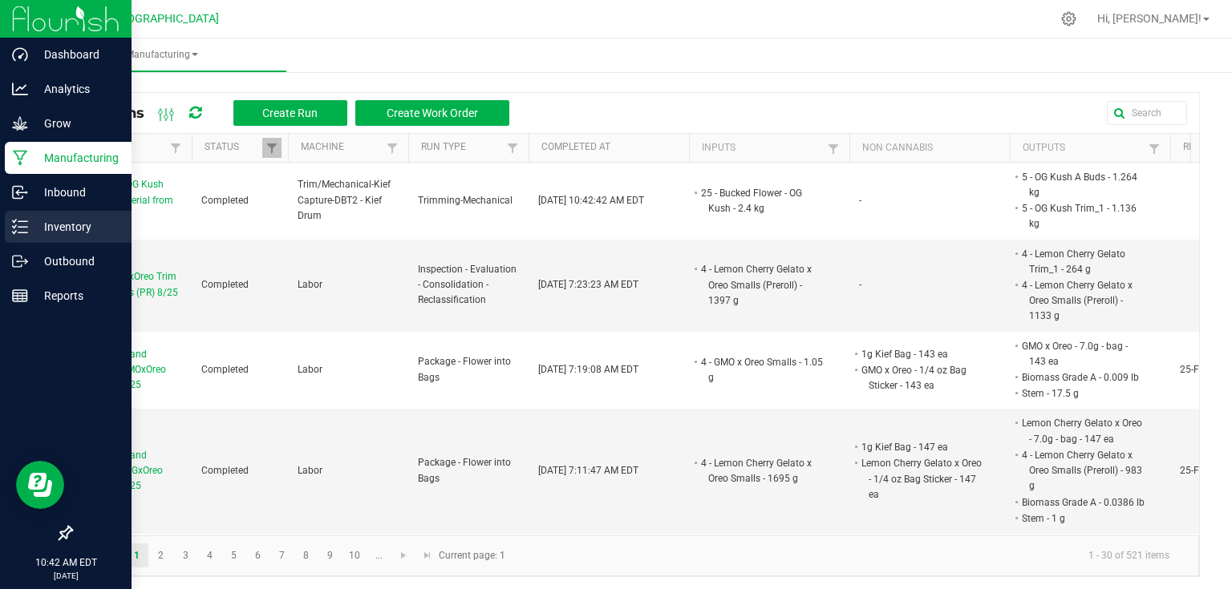
click at [38, 225] on p "Inventory" at bounding box center [76, 226] width 96 height 19
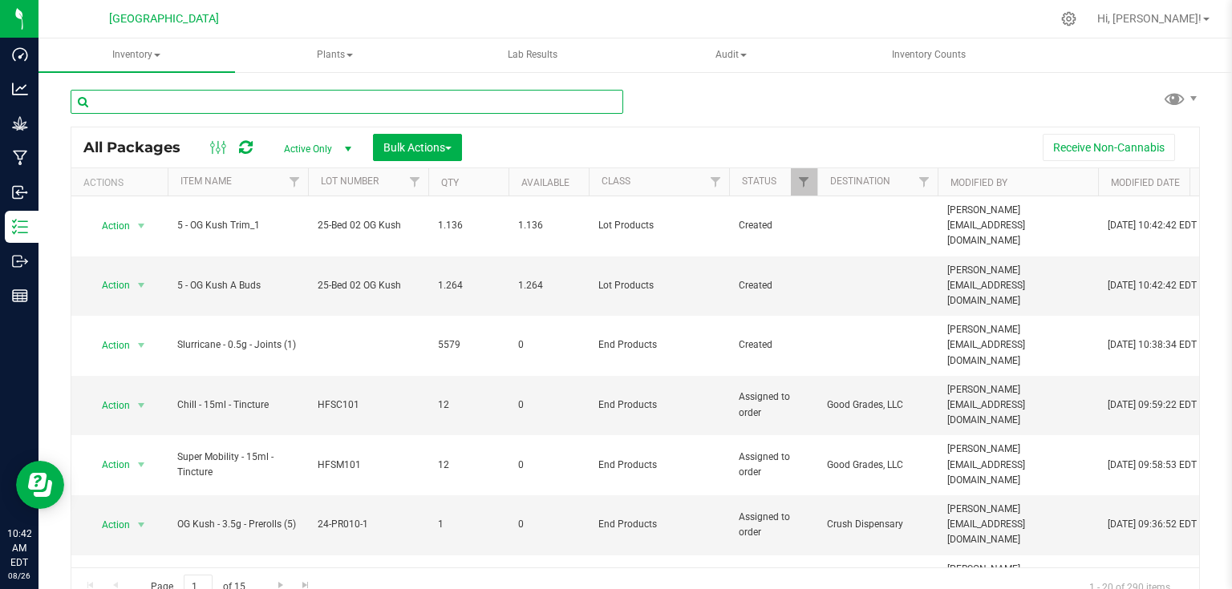
click at [225, 97] on input "text" at bounding box center [347, 102] width 553 height 24
drag, startPoint x: 225, startPoint y: 97, endPoint x: 192, endPoint y: 108, distance: 34.0
click at [192, 108] on input "text" at bounding box center [347, 102] width 553 height 24
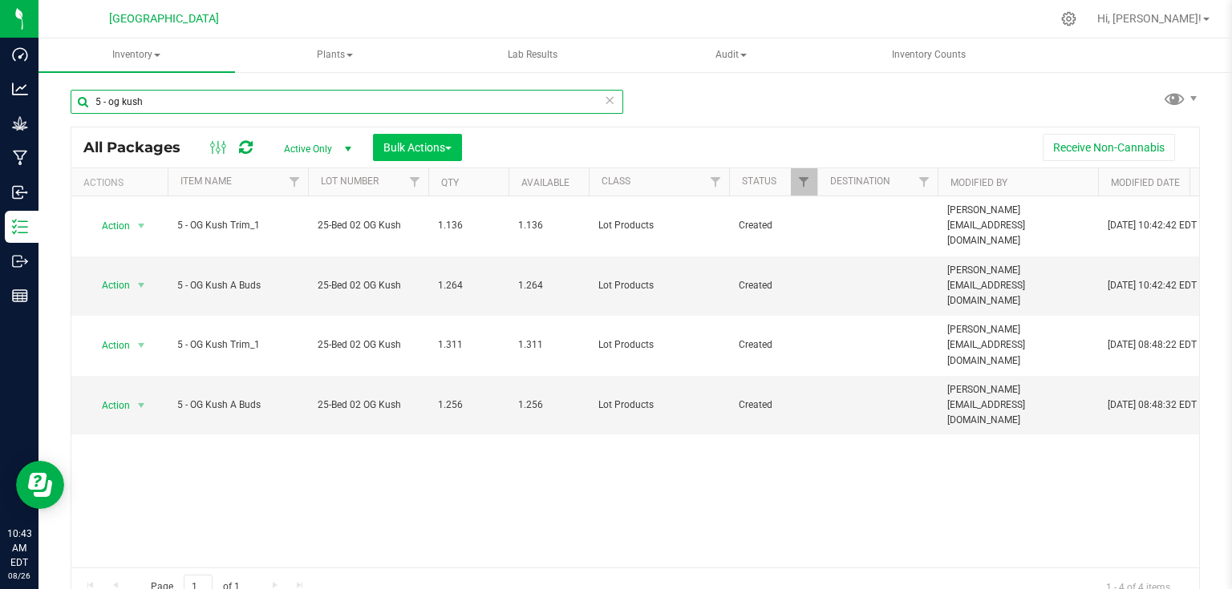
type input "5 - og kush"
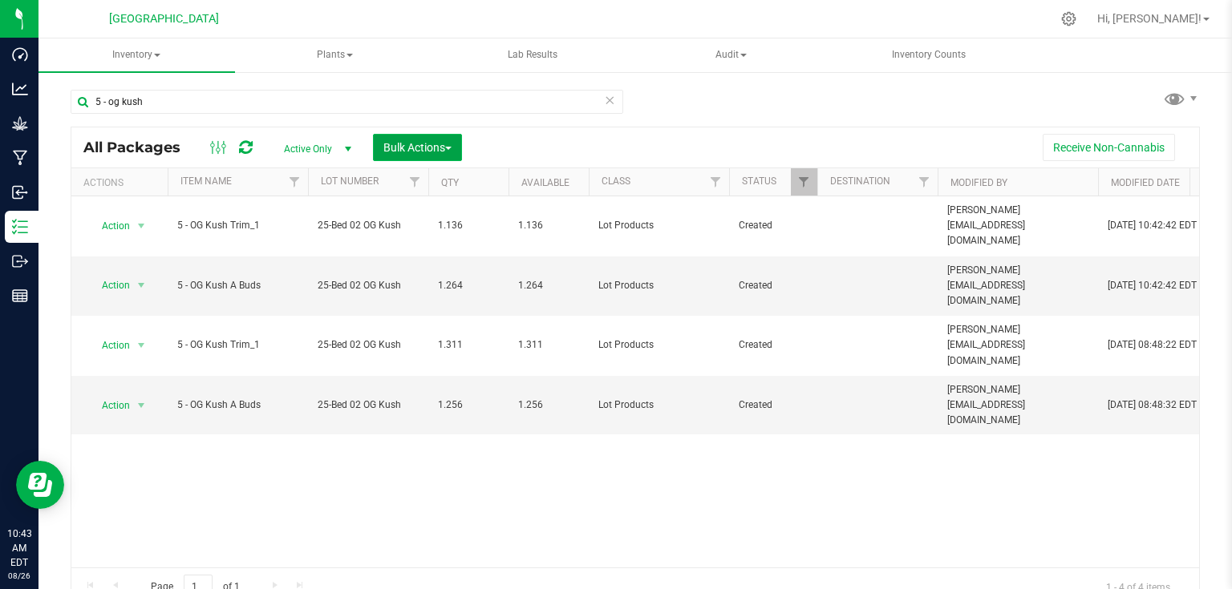
click at [425, 141] on span "Bulk Actions" at bounding box center [417, 147] width 68 height 13
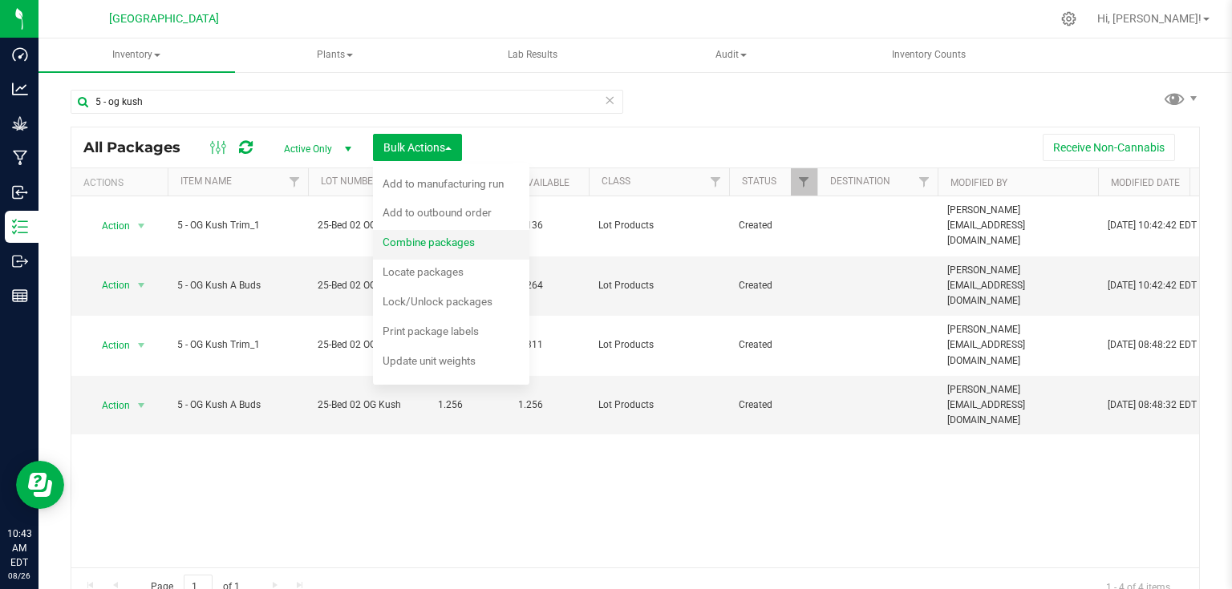
click at [436, 242] on span "Combine packages" at bounding box center [429, 242] width 92 height 13
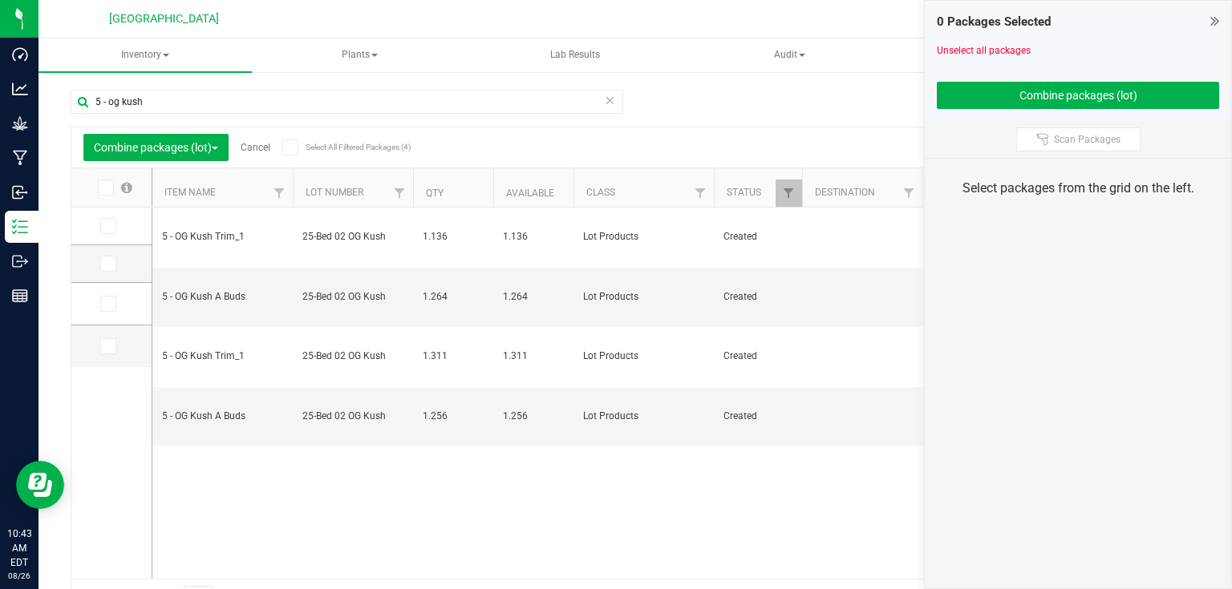
click at [1221, 25] on div "0 Packages Selected Unselect all packages Combine packages (lot)" at bounding box center [1078, 61] width 306 height 120
click at [1213, 26] on icon at bounding box center [1214, 21] width 9 height 16
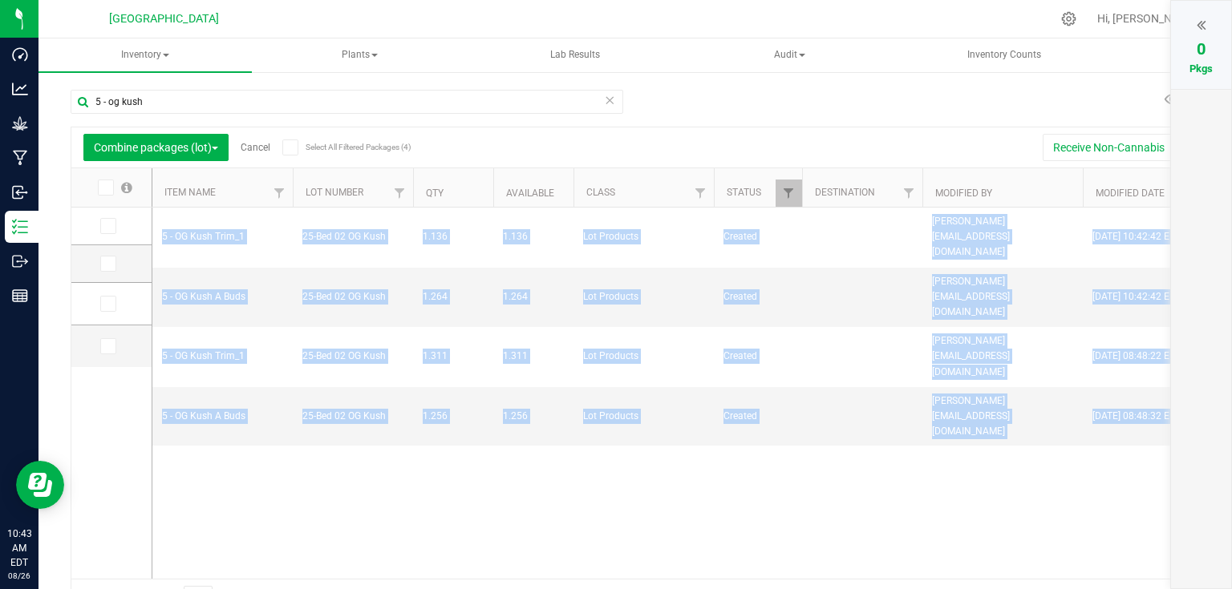
scroll to position [1, 0]
drag, startPoint x: 302, startPoint y: 577, endPoint x: 403, endPoint y: 560, distance: 103.4
click at [403, 560] on div "Combine packages (lot) Cancel Select All Filtered Packages (4) Add to manufactu…" at bounding box center [635, 372] width 1129 height 492
click at [402, 557] on div "5 - OG Kush Trim_1 25-Bed 02 OG Kush 1.136 1.136 Lot Products Created [PERSON_N…" at bounding box center [670, 392] width 1036 height 371
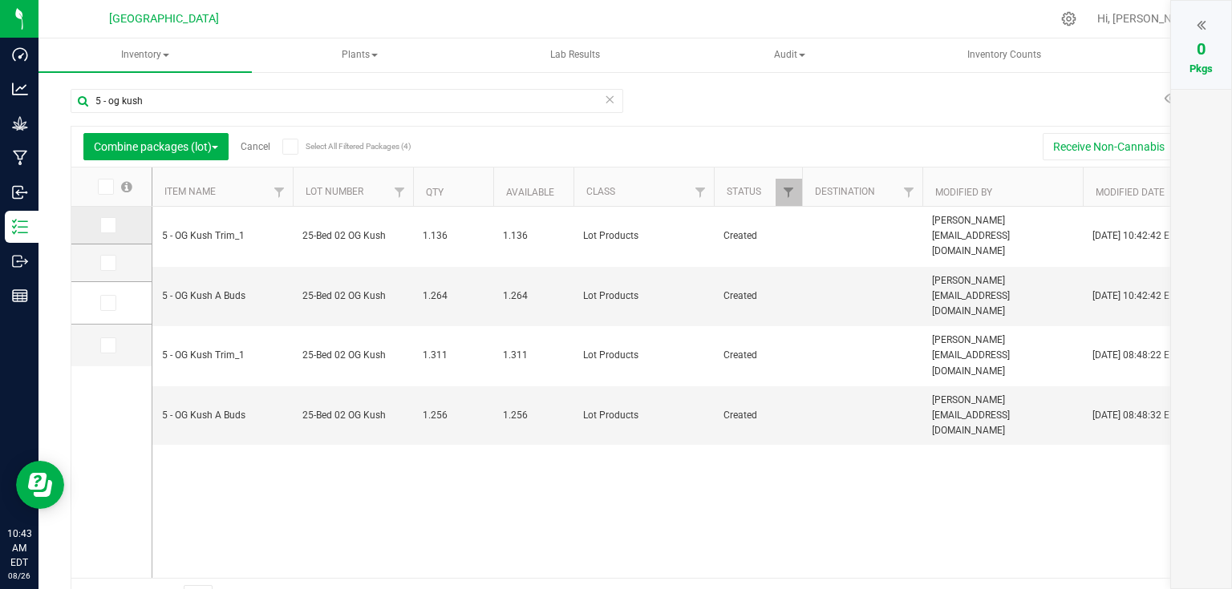
click at [104, 225] on icon at bounding box center [107, 225] width 10 height 0
click at [0, 0] on input "checkbox" at bounding box center [0, 0] width 0 height 0
click at [96, 307] on td at bounding box center [111, 303] width 80 height 43
click at [110, 303] on icon at bounding box center [107, 303] width 10 height 0
click at [0, 0] on input "checkbox" at bounding box center [0, 0] width 0 height 0
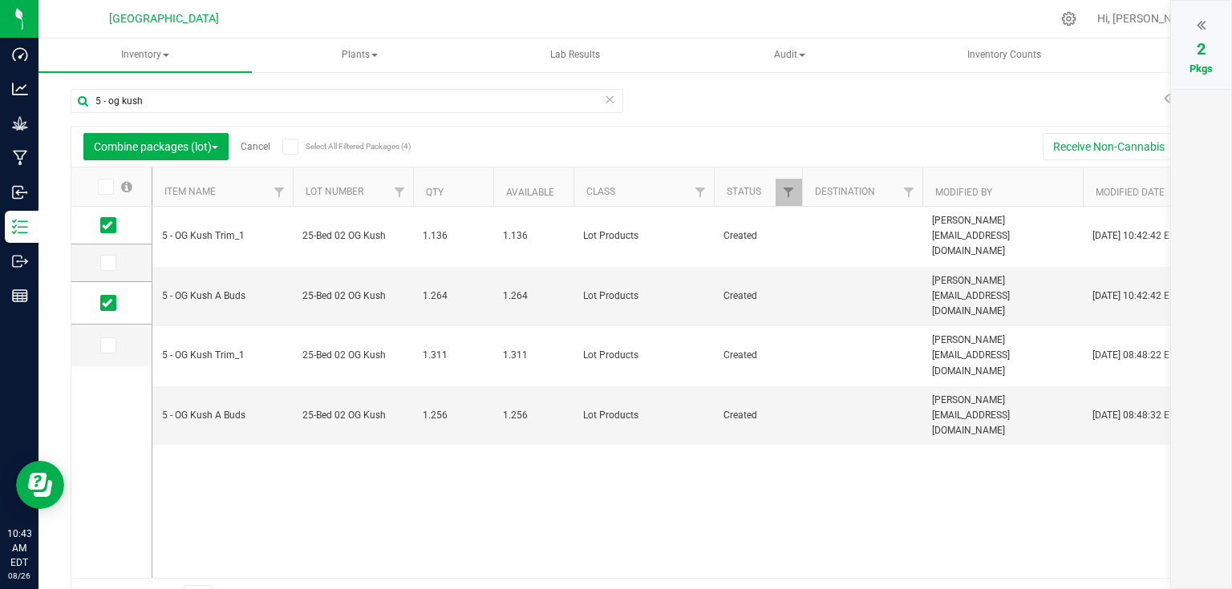
click at [1194, 30] on div at bounding box center [1201, 25] width 28 height 24
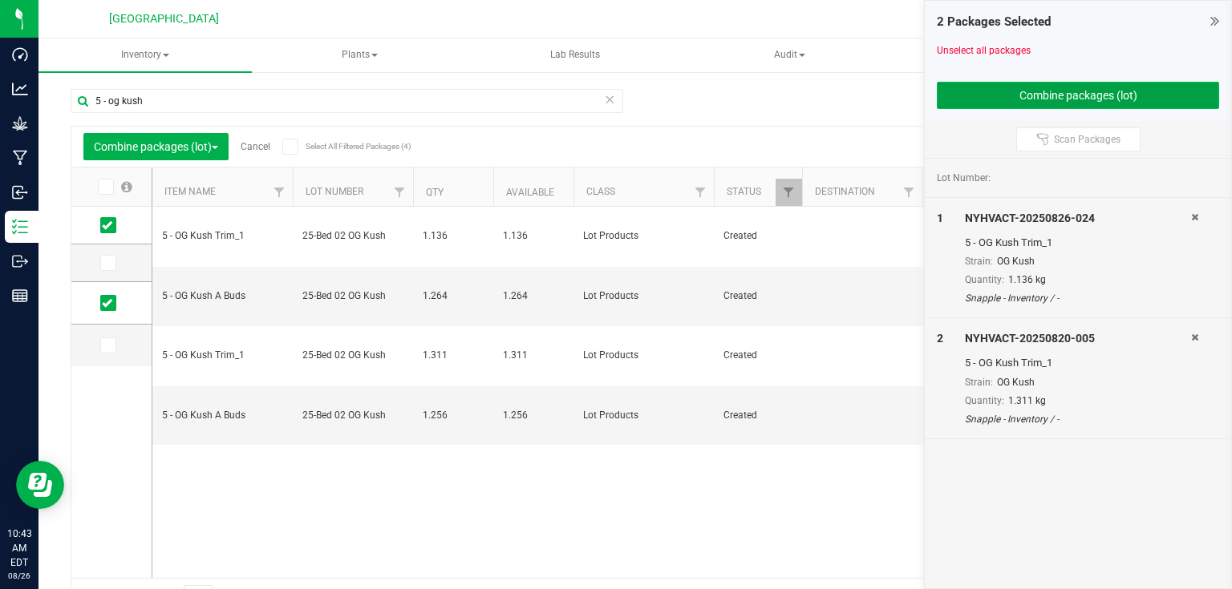
click at [1139, 96] on button "Combine packages (lot)" at bounding box center [1078, 95] width 282 height 27
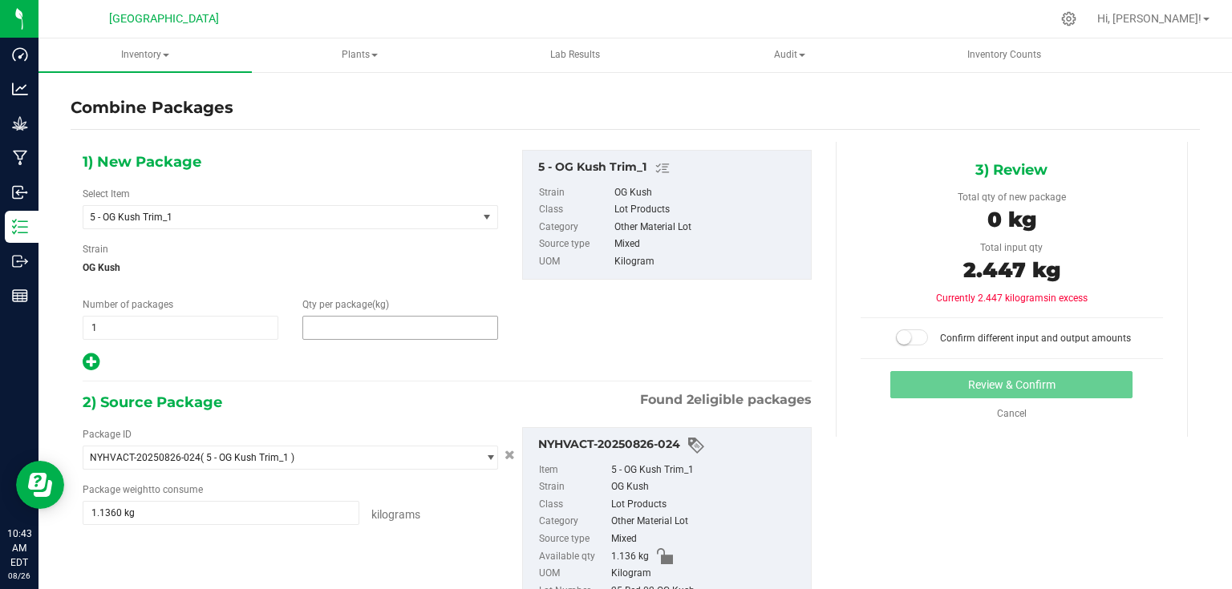
click at [387, 329] on span at bounding box center [400, 328] width 196 height 24
type input "2.447"
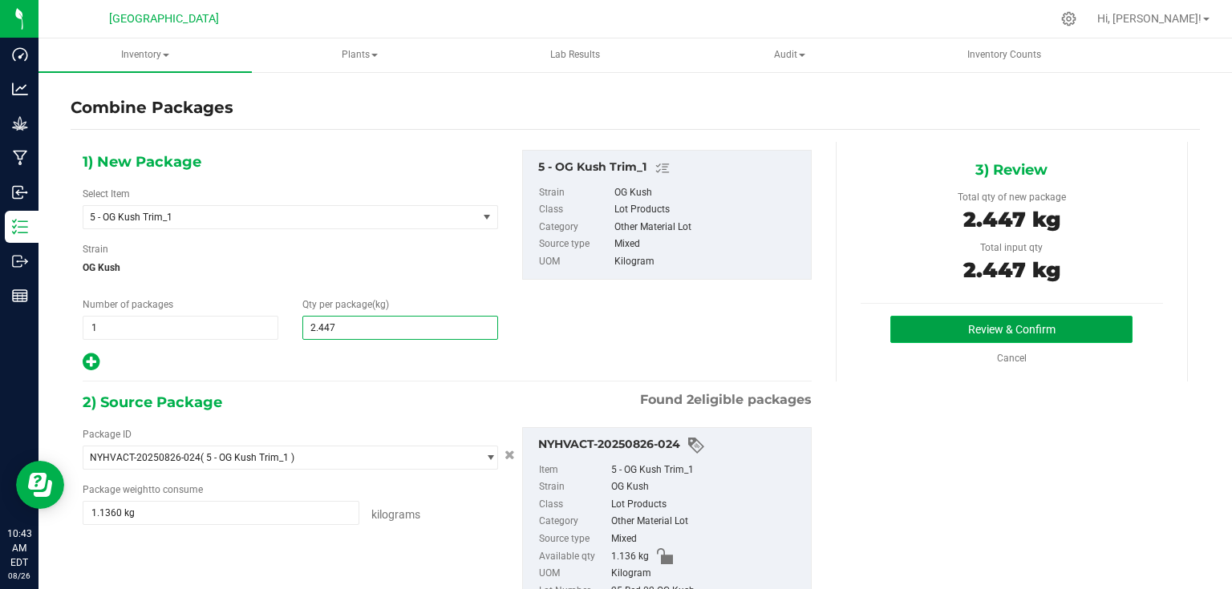
type input "2"
click at [1015, 336] on button "Review & Confirm" at bounding box center [1011, 329] width 242 height 27
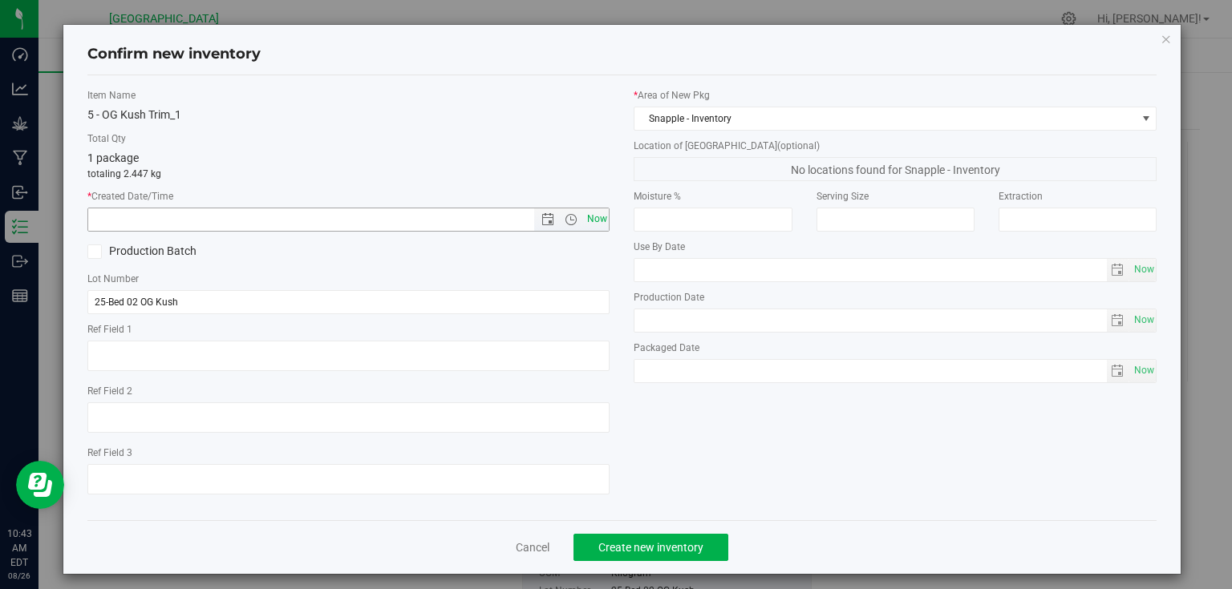
click at [592, 216] on span "Now" at bounding box center [596, 219] width 27 height 23
type input "[DATE] 10:43 AM"
click at [681, 561] on div "Cancel Create new inventory" at bounding box center [622, 547] width 1070 height 54
click at [686, 551] on span "Create new inventory" at bounding box center [650, 547] width 105 height 13
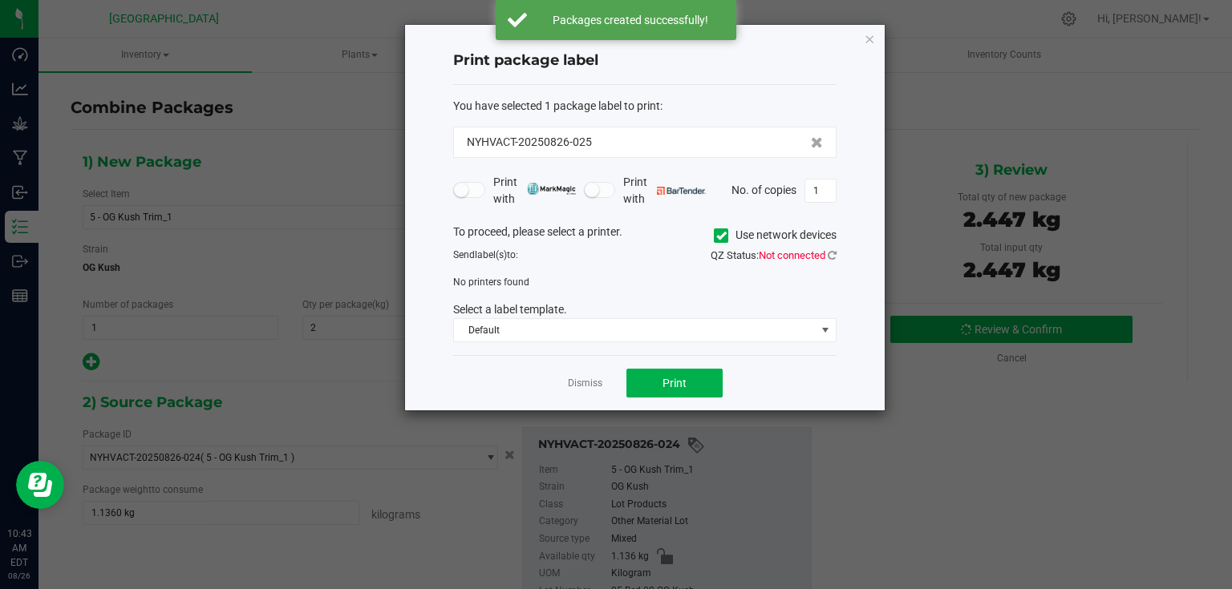
click at [583, 375] on app-cancel-button "Dismiss" at bounding box center [585, 383] width 34 height 17
click at [582, 392] on div "Dismiss Print" at bounding box center [644, 382] width 383 height 55
click at [585, 390] on app-cancel-button "Dismiss" at bounding box center [585, 383] width 34 height 17
click at [588, 388] on link "Dismiss" at bounding box center [585, 384] width 34 height 14
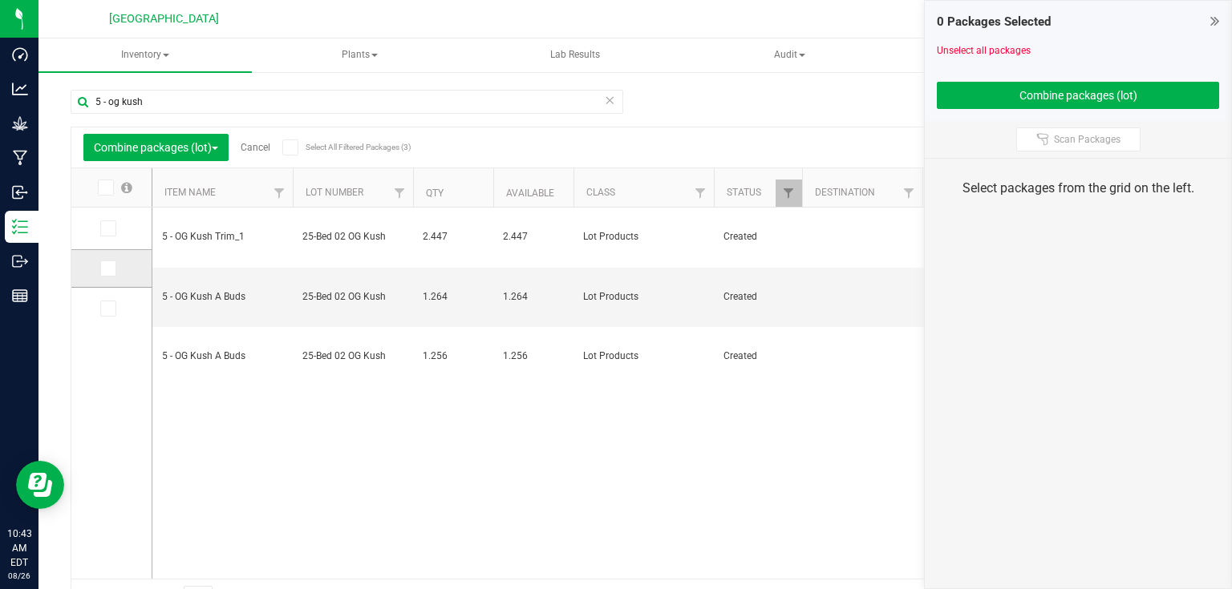
click at [107, 269] on icon at bounding box center [107, 269] width 10 height 0
click at [0, 0] on input "checkbox" at bounding box center [0, 0] width 0 height 0
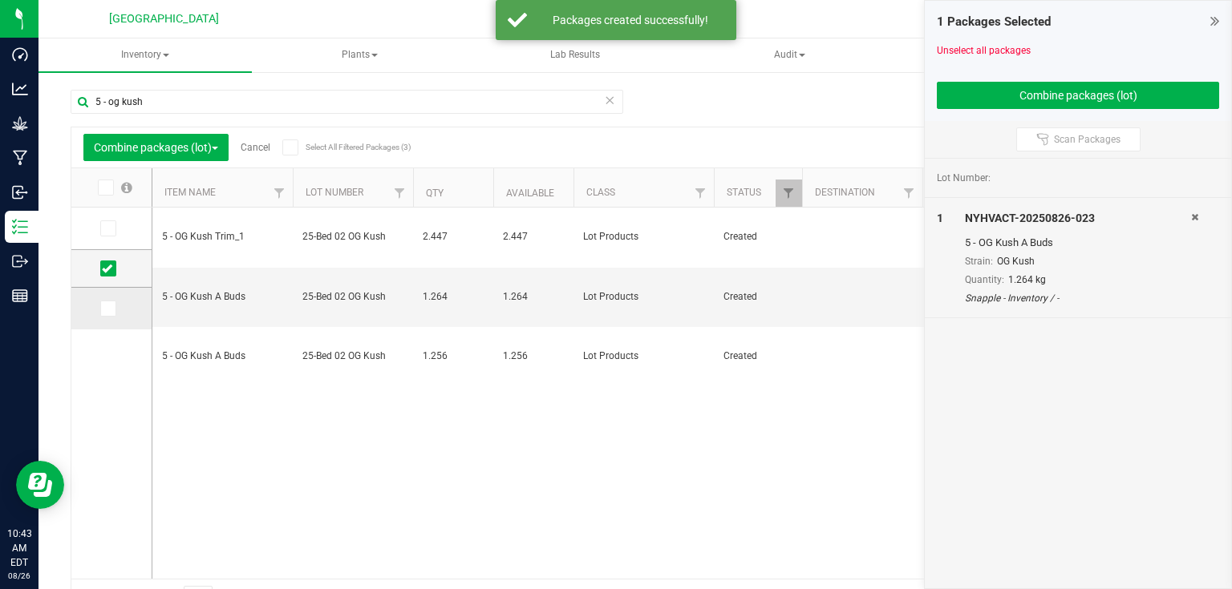
click at [109, 316] on td at bounding box center [111, 309] width 80 height 42
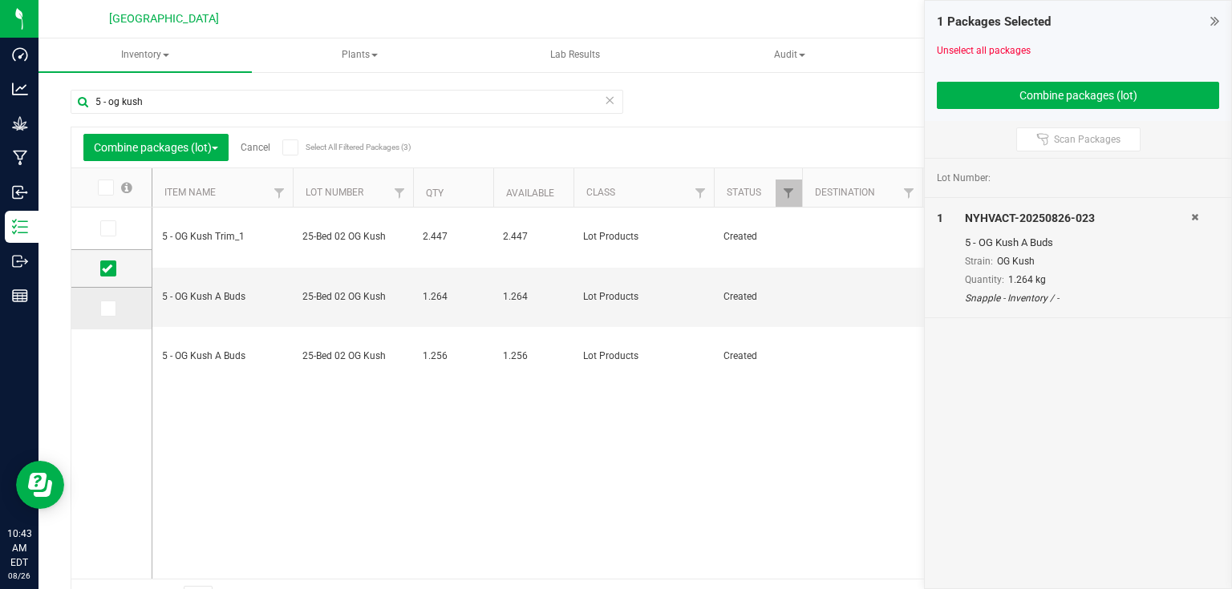
click at [107, 309] on icon at bounding box center [107, 309] width 10 height 0
click at [0, 0] on input "checkbox" at bounding box center [0, 0] width 0 height 0
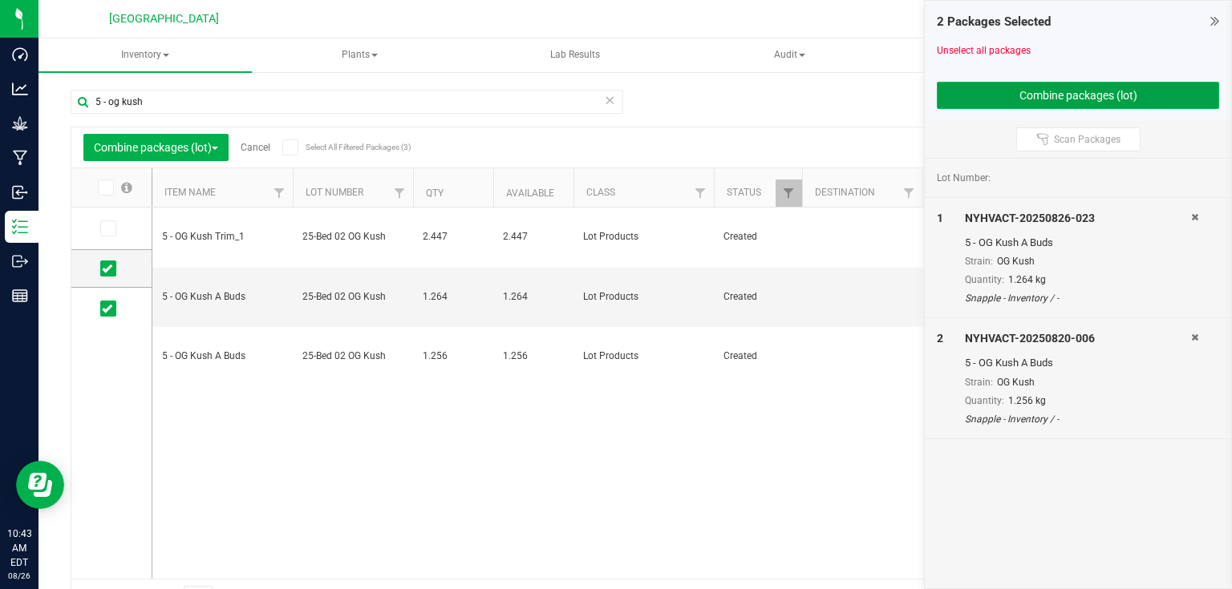
click at [972, 92] on button "Combine packages (lot)" at bounding box center [1078, 95] width 282 height 27
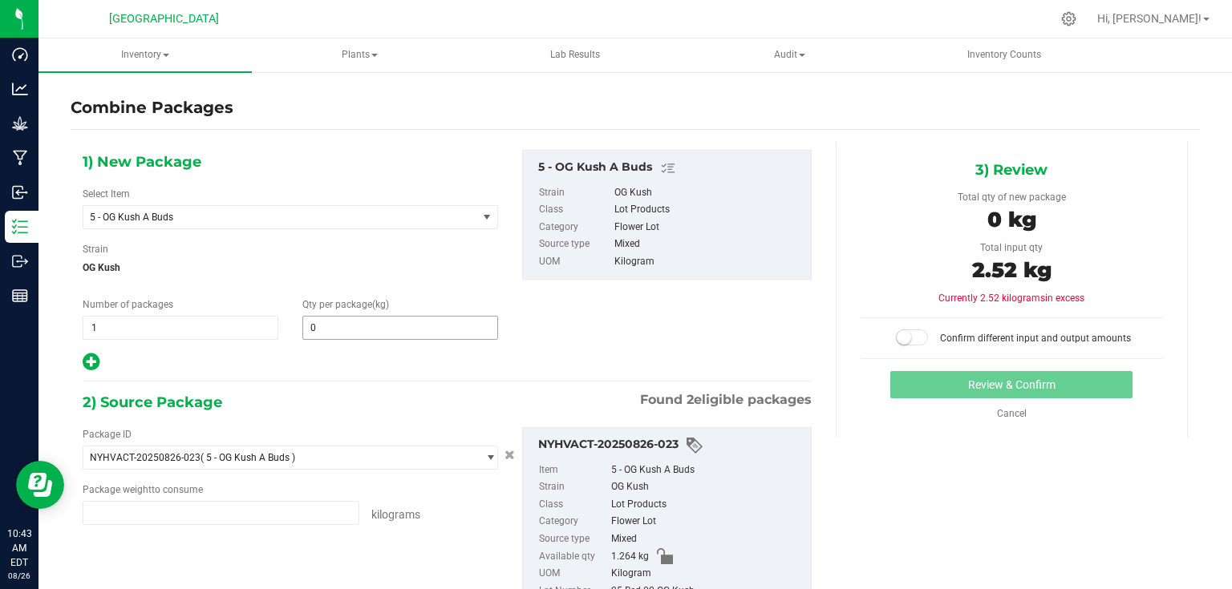
type input "1.2640 kg"
type input "1.2560 kg"
click at [340, 329] on span at bounding box center [400, 328] width 196 height 24
type input "2.52"
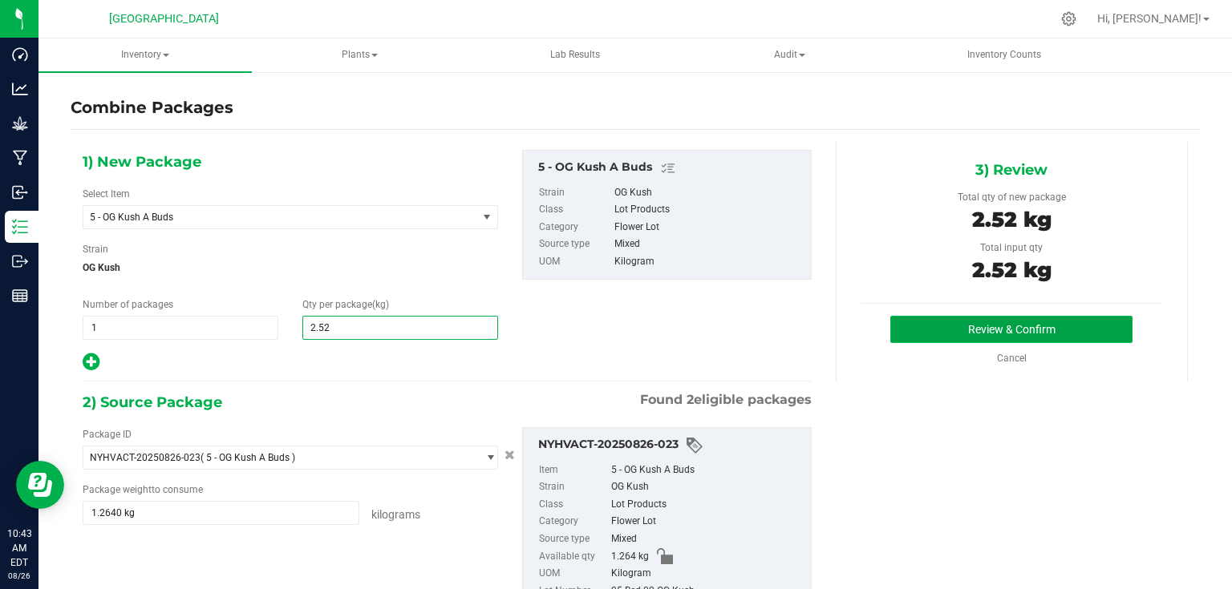
type input "3"
click at [953, 325] on button "Review & Confirm" at bounding box center [1011, 329] width 242 height 27
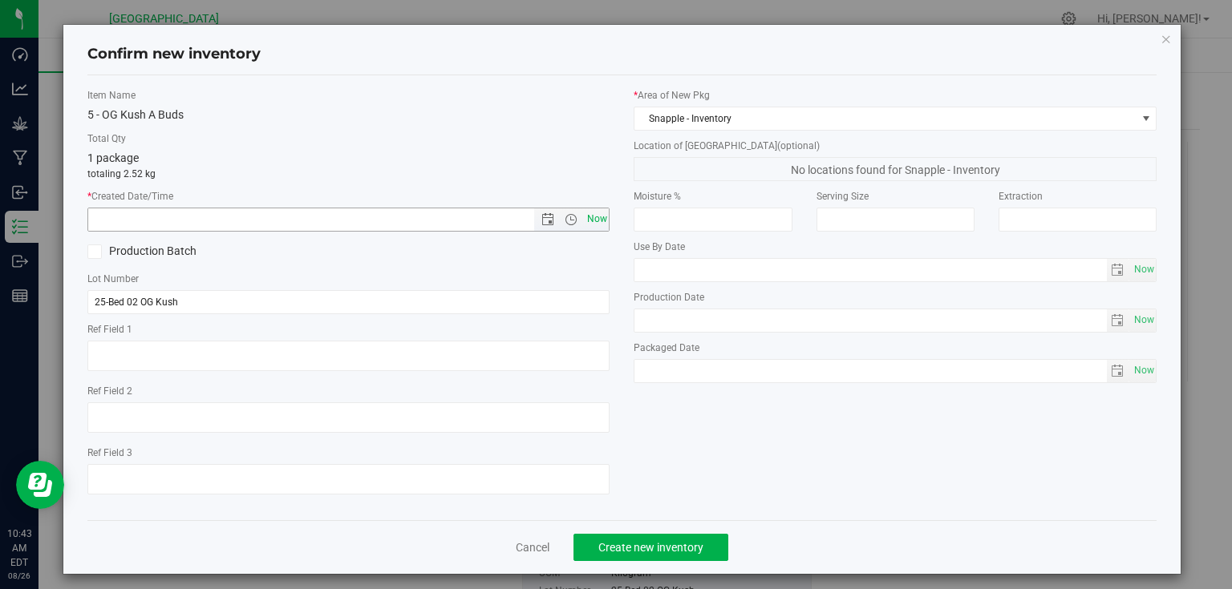
click at [600, 221] on span "Now" at bounding box center [596, 219] width 27 height 23
type input "[DATE] 10:43 AM"
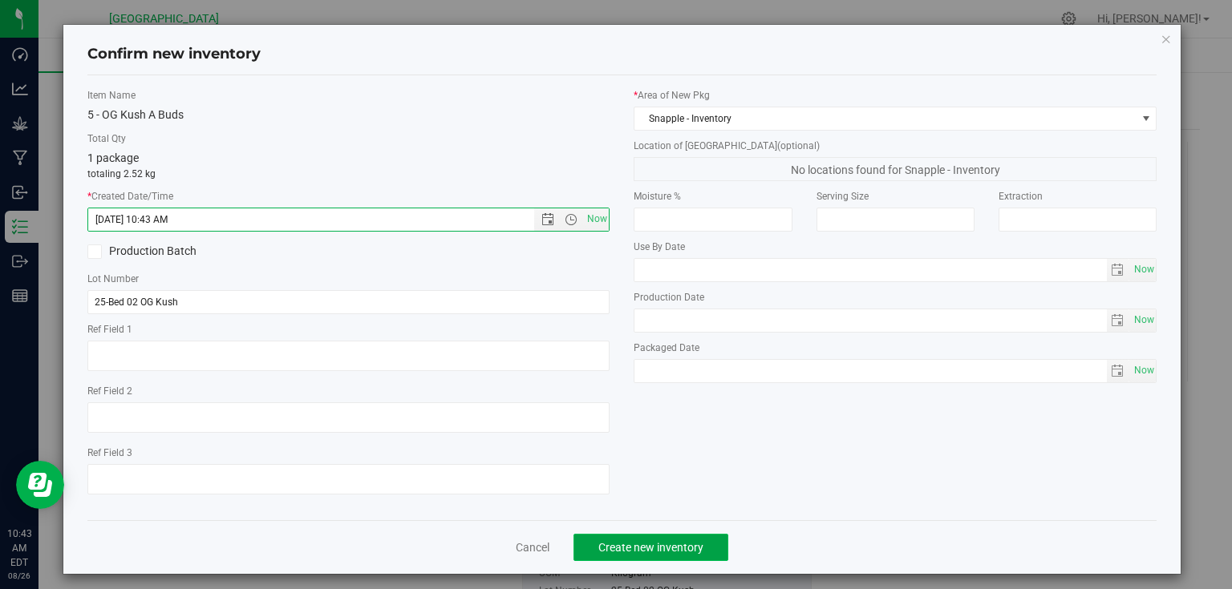
click at [658, 542] on span "Create new inventory" at bounding box center [650, 547] width 105 height 13
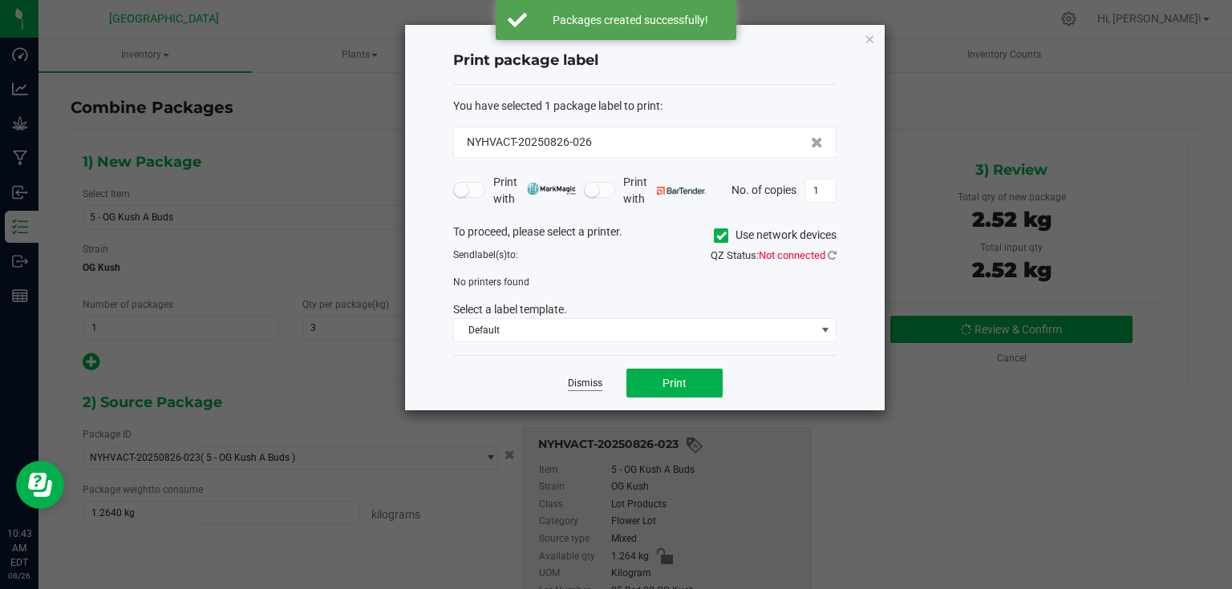
click at [588, 379] on link "Dismiss" at bounding box center [585, 384] width 34 height 14
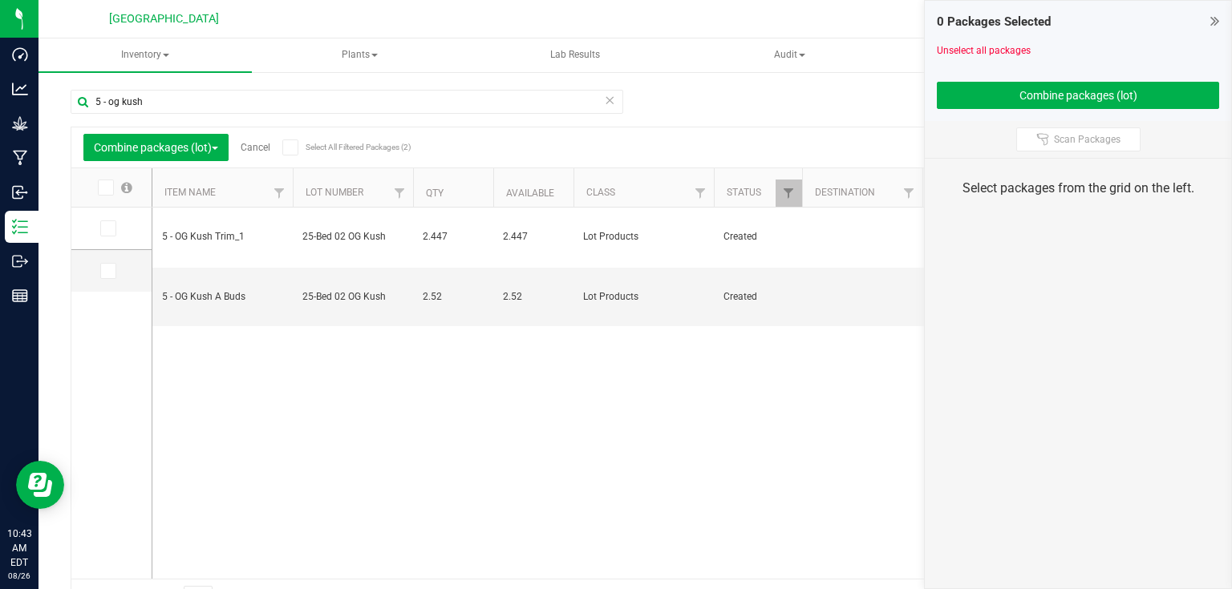
click at [1215, 15] on icon at bounding box center [1214, 21] width 9 height 16
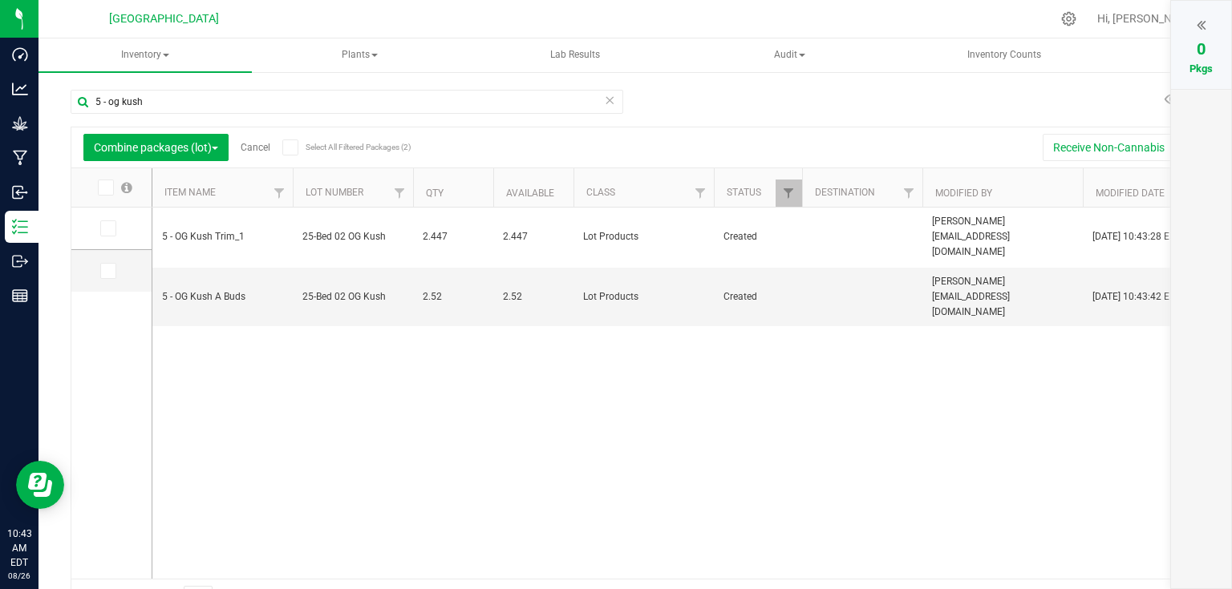
click at [258, 145] on link "Cancel" at bounding box center [256, 147] width 30 height 11
